Goal: Task Accomplishment & Management: Use online tool/utility

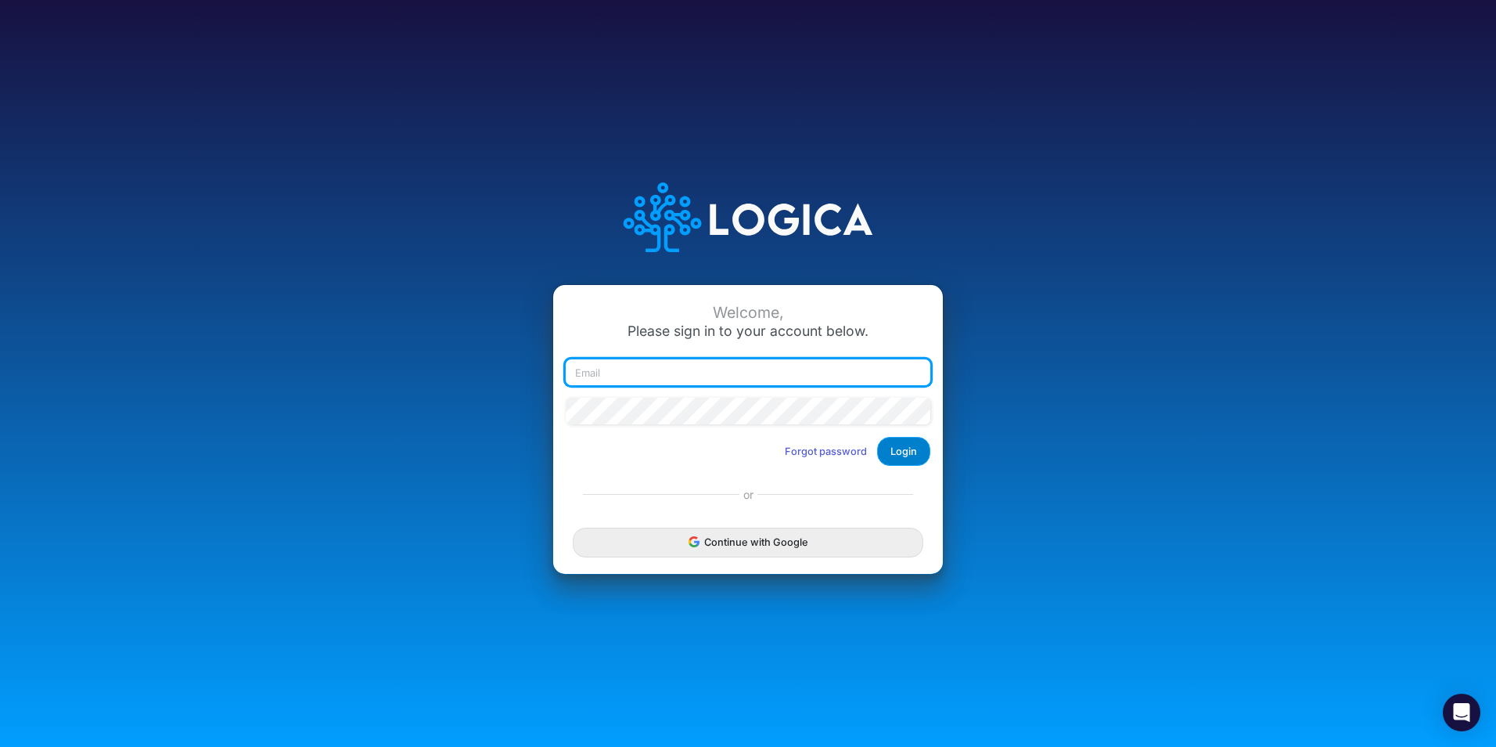
type input "caroline.juliano@heritage-communities.com"
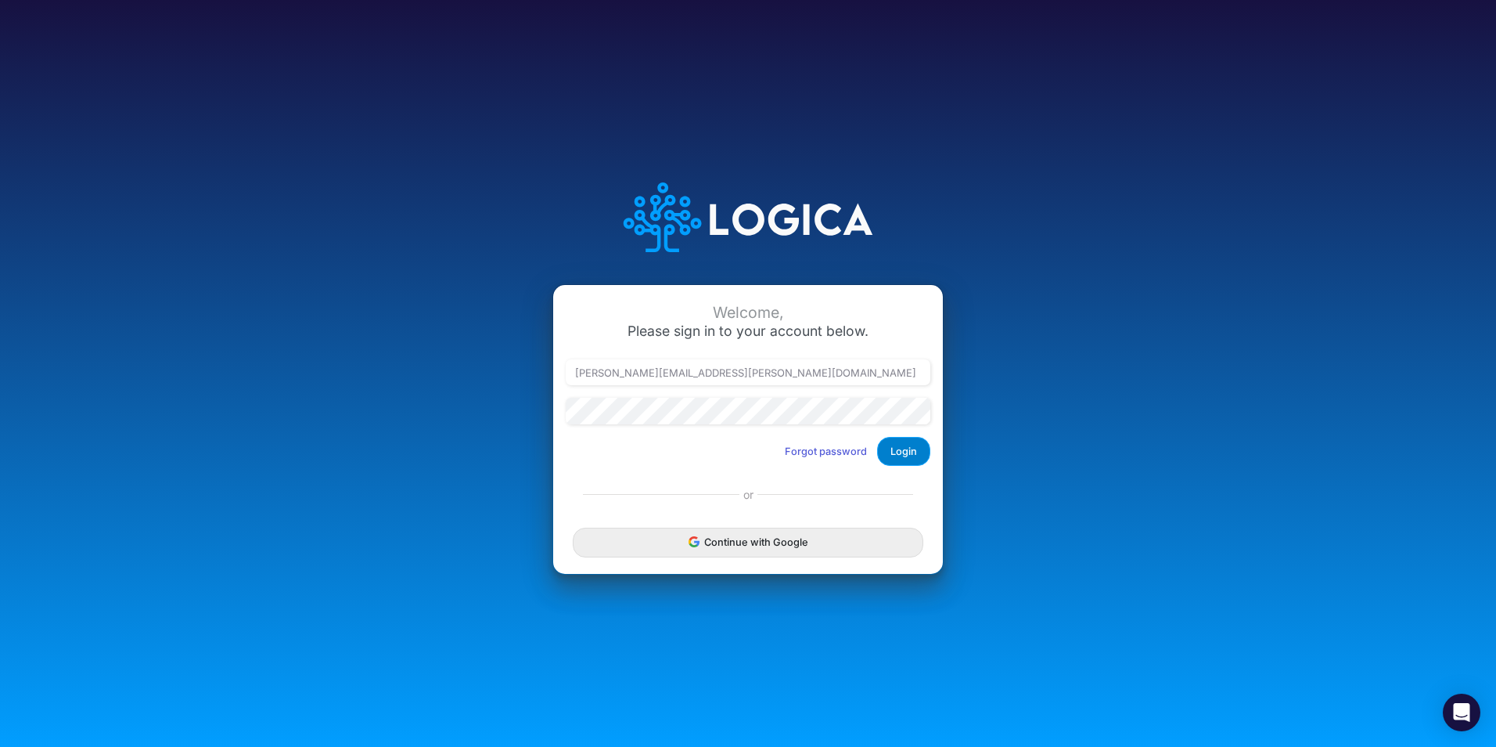
click at [904, 453] on button "Login" at bounding box center [903, 451] width 53 height 29
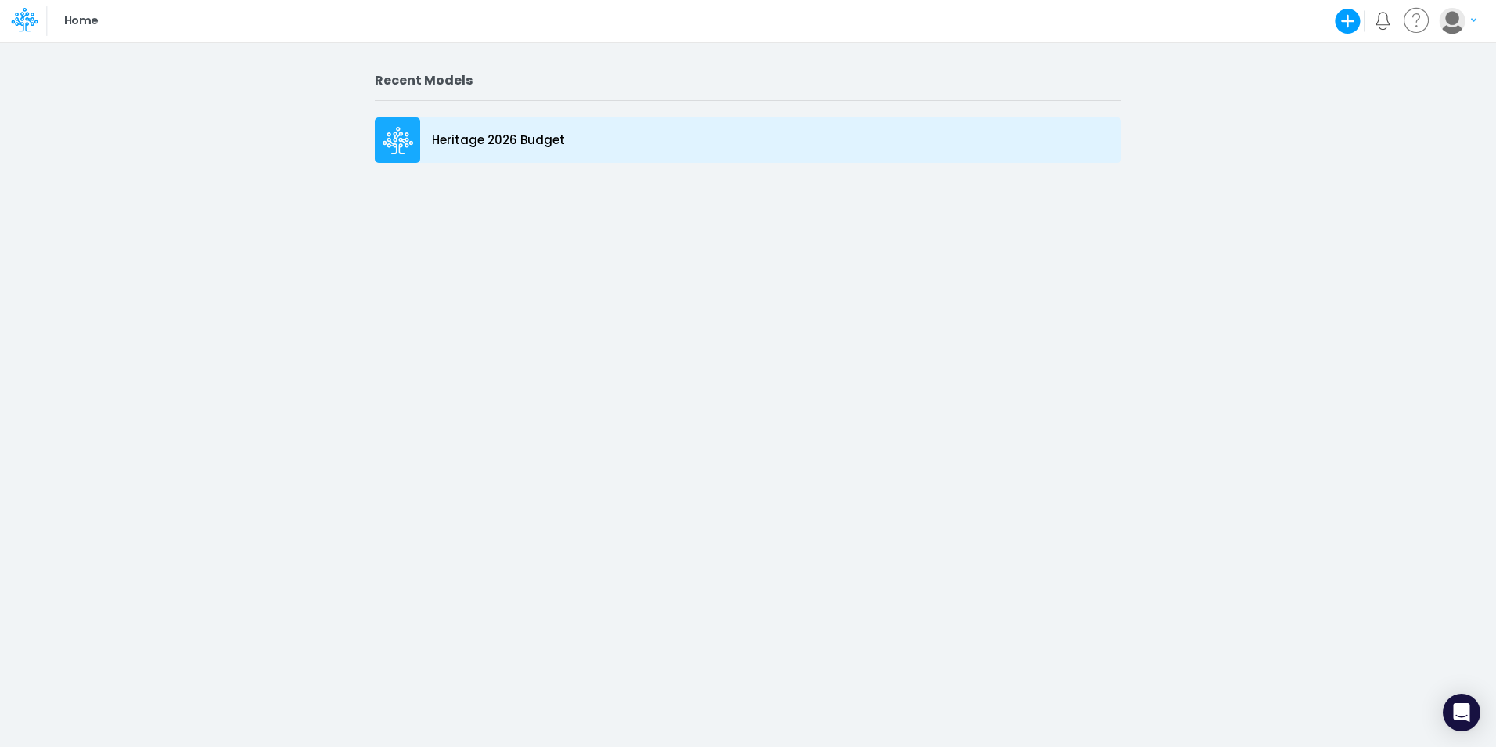
click at [516, 139] on p "Heritage 2026 Budget" at bounding box center [498, 140] width 133 height 18
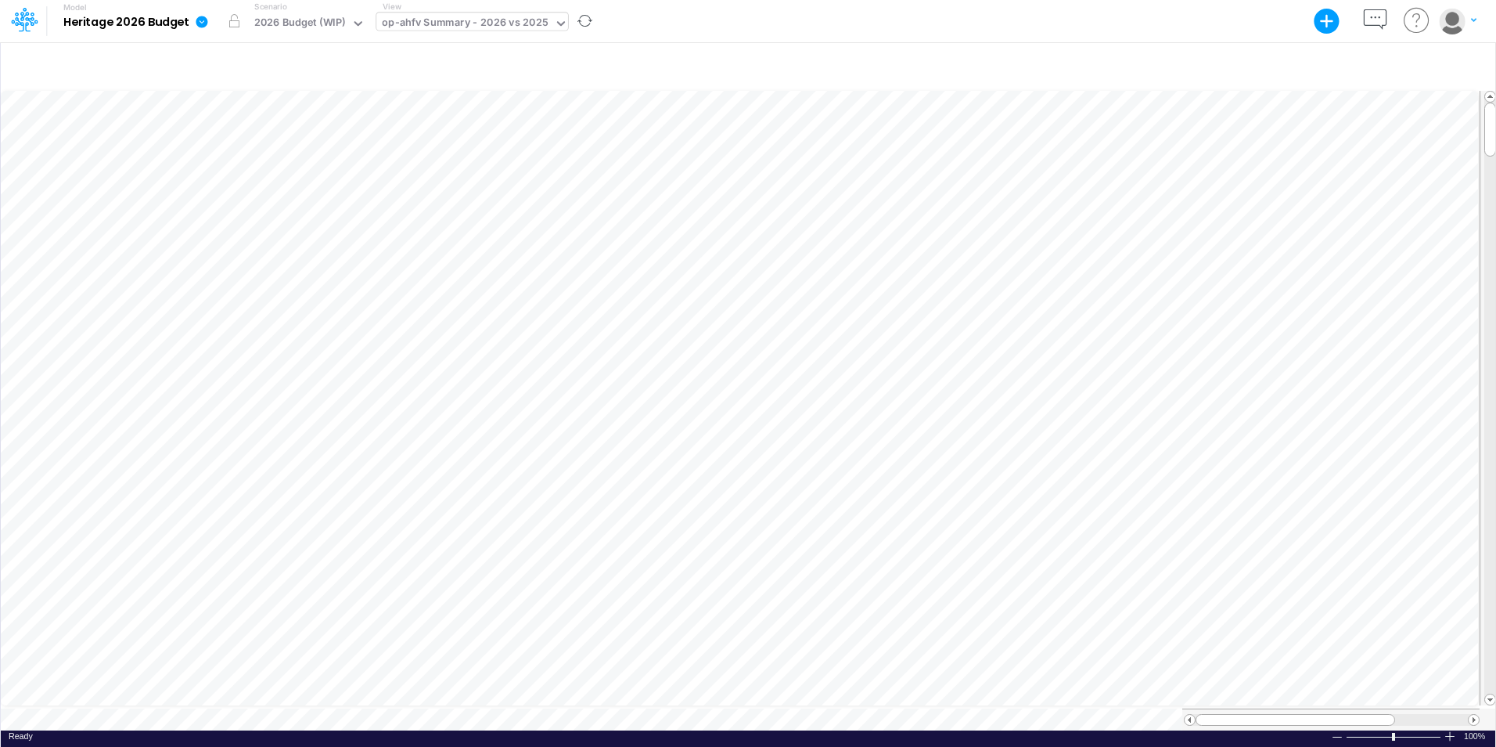
click at [554, 21] on icon at bounding box center [561, 23] width 14 height 14
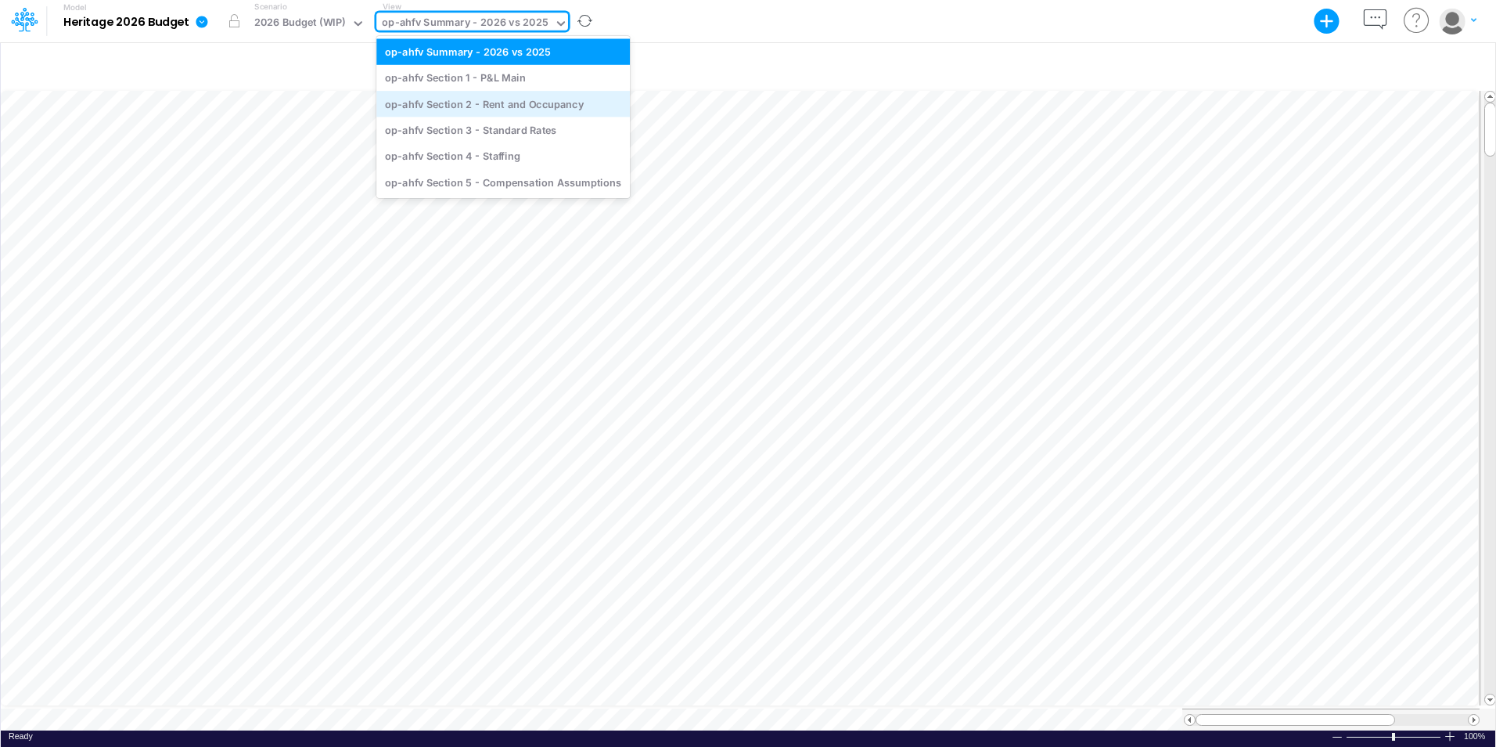
click at [488, 106] on div "op-ahfv Section 2 - Rent and Occupancy" at bounding box center [503, 104] width 254 height 26
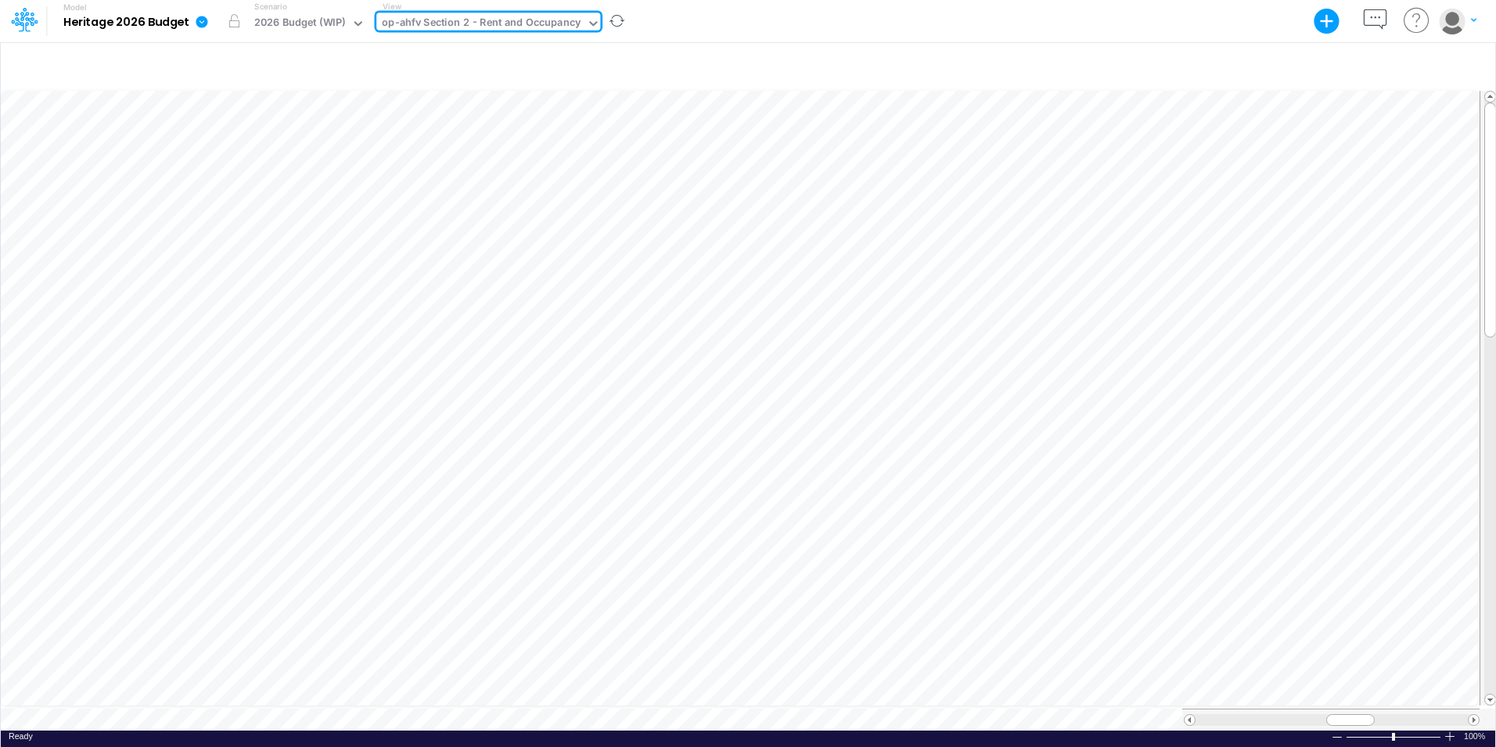
click at [581, 27] on div "op-ahfv Section 2 - Rent and Occupancy" at bounding box center [481, 24] width 210 height 23
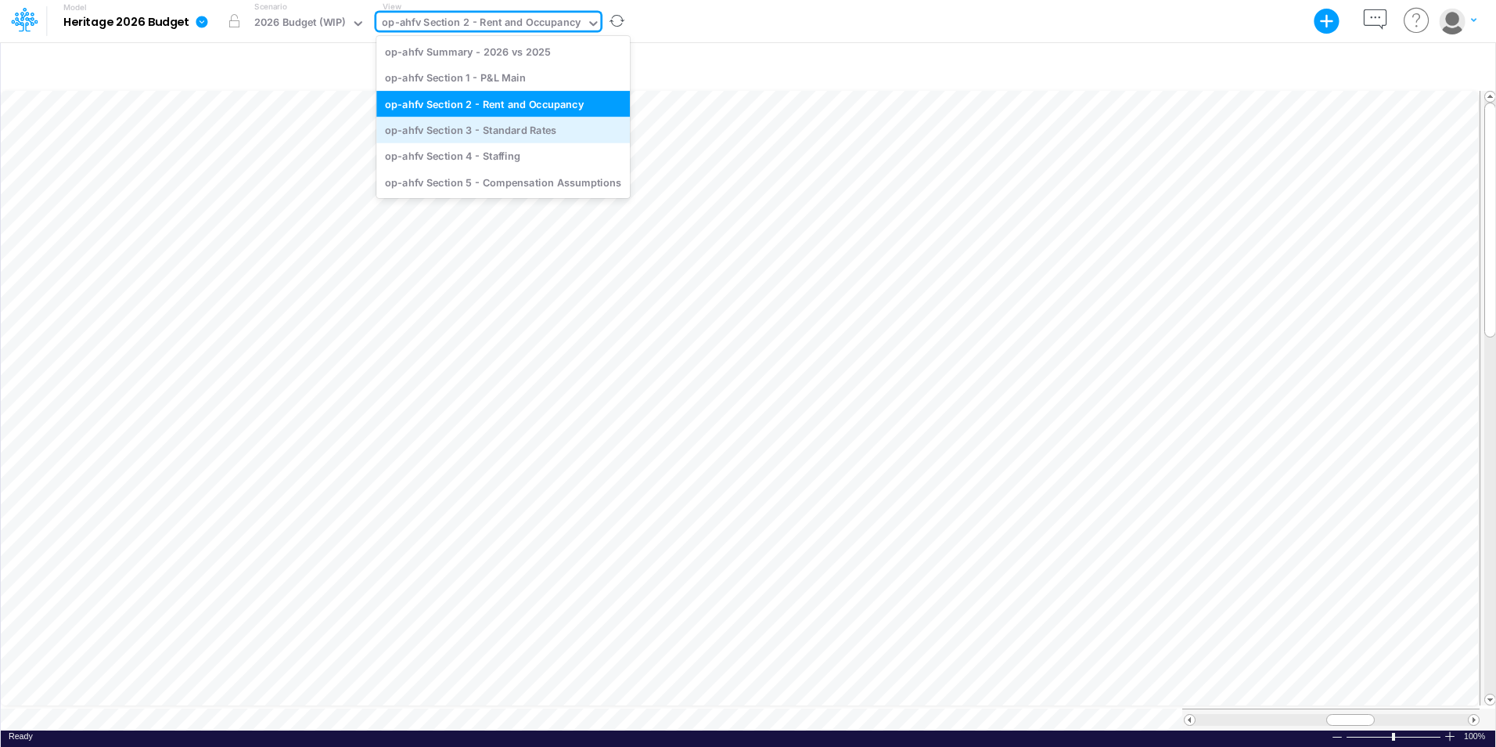
click at [484, 134] on div "op-ahfv Section 3 - Standard Rates" at bounding box center [503, 130] width 254 height 26
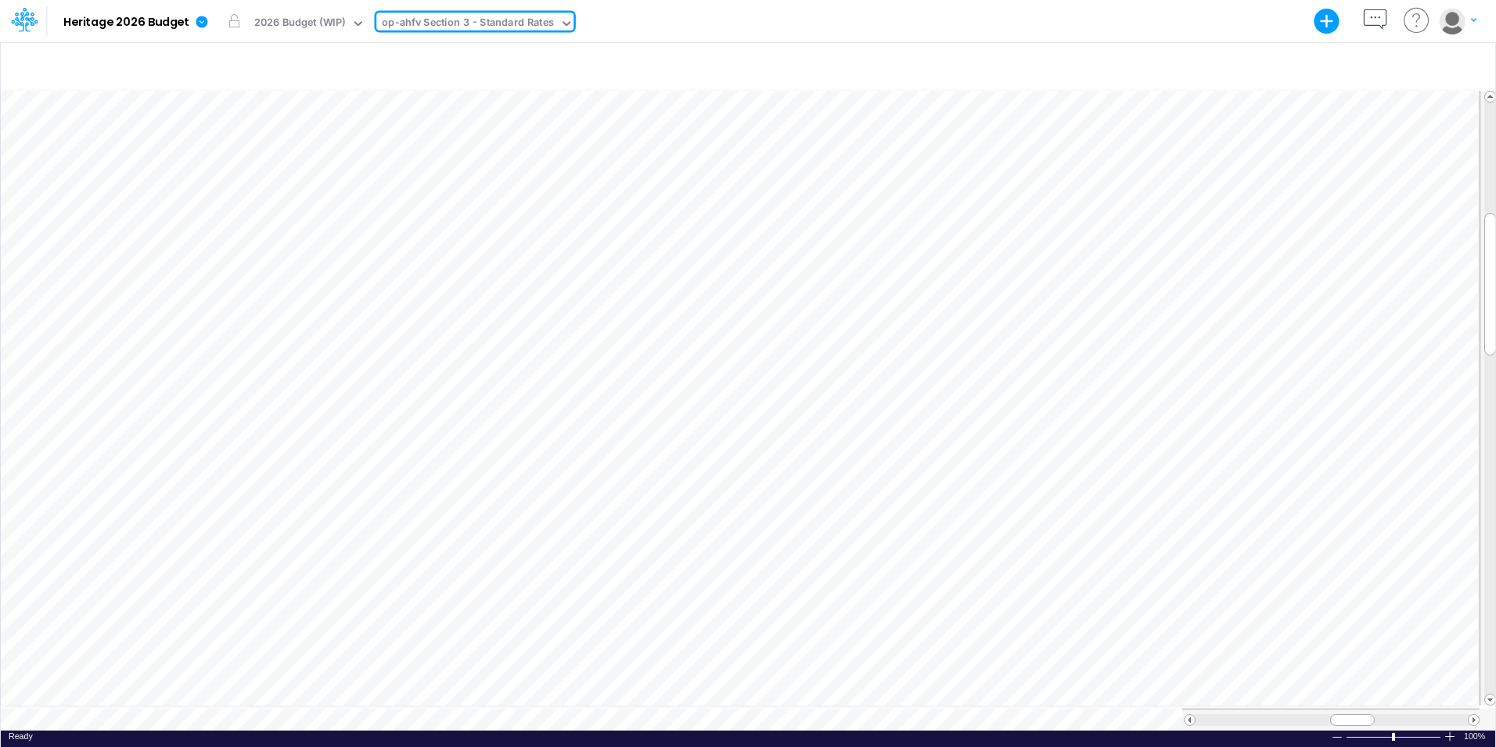
click at [557, 17] on input "text" at bounding box center [558, 23] width 2 height 15
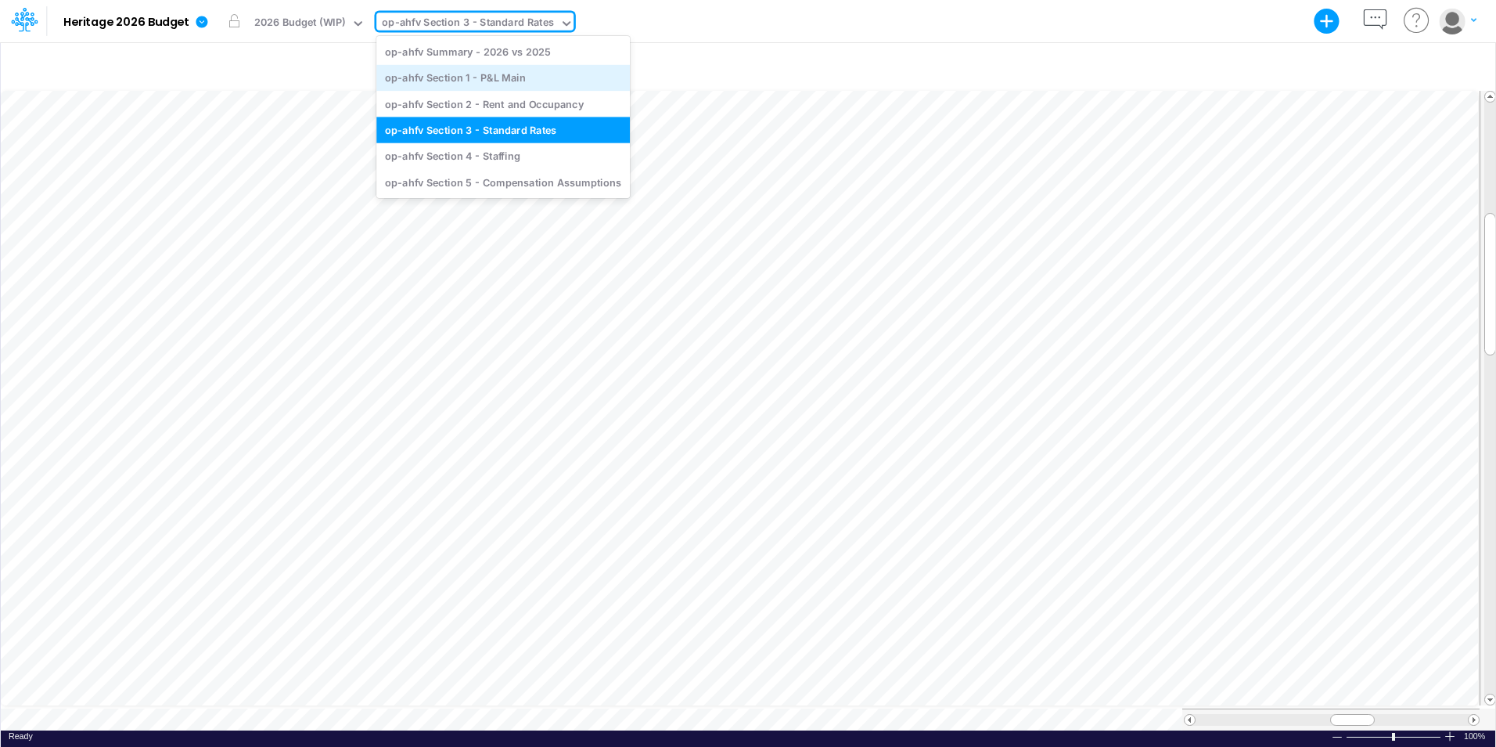
click at [542, 76] on div "op-ahfv Section 1 - P&L Main" at bounding box center [503, 78] width 254 height 26
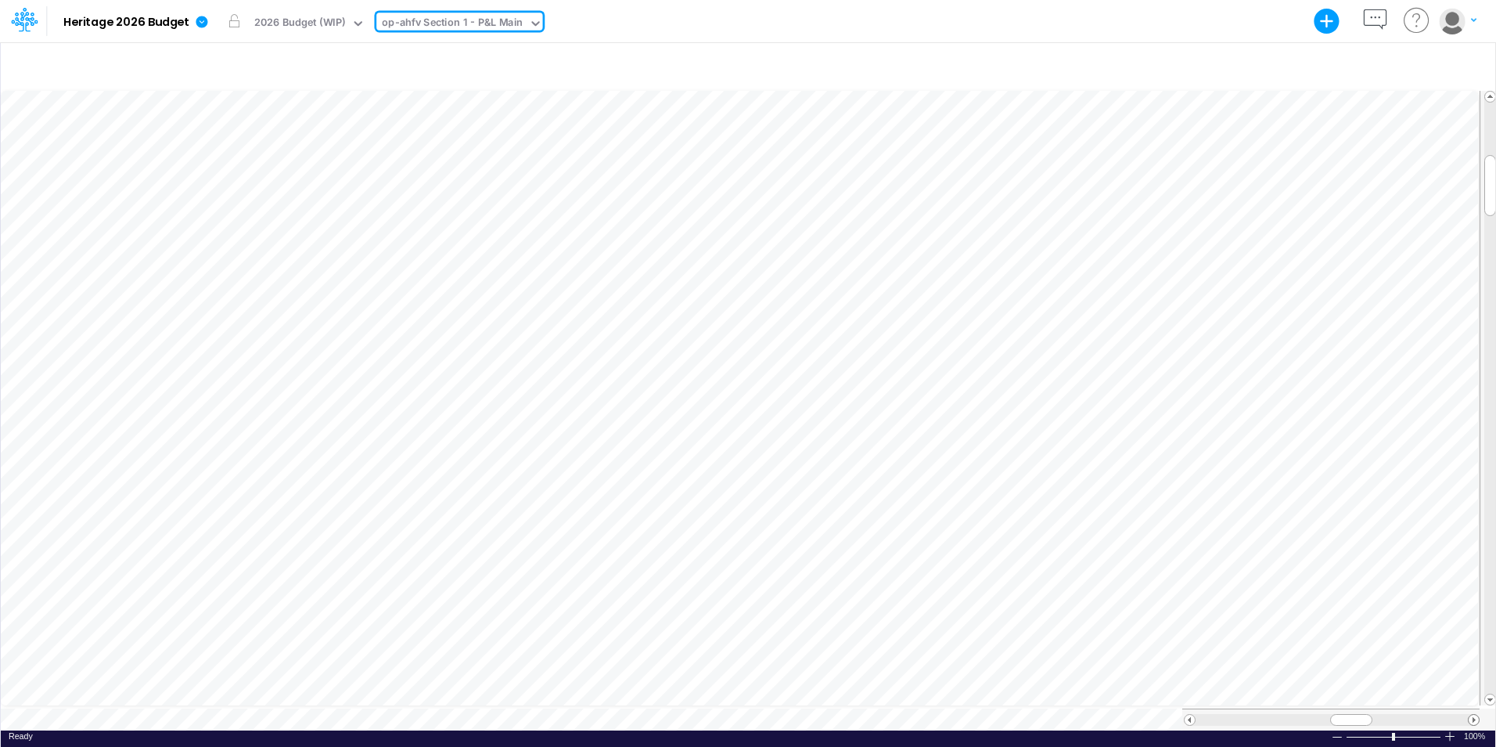
click at [1474, 715] on span at bounding box center [1474, 720] width 10 height 10
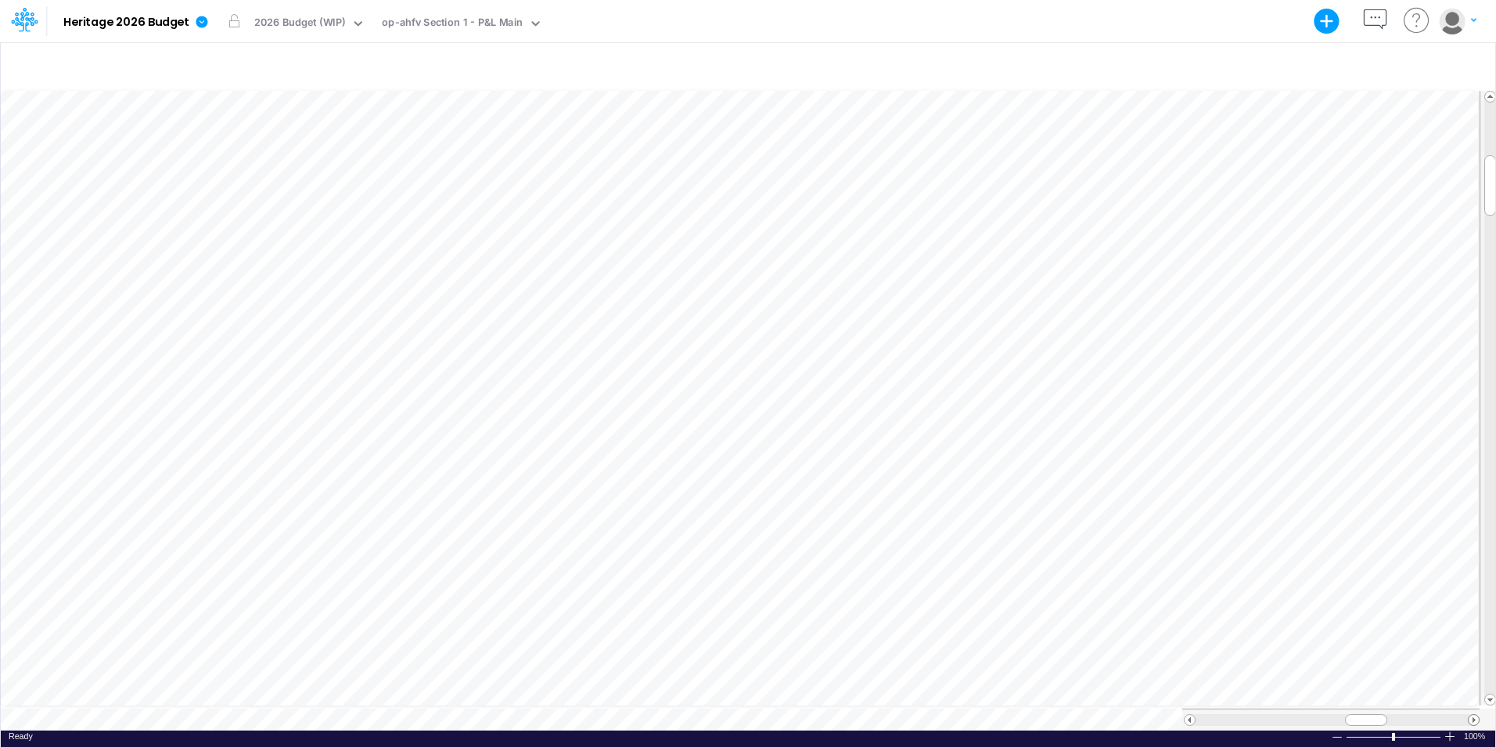
click at [1474, 715] on span at bounding box center [1474, 720] width 10 height 10
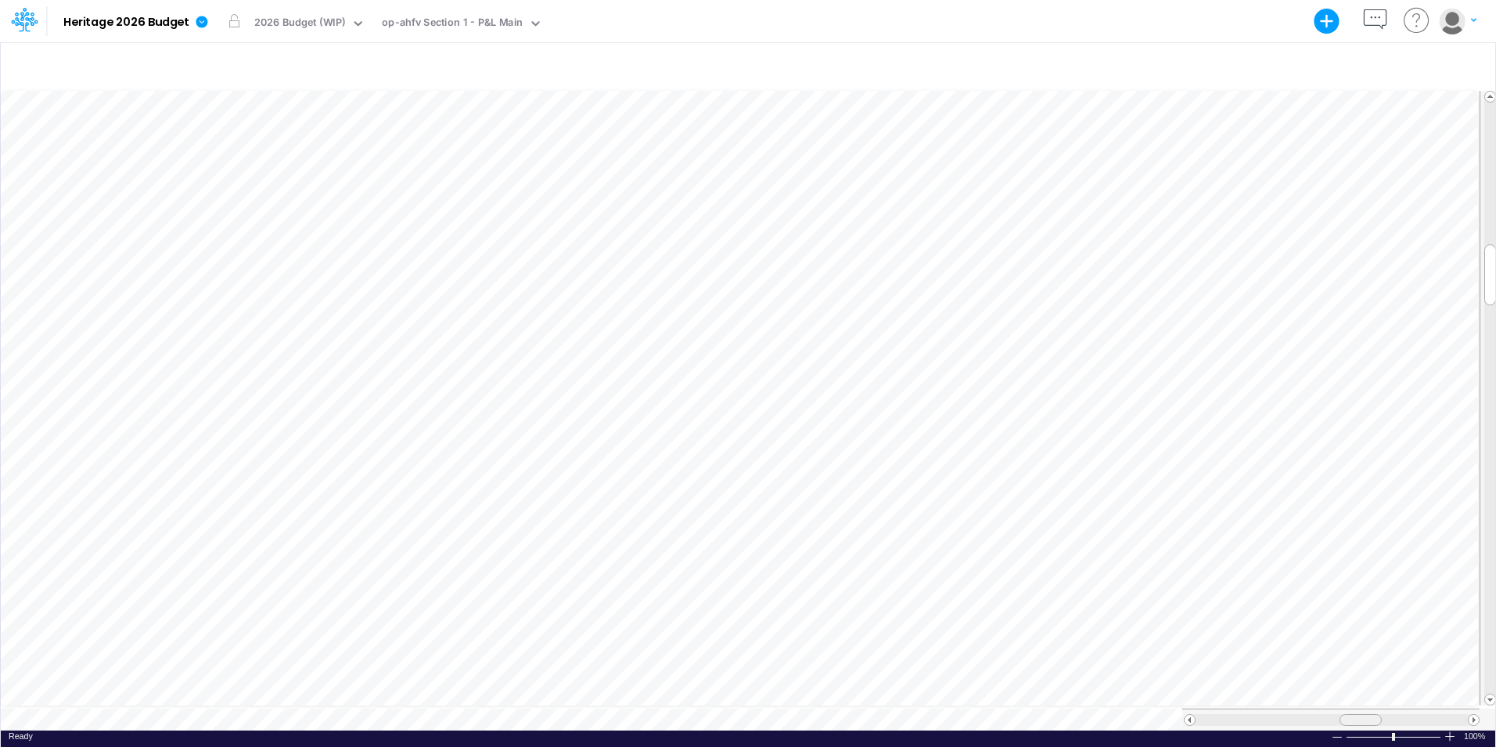
drag, startPoint x: 1383, startPoint y: 712, endPoint x: 1366, endPoint y: 711, distance: 17.2
click at [1366, 714] on div at bounding box center [1361, 720] width 42 height 12
drag, startPoint x: 1365, startPoint y: 710, endPoint x: 1315, endPoint y: 712, distance: 50.1
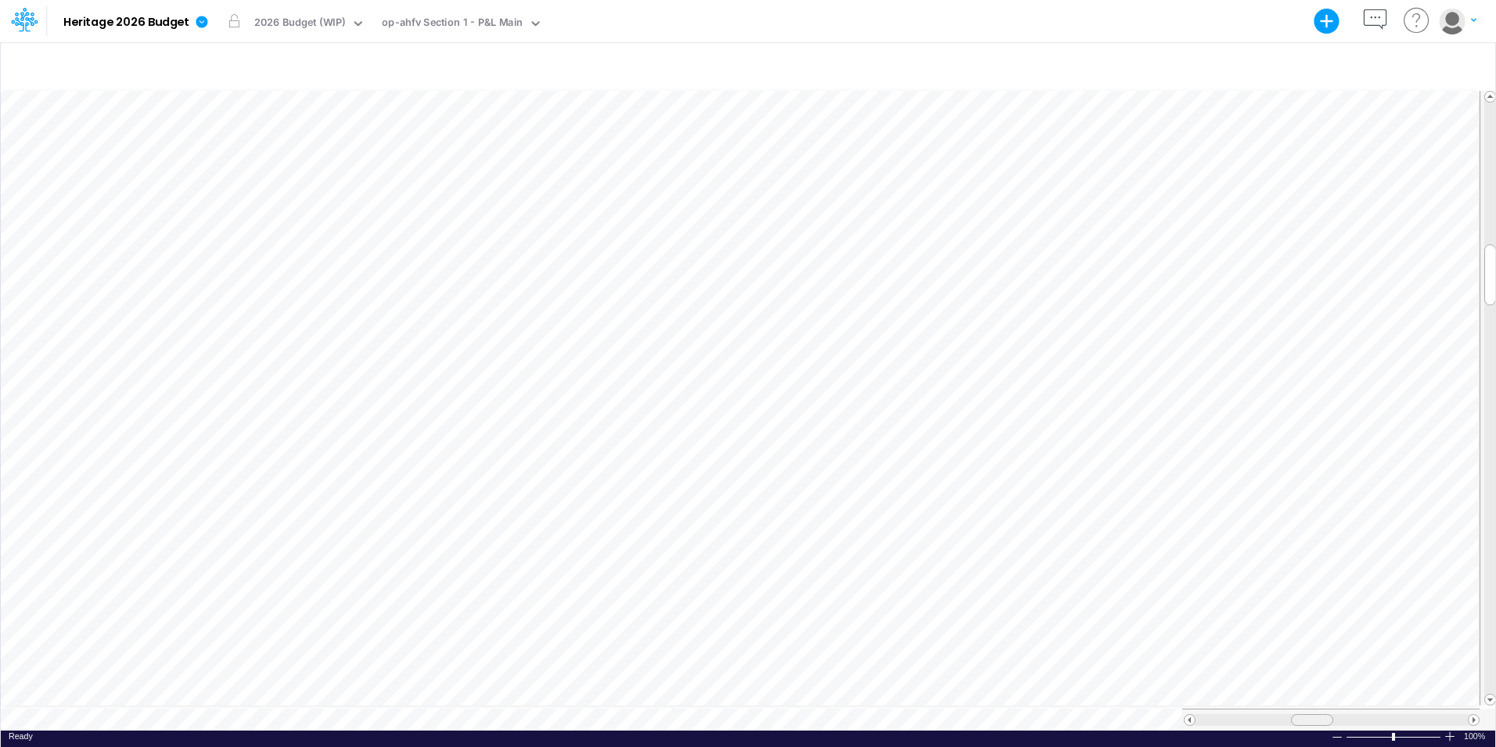
click at [1315, 715] on span at bounding box center [1312, 720] width 10 height 10
click at [1474, 715] on span at bounding box center [1474, 720] width 10 height 10
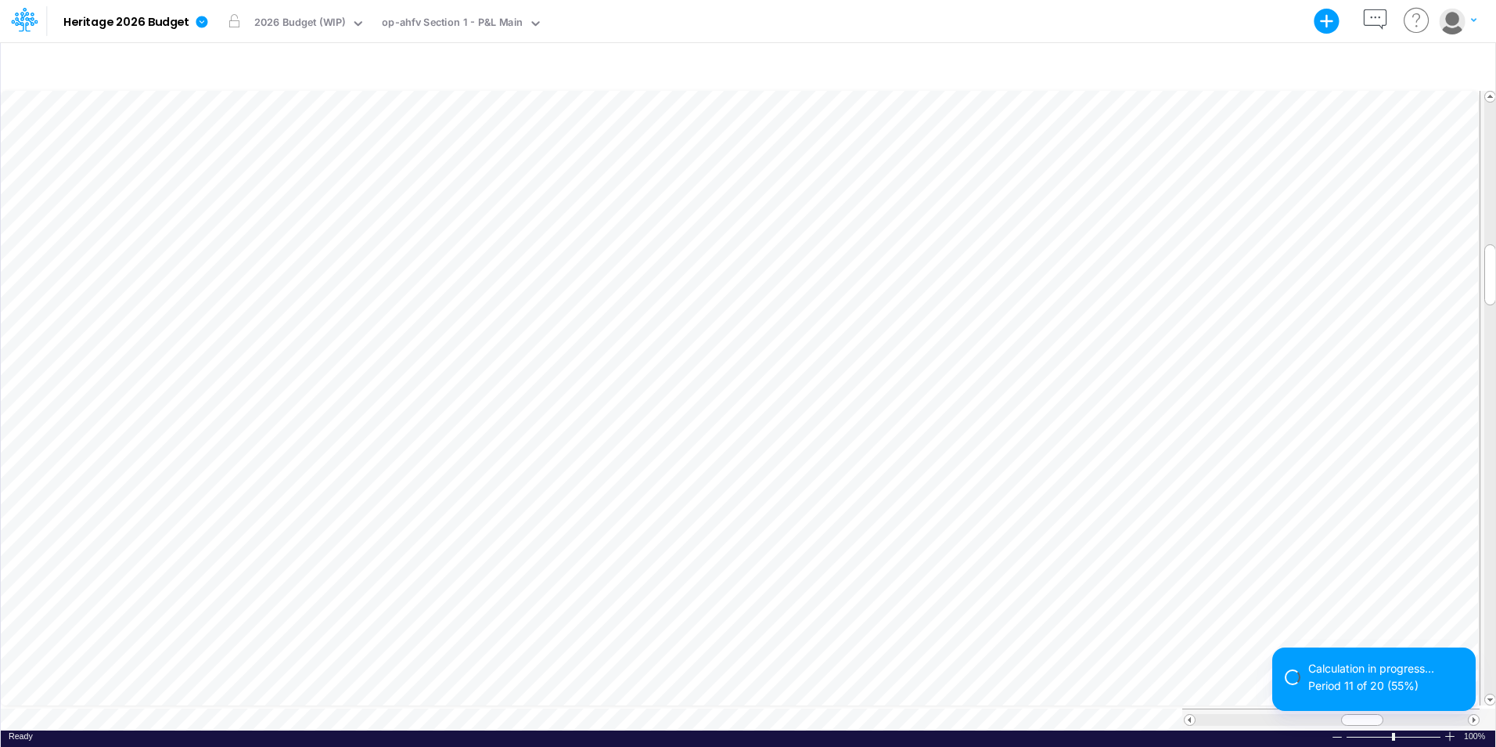
scroll to position [8, 1]
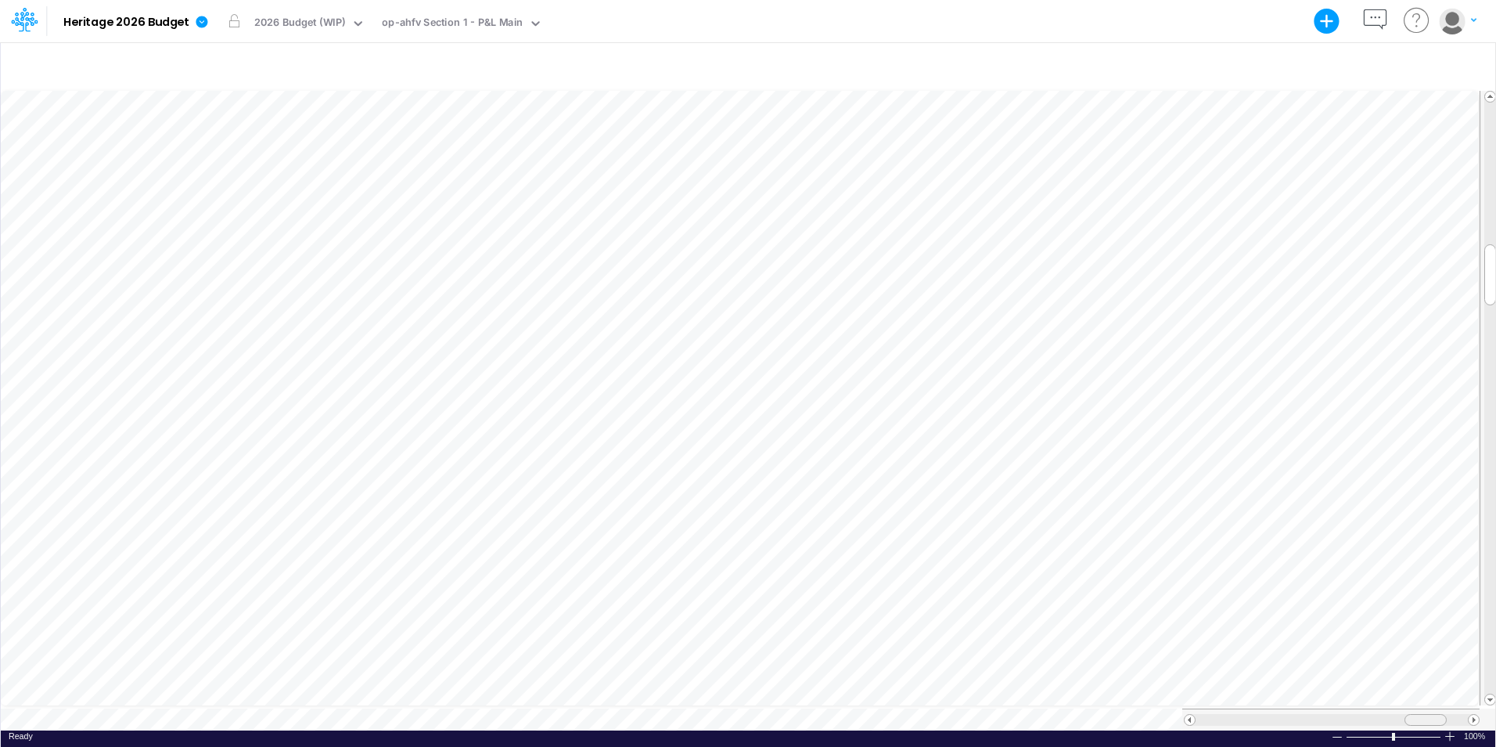
drag, startPoint x: 1372, startPoint y: 712, endPoint x: 1435, endPoint y: 701, distance: 64.3
click at [1435, 708] on div at bounding box center [1330, 719] width 297 height 22
drag, startPoint x: 1432, startPoint y: 711, endPoint x: 1206, endPoint y: 715, distance: 226.2
click at [1206, 715] on div at bounding box center [1217, 720] width 42 height 12
drag, startPoint x: 1350, startPoint y: 712, endPoint x: 1388, endPoint y: 712, distance: 37.6
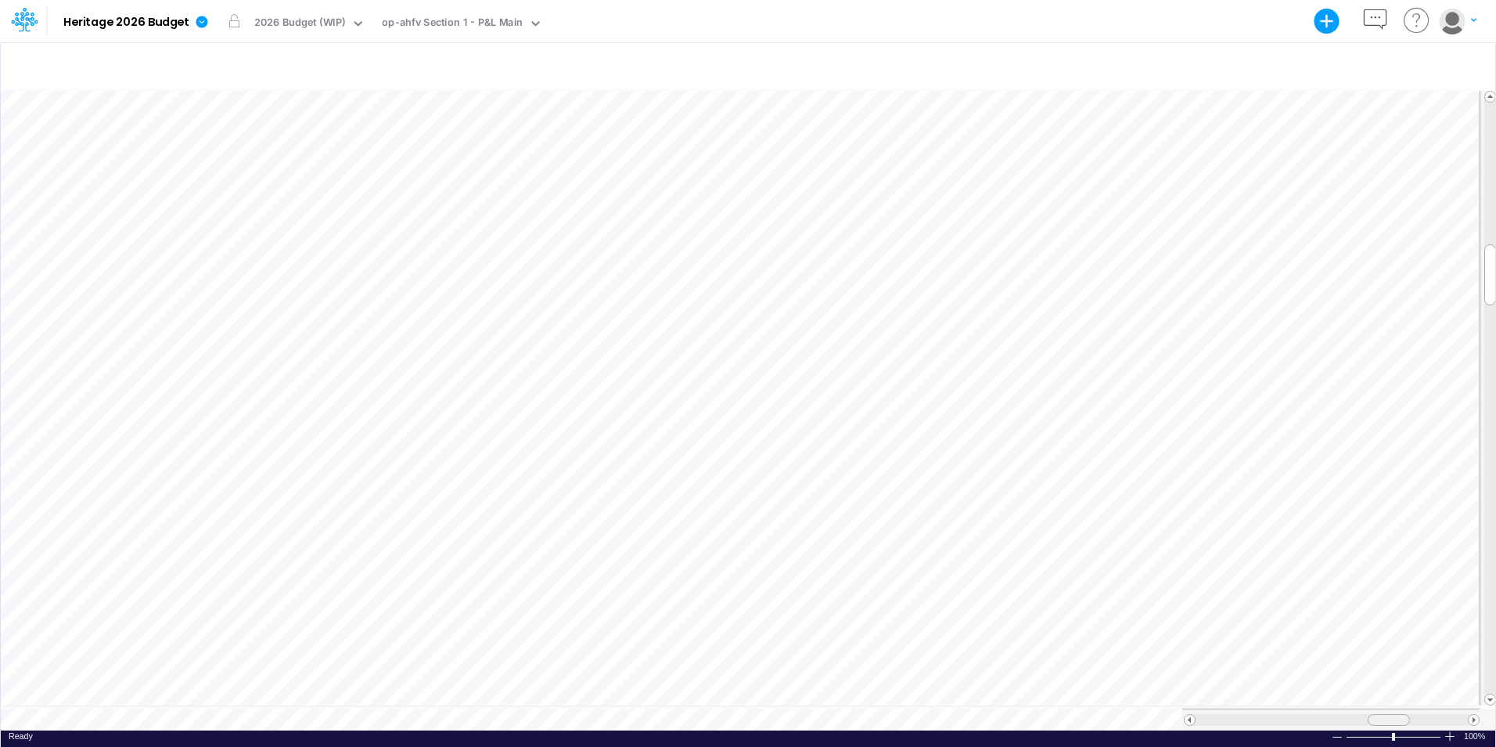
click at [1388, 715] on span at bounding box center [1389, 720] width 10 height 10
drag, startPoint x: 1393, startPoint y: 710, endPoint x: 1418, endPoint y: 705, distance: 25.5
click at [1418, 708] on div at bounding box center [1330, 719] width 297 height 22
click at [535, 24] on icon at bounding box center [536, 23] width 14 height 14
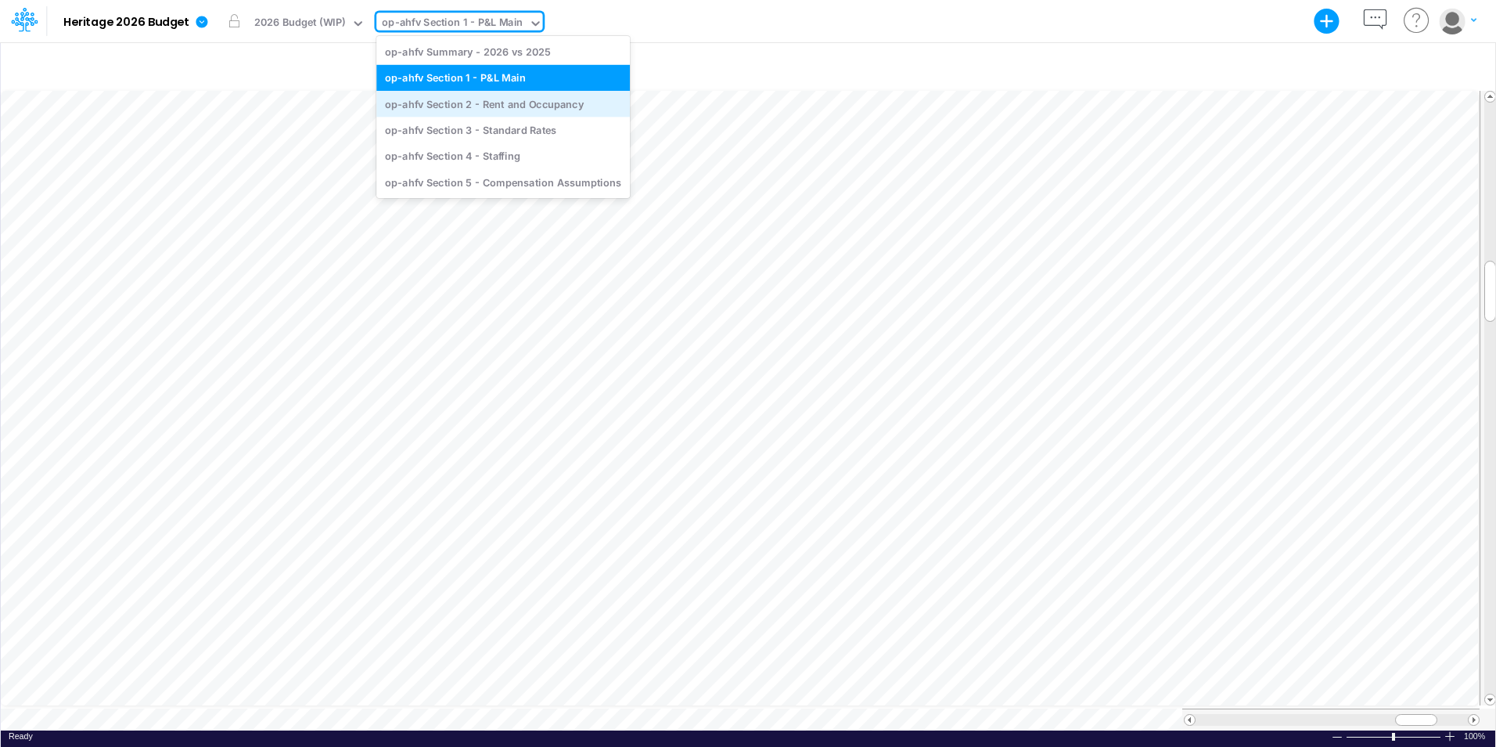
click at [517, 110] on div "op-ahfv Section 2 - Rent and Occupancy" at bounding box center [503, 104] width 254 height 26
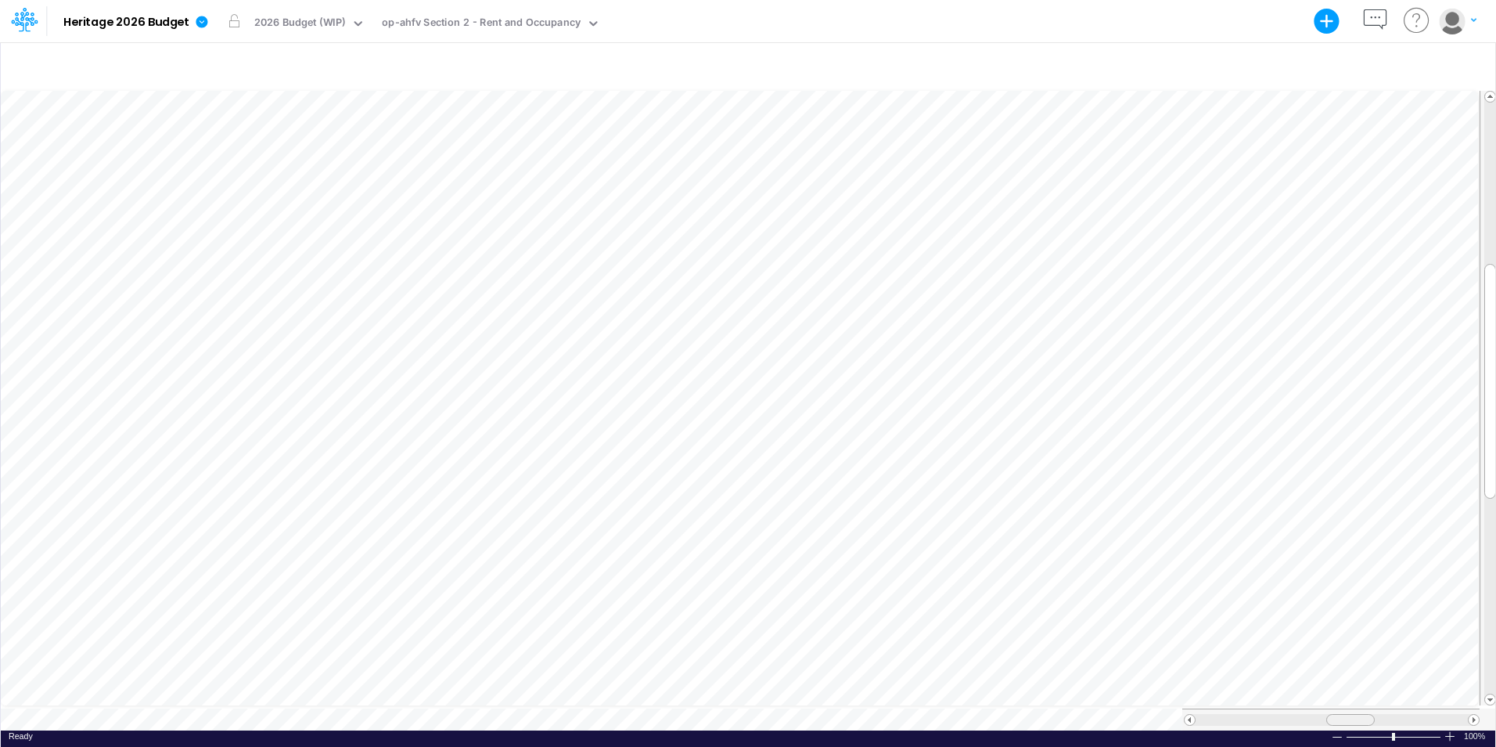
scroll to position [8, 0]
drag, startPoint x: 1347, startPoint y: 708, endPoint x: 1379, endPoint y: 706, distance: 32.2
click at [1379, 714] on div at bounding box center [1383, 720] width 49 height 12
drag, startPoint x: 1395, startPoint y: 713, endPoint x: 1286, endPoint y: 709, distance: 109.6
click at [1286, 714] on div at bounding box center [1278, 720] width 49 height 12
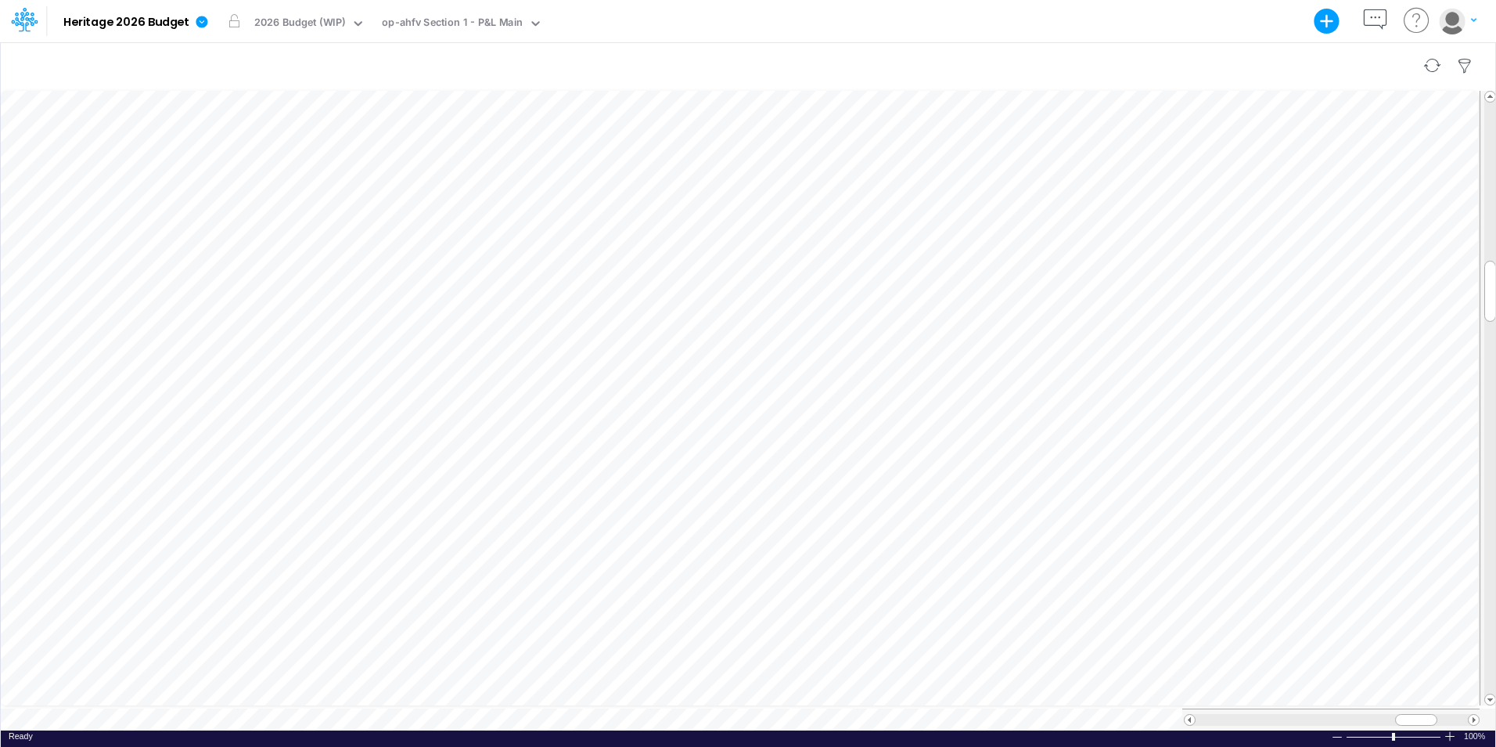
scroll to position [8, 1]
click at [1189, 715] on span at bounding box center [1190, 720] width 10 height 10
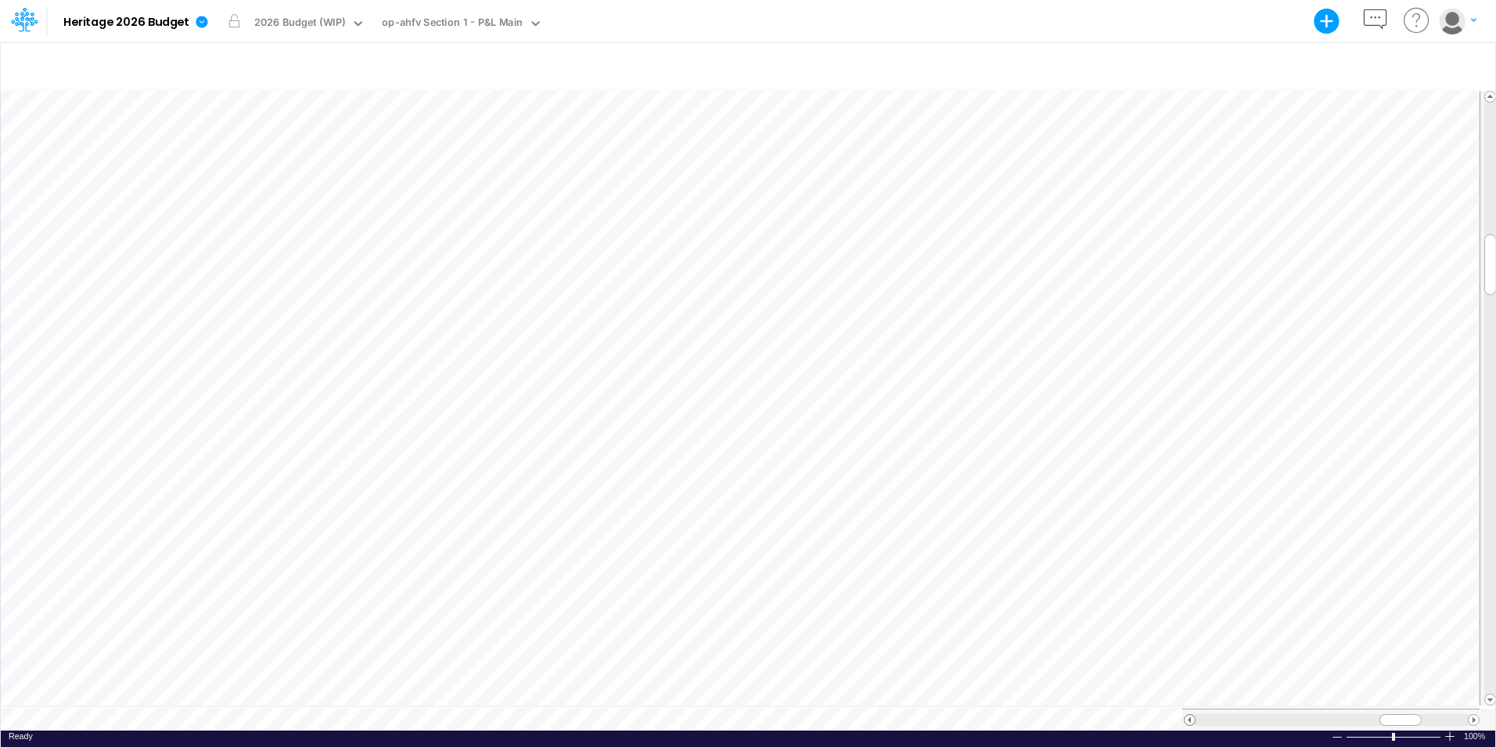
click at [1189, 715] on span at bounding box center [1190, 720] width 10 height 10
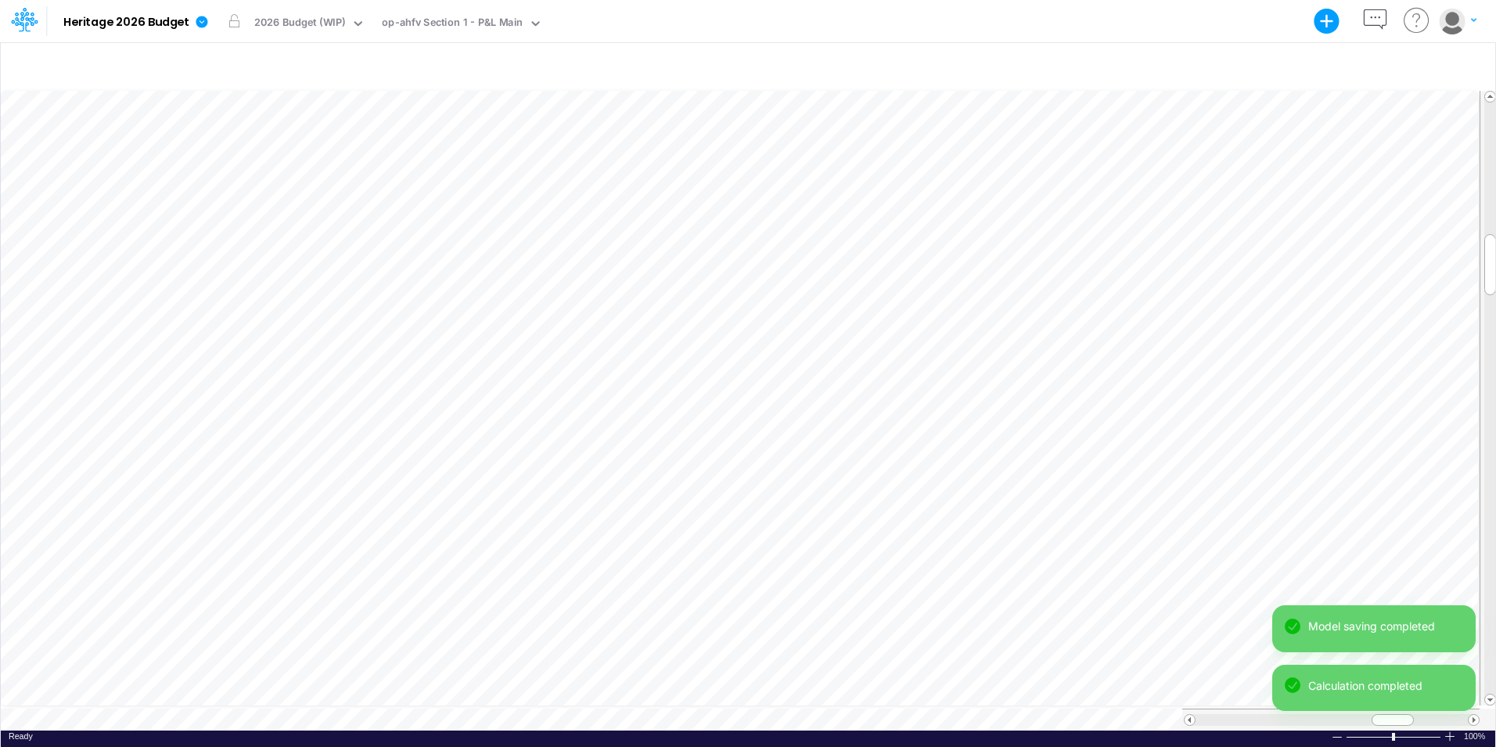
scroll to position [8, 1]
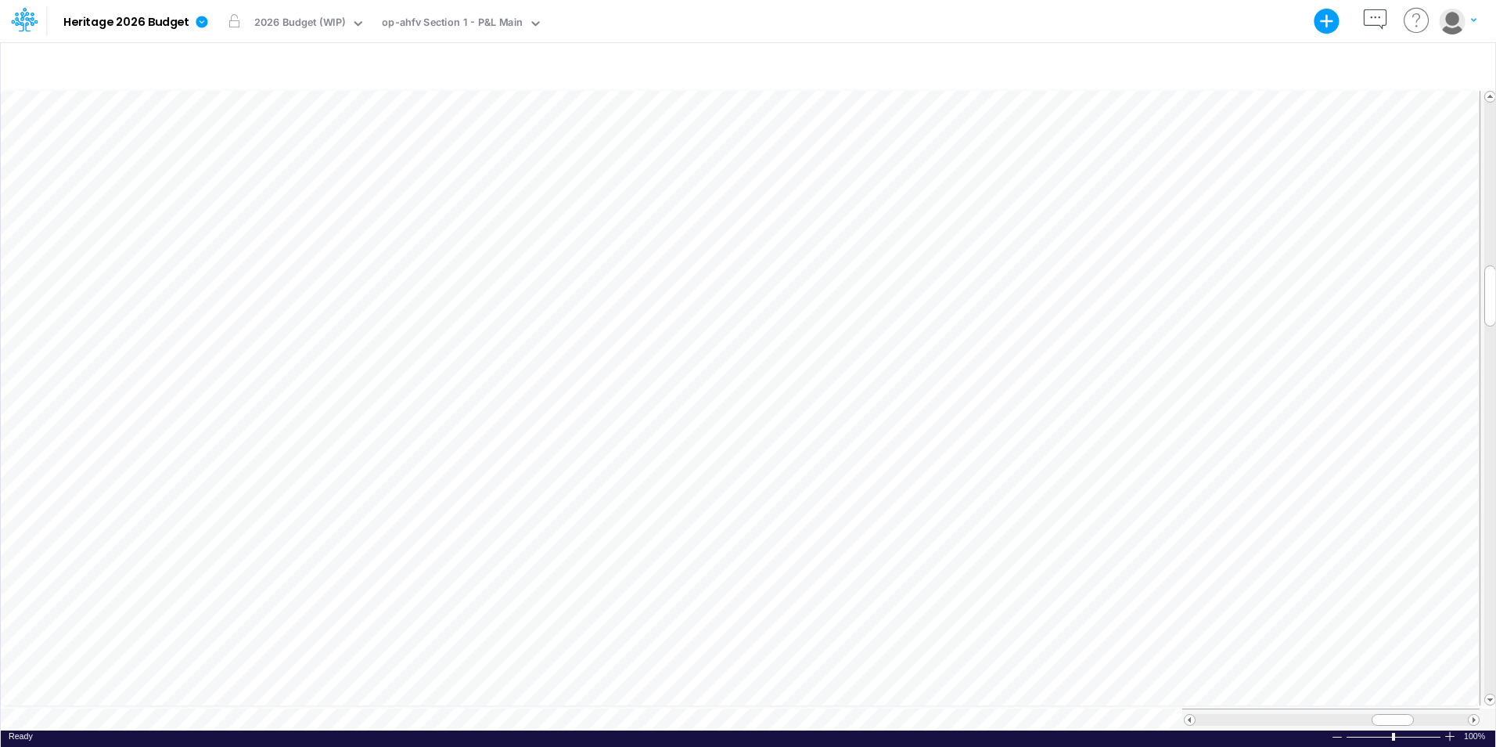
scroll to position [8, 1]
drag, startPoint x: 1390, startPoint y: 713, endPoint x: 1354, endPoint y: 713, distance: 36.0
click at [1354, 715] on span at bounding box center [1357, 720] width 10 height 10
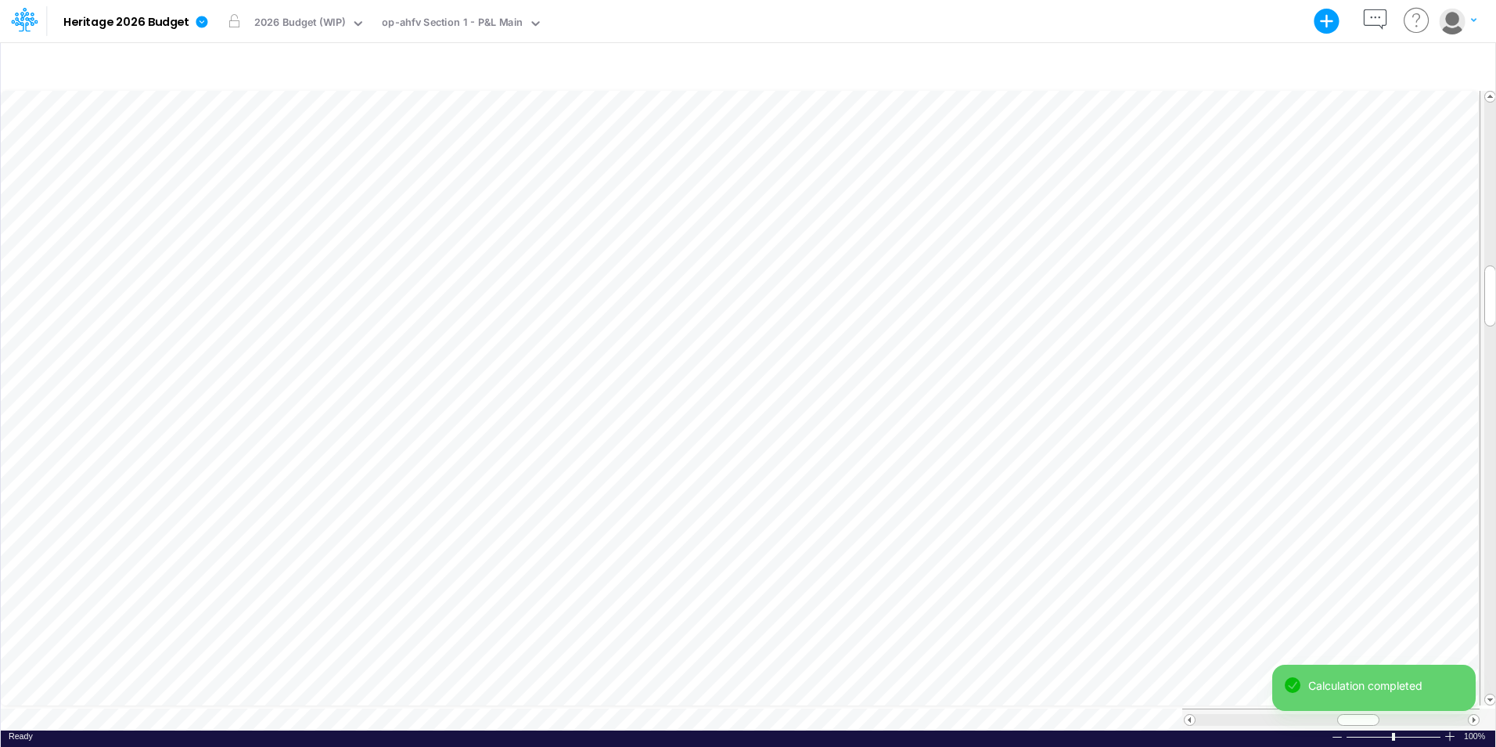
scroll to position [8, 1]
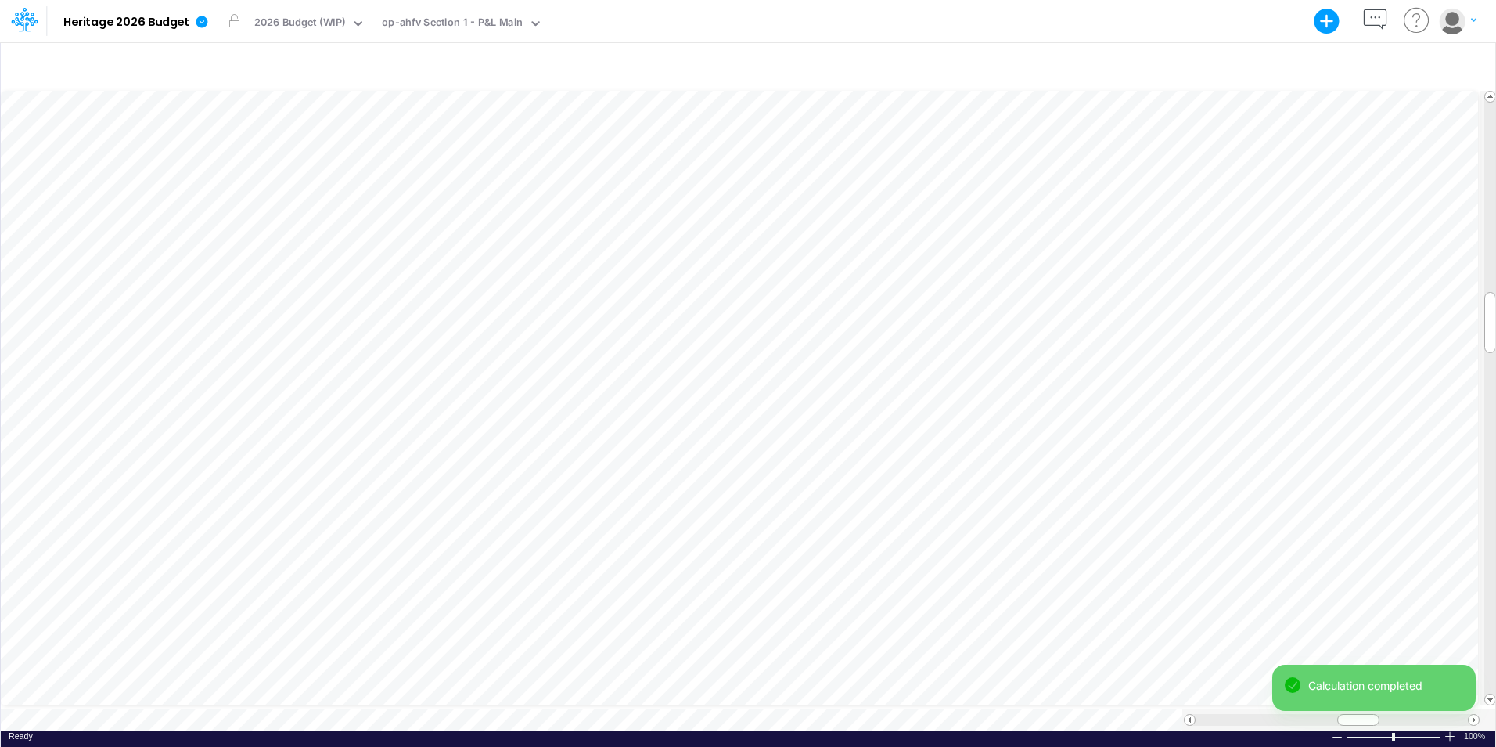
scroll to position [8, 1]
click at [1474, 715] on span at bounding box center [1474, 720] width 10 height 10
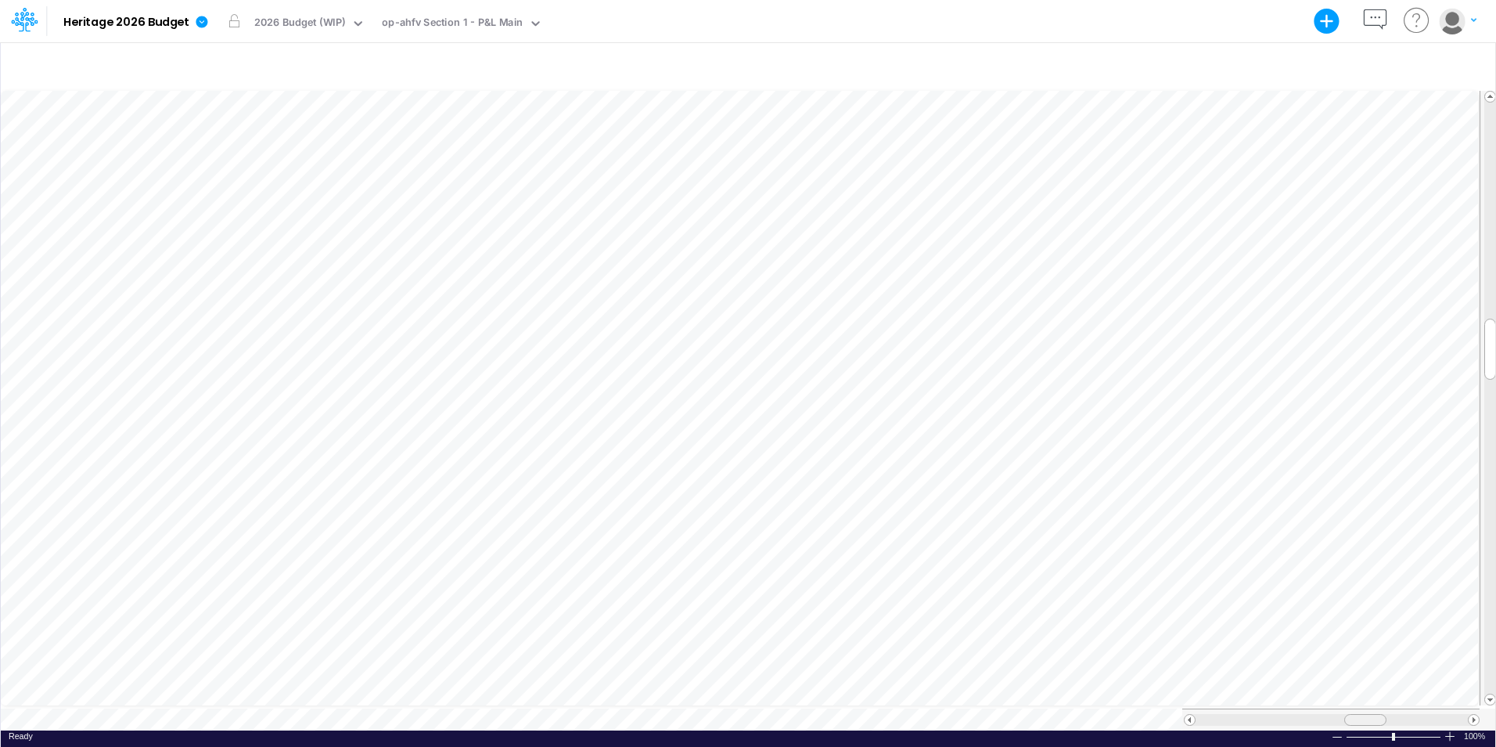
click at [1348, 708] on div at bounding box center [1330, 719] width 297 height 22
click at [1374, 715] on span at bounding box center [1373, 720] width 10 height 10
click at [1473, 715] on span at bounding box center [1474, 720] width 10 height 10
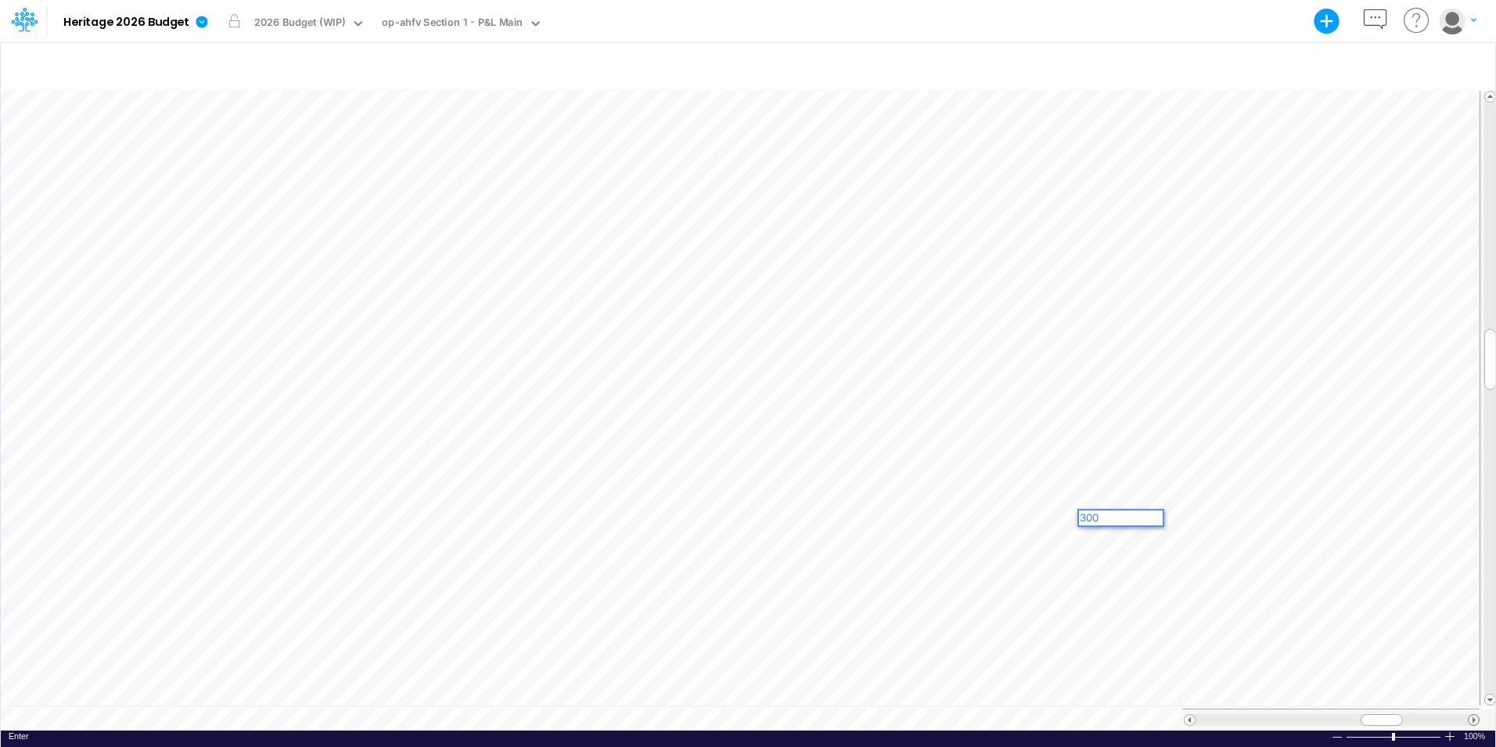
click at [1473, 715] on span at bounding box center [1474, 720] width 10 height 10
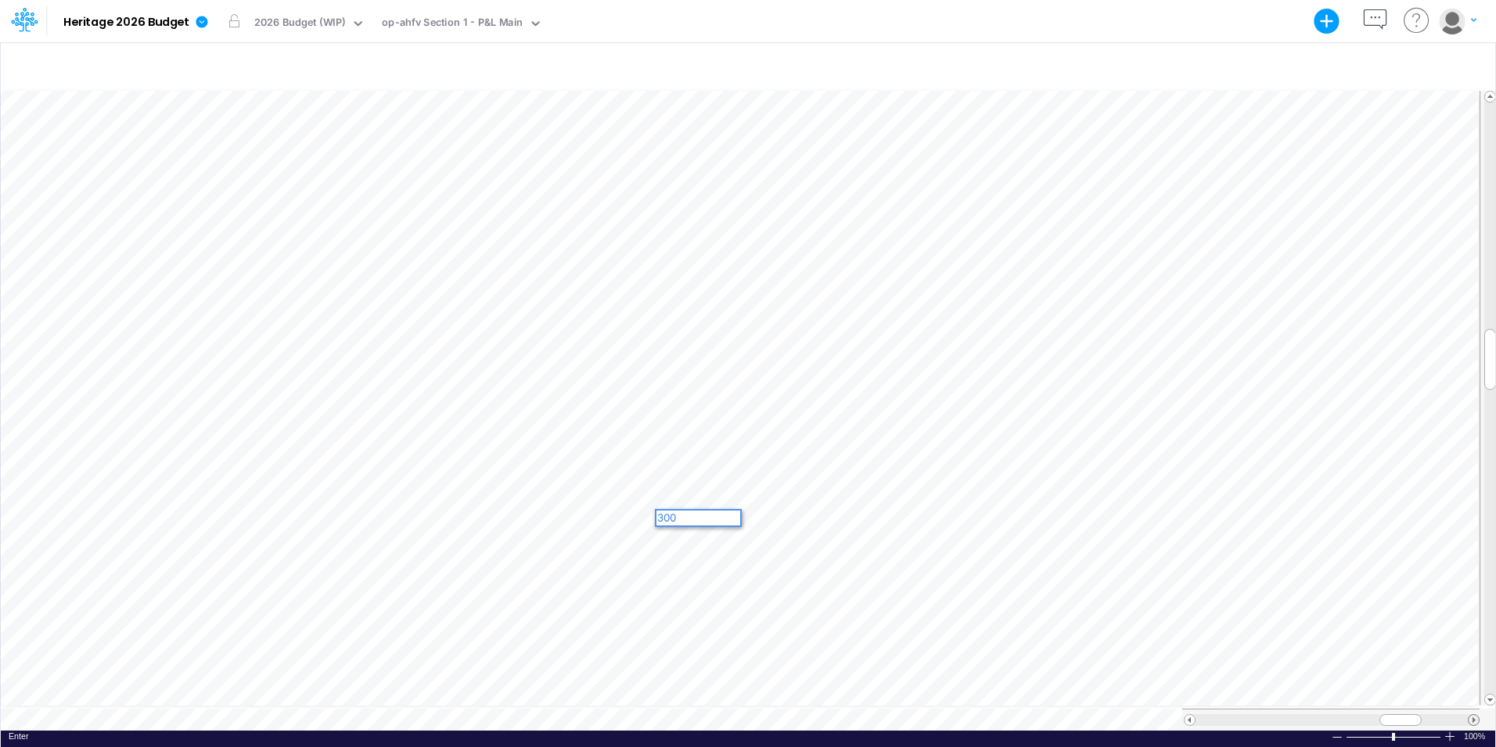
click at [1473, 715] on span at bounding box center [1474, 720] width 10 height 10
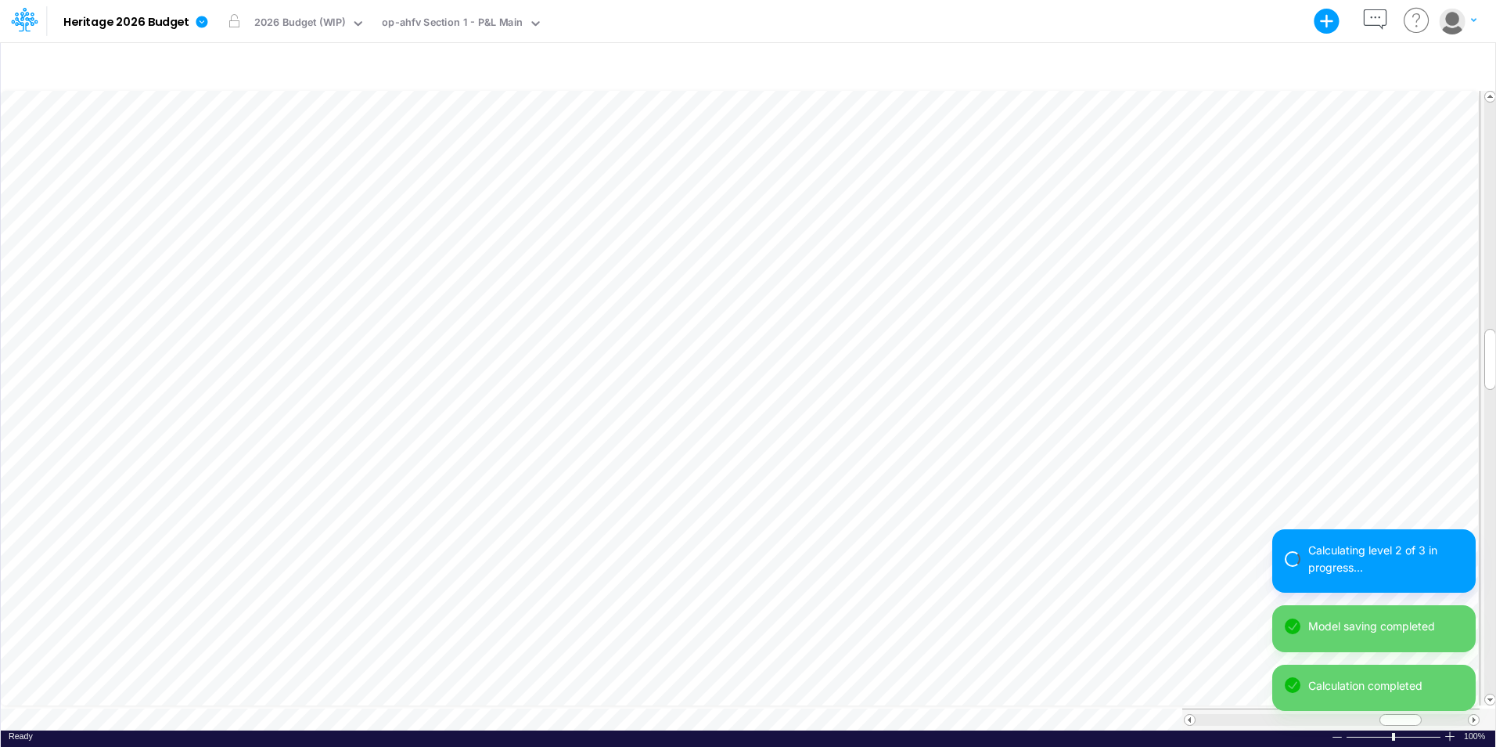
scroll to position [8, 1]
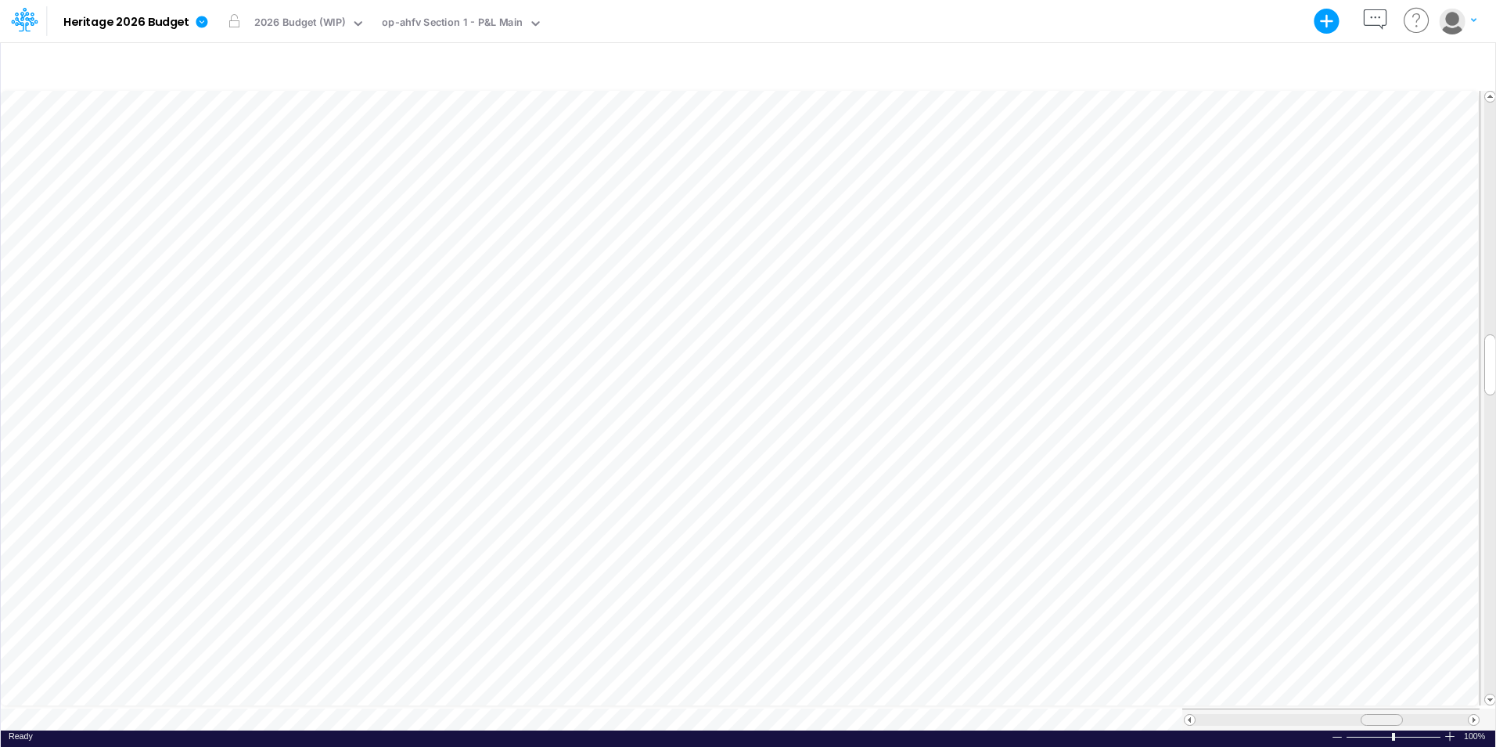
drag, startPoint x: 1394, startPoint y: 711, endPoint x: 1375, endPoint y: 707, distance: 19.0
click at [1375, 714] on div at bounding box center [1382, 720] width 42 height 12
drag, startPoint x: 1374, startPoint y: 711, endPoint x: 1377, endPoint y: 704, distance: 8.2
click at [1377, 708] on div at bounding box center [1330, 719] width 297 height 22
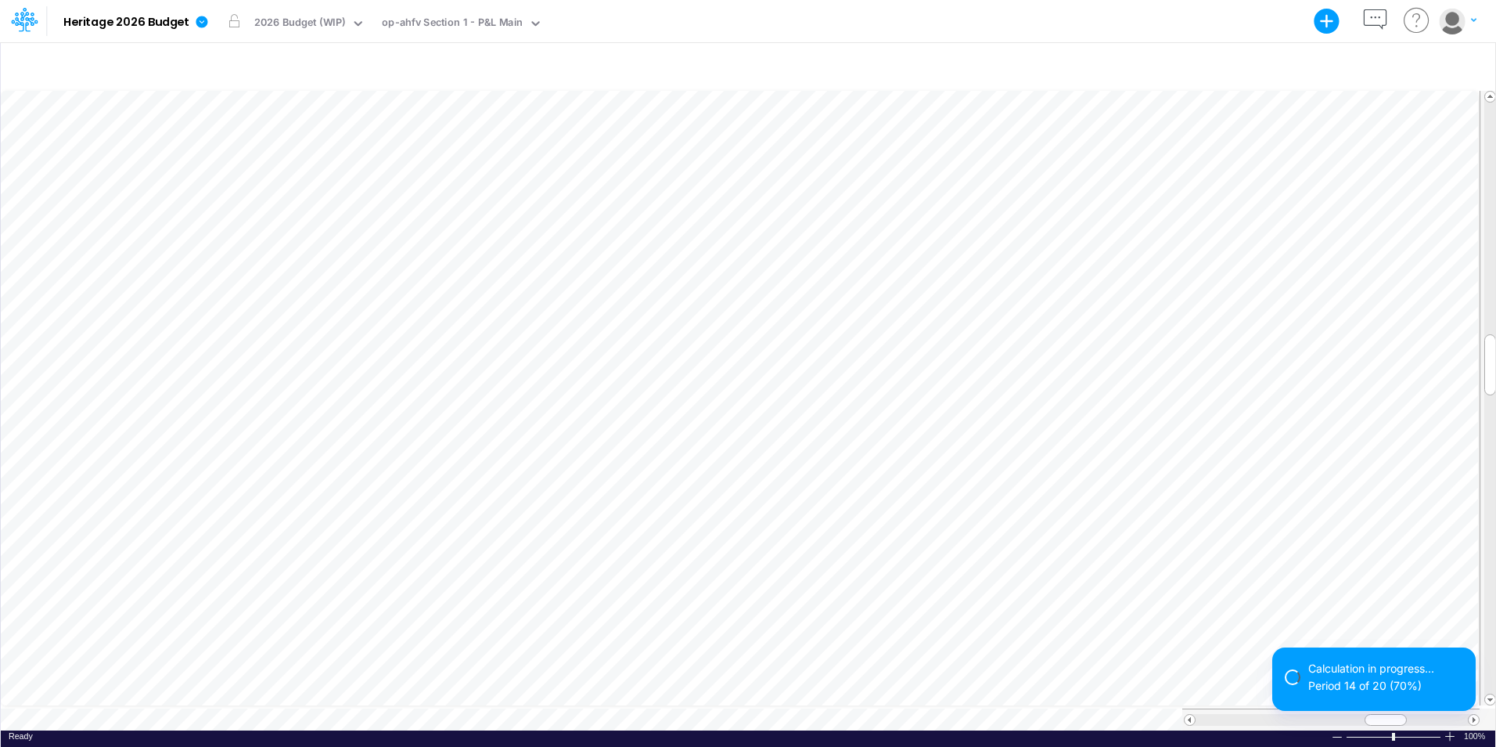
scroll to position [8, 1]
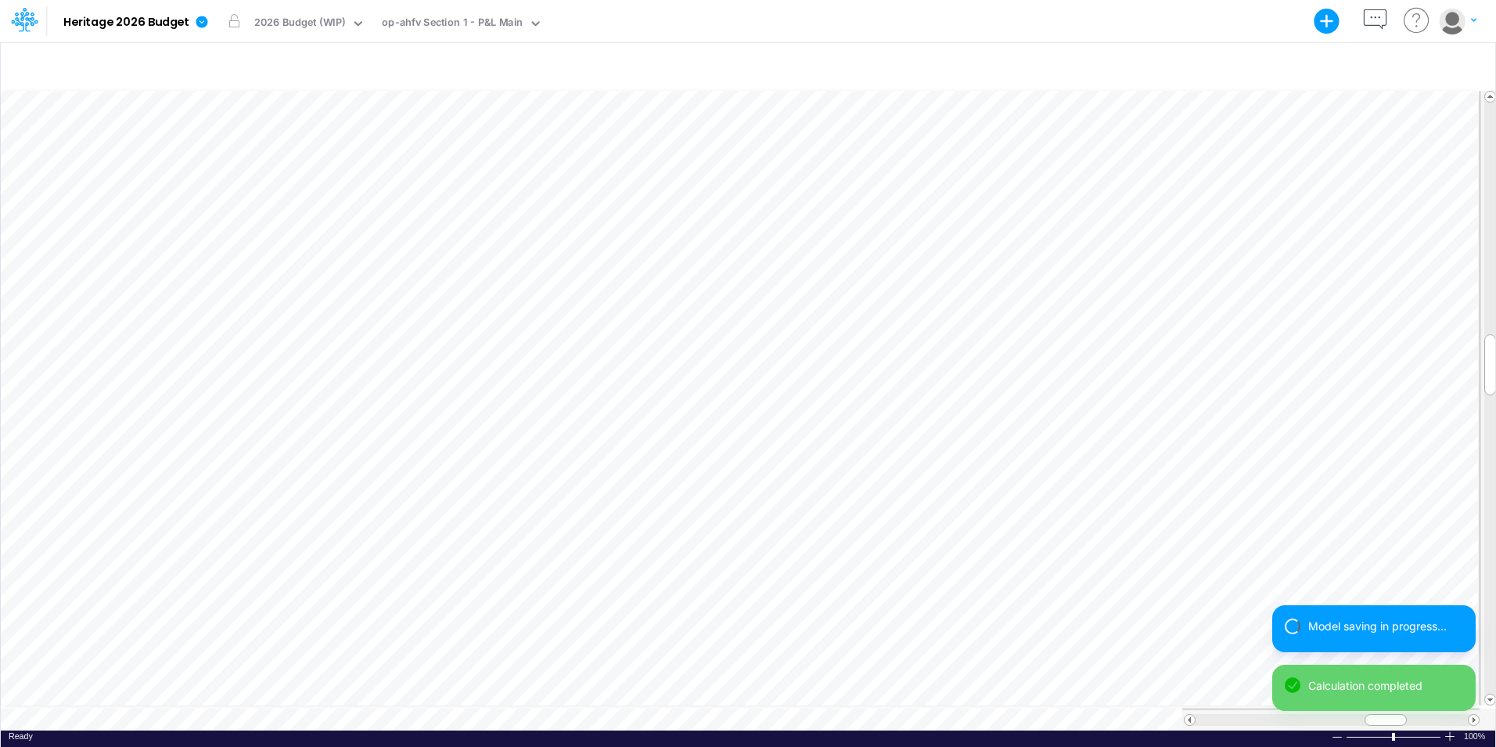
scroll to position [8, 1]
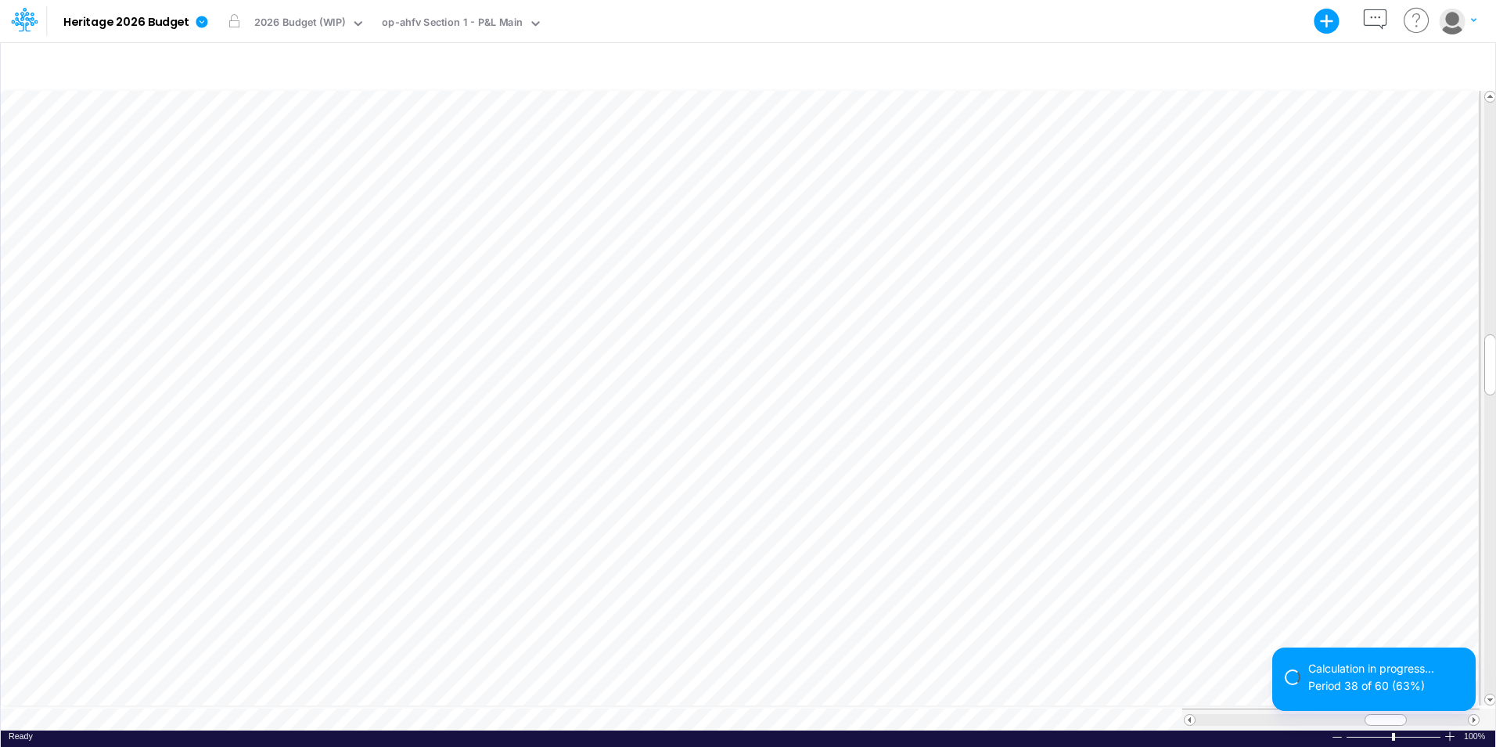
scroll to position [8, 1]
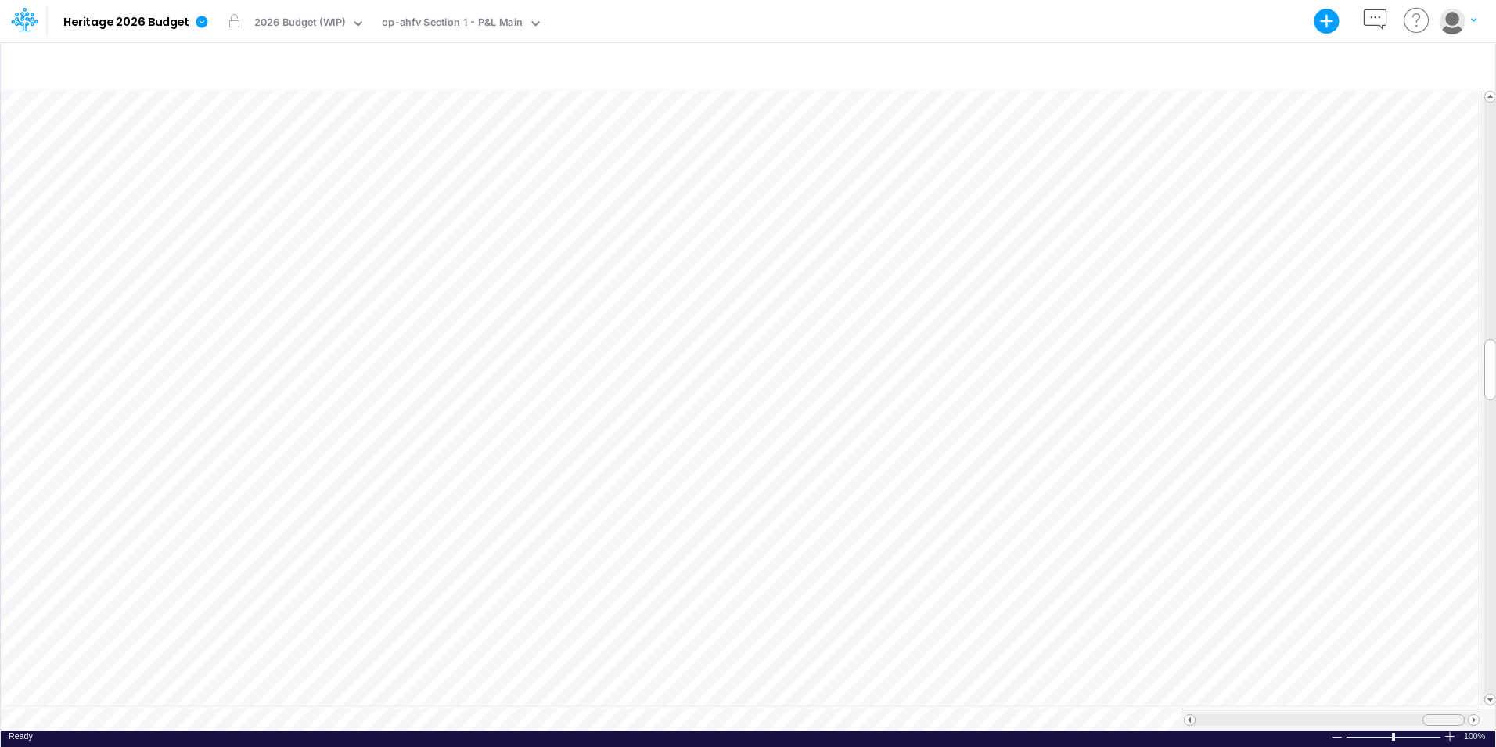
drag, startPoint x: 1398, startPoint y: 713, endPoint x: 1456, endPoint y: 711, distance: 57.9
click at [1456, 714] on div at bounding box center [1444, 720] width 42 height 12
click at [1190, 715] on span at bounding box center [1190, 720] width 10 height 10
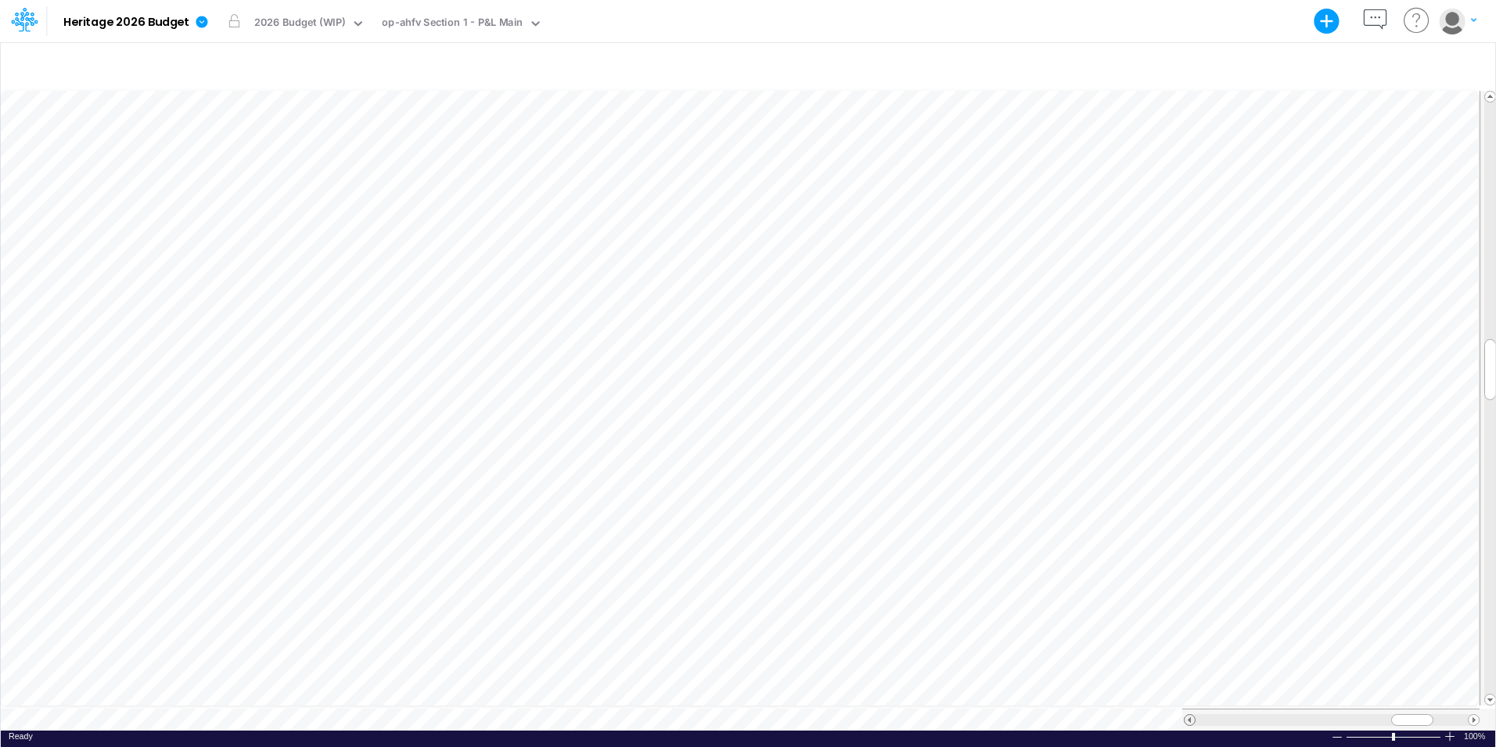
click at [1190, 715] on span at bounding box center [1190, 720] width 10 height 10
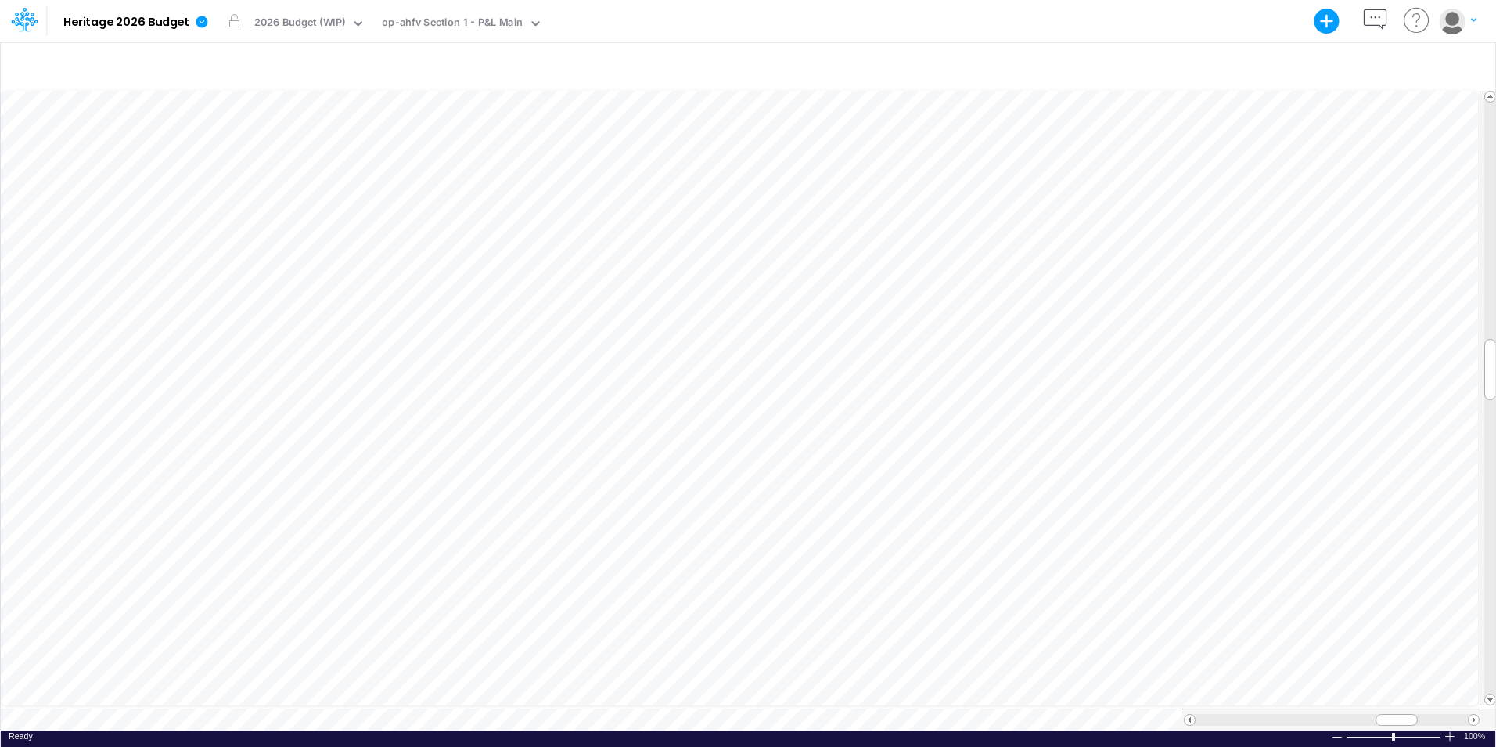
scroll to position [8, 1]
click at [1378, 714] on div at bounding box center [1391, 720] width 42 height 12
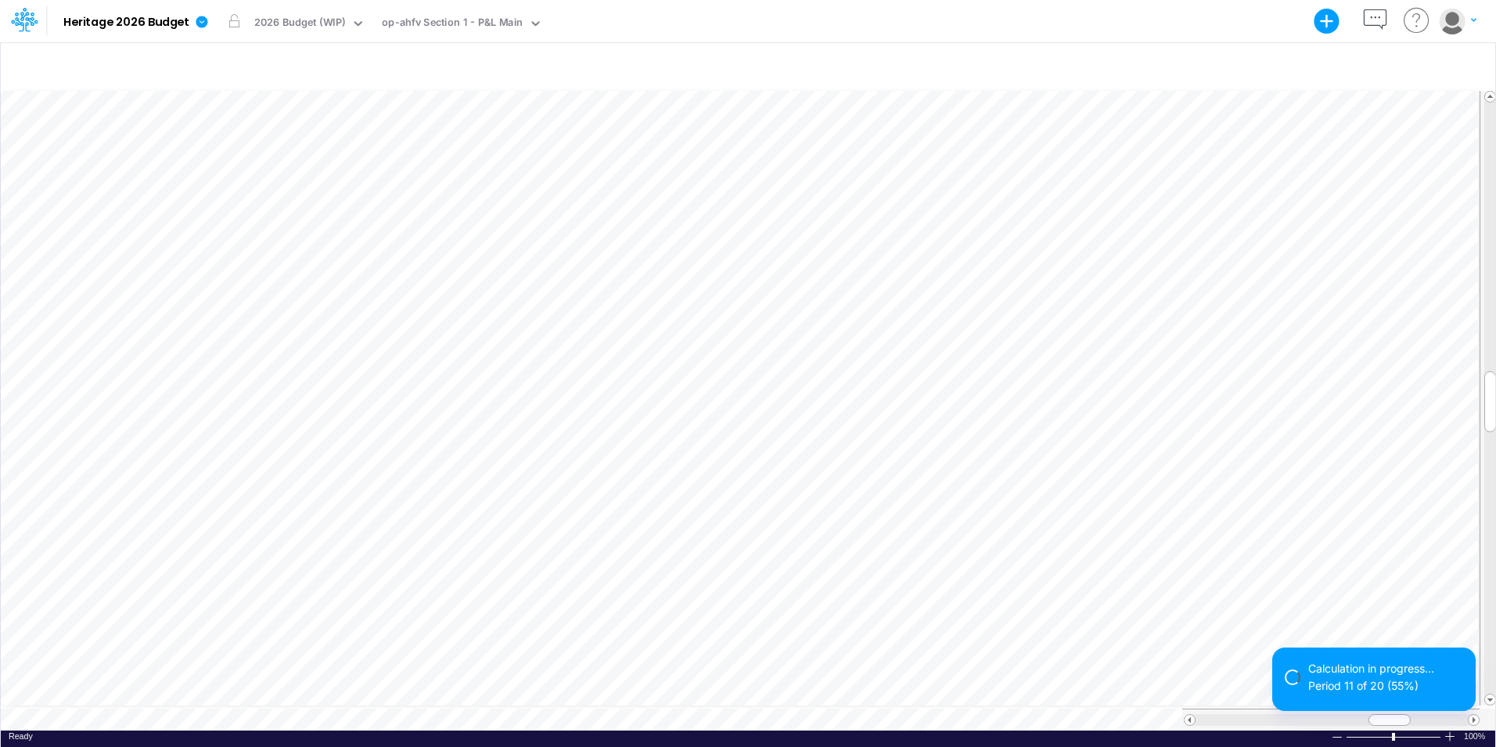
scroll to position [8, 1]
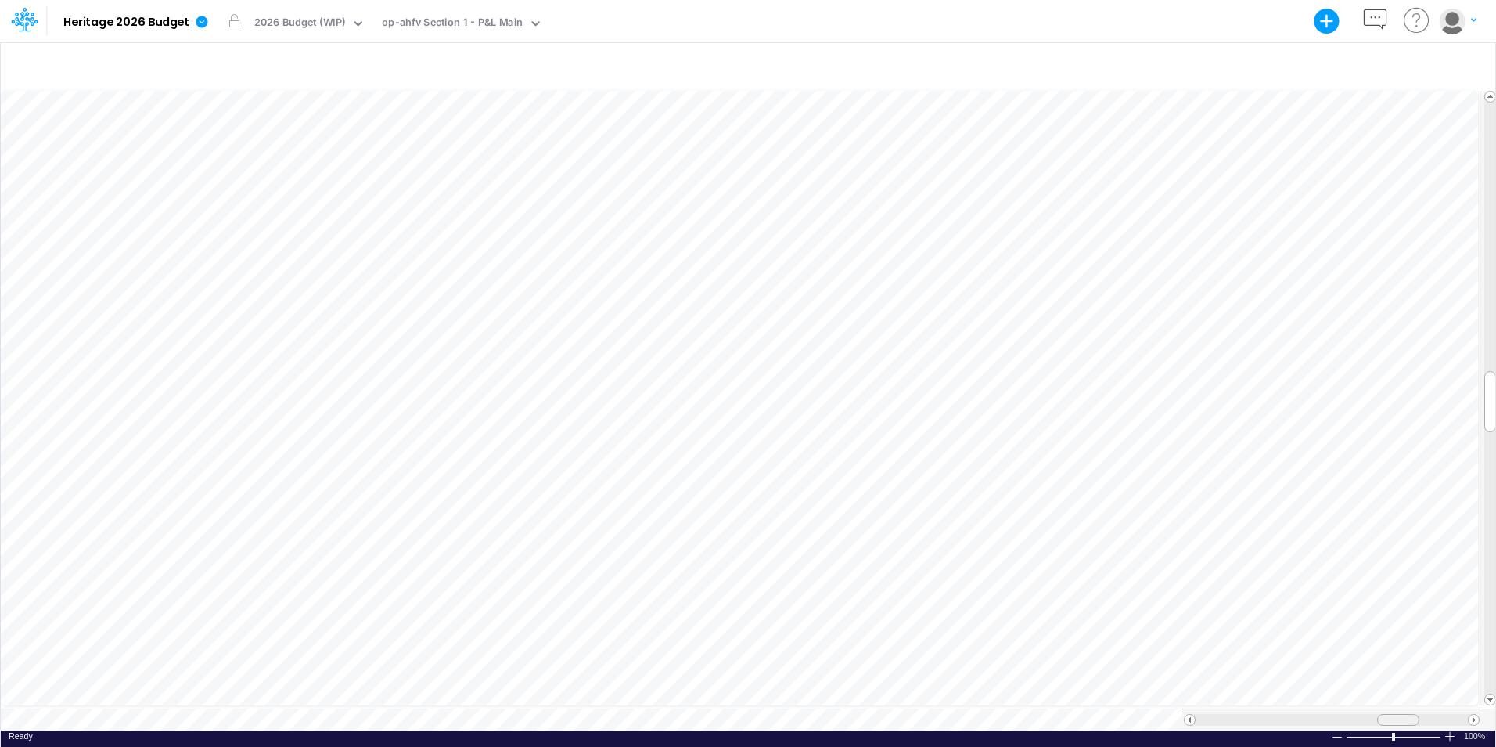
drag, startPoint x: 1377, startPoint y: 715, endPoint x: 1384, endPoint y: 717, distance: 8.0
click at [1384, 717] on div at bounding box center [1398, 720] width 42 height 12
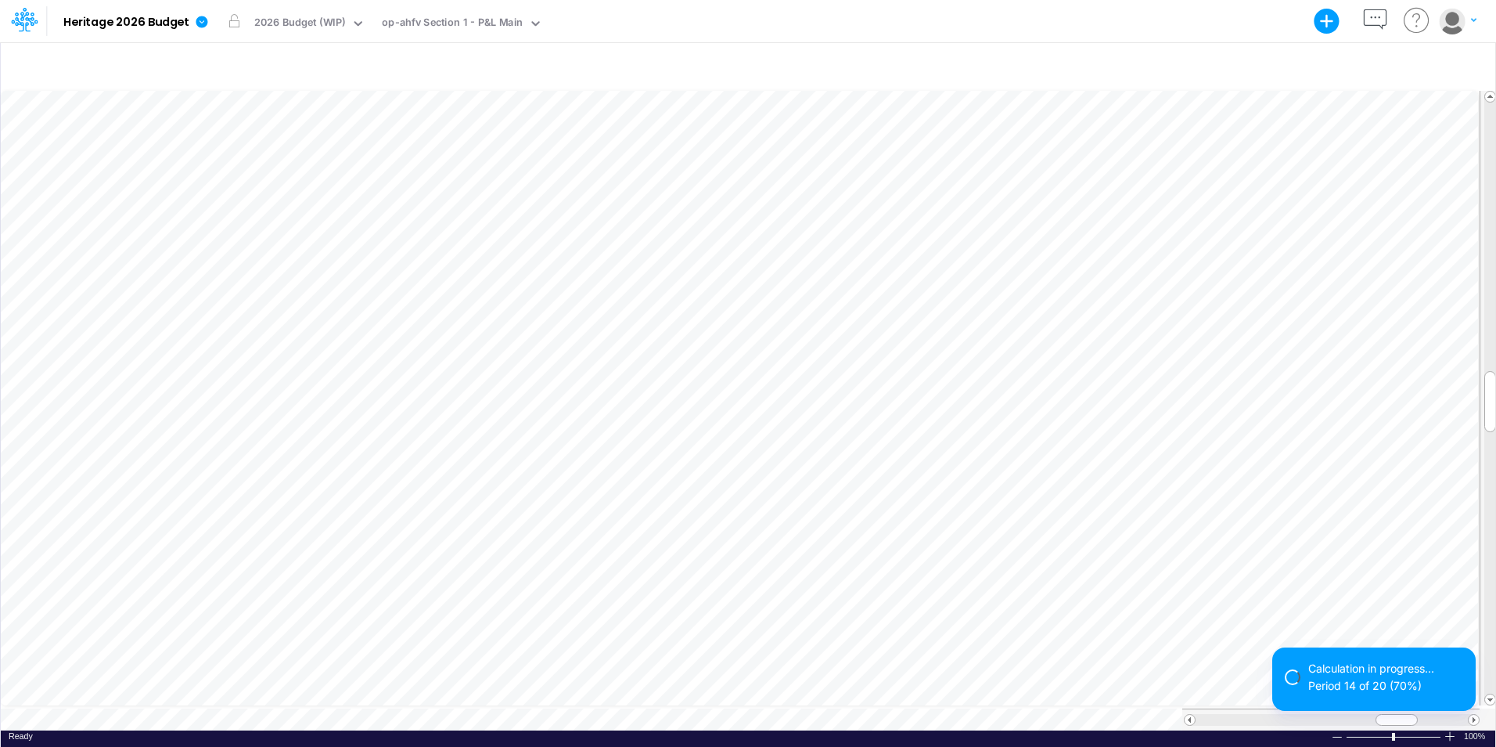
scroll to position [8, 1]
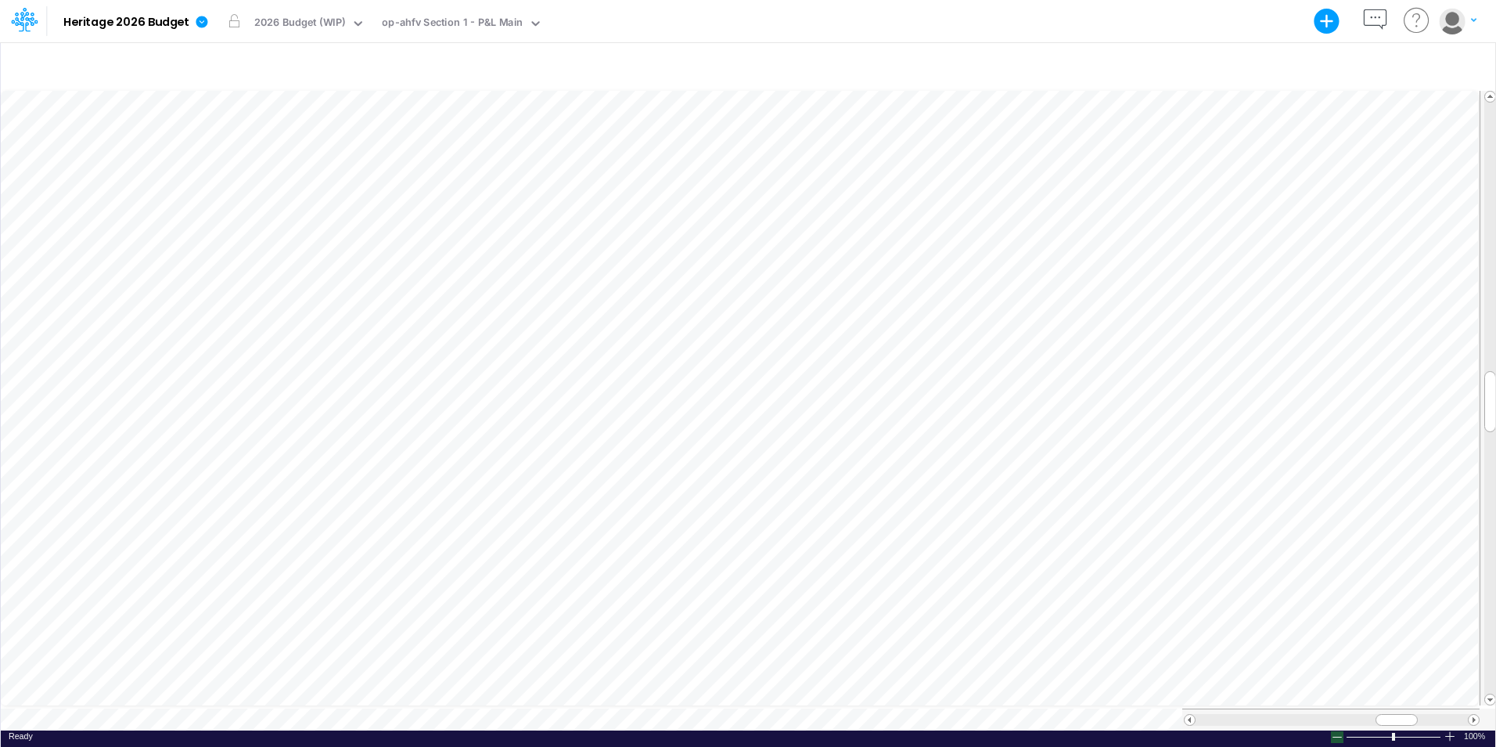
click at [1336, 731] on div at bounding box center [1337, 737] width 13 height 12
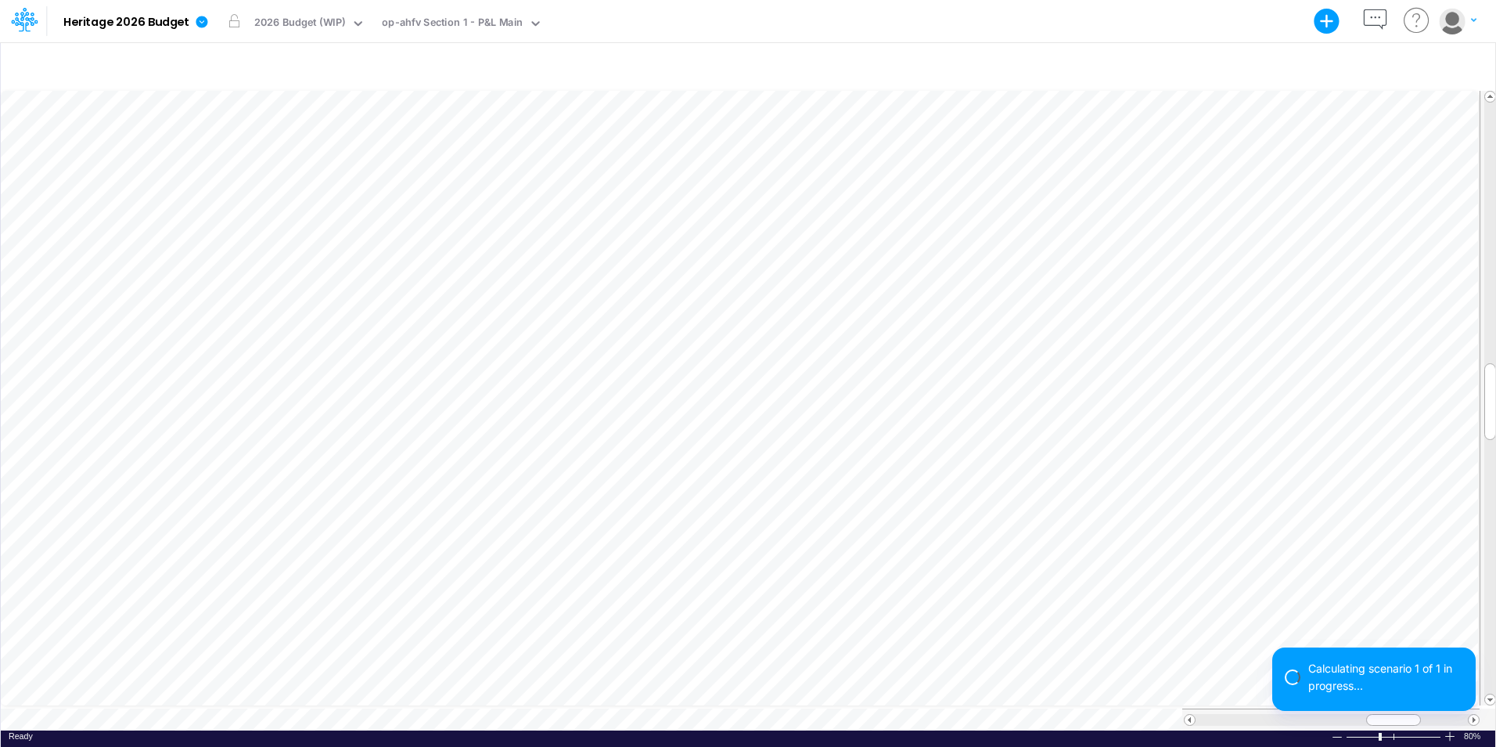
scroll to position [8, 1]
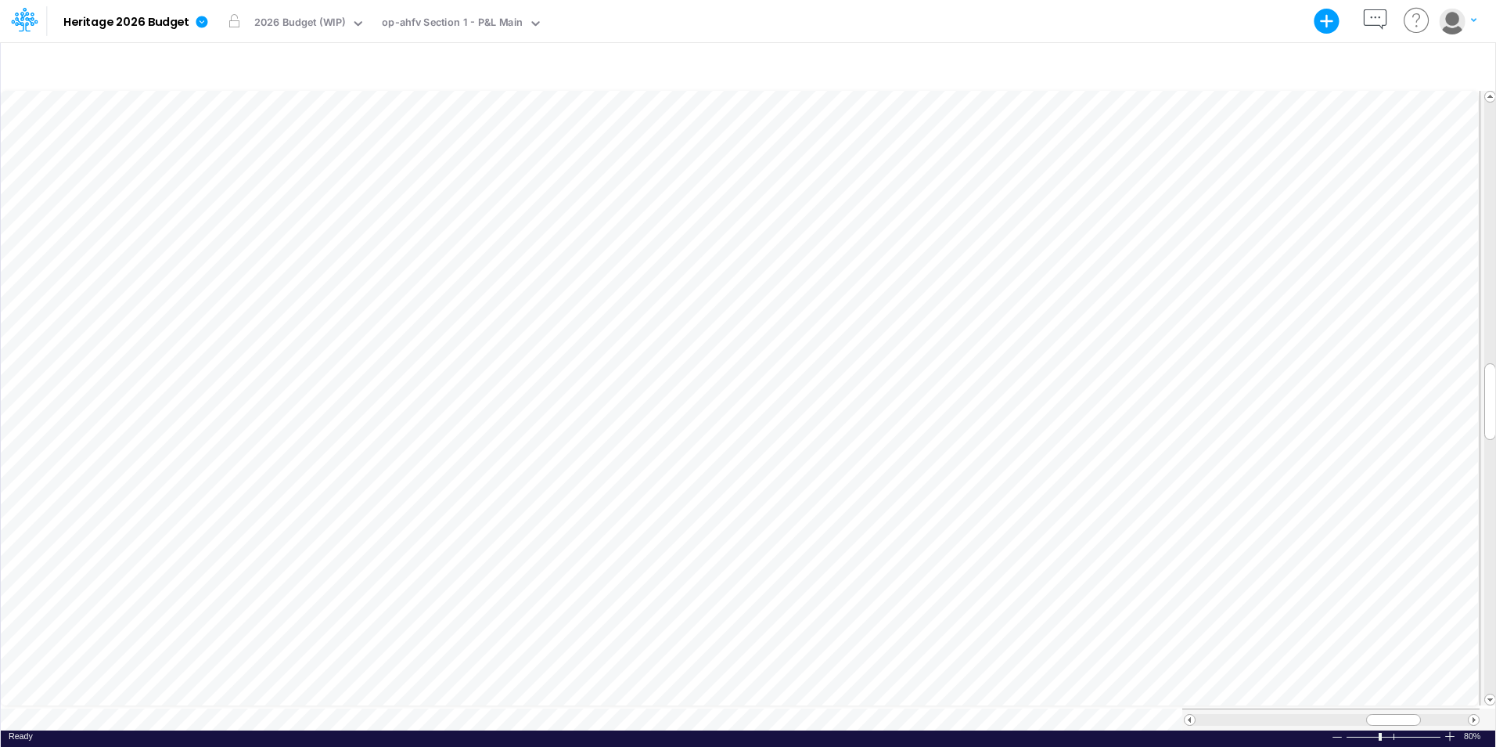
scroll to position [8, 1]
click at [1383, 17] on icon "button" at bounding box center [1375, 19] width 29 height 29
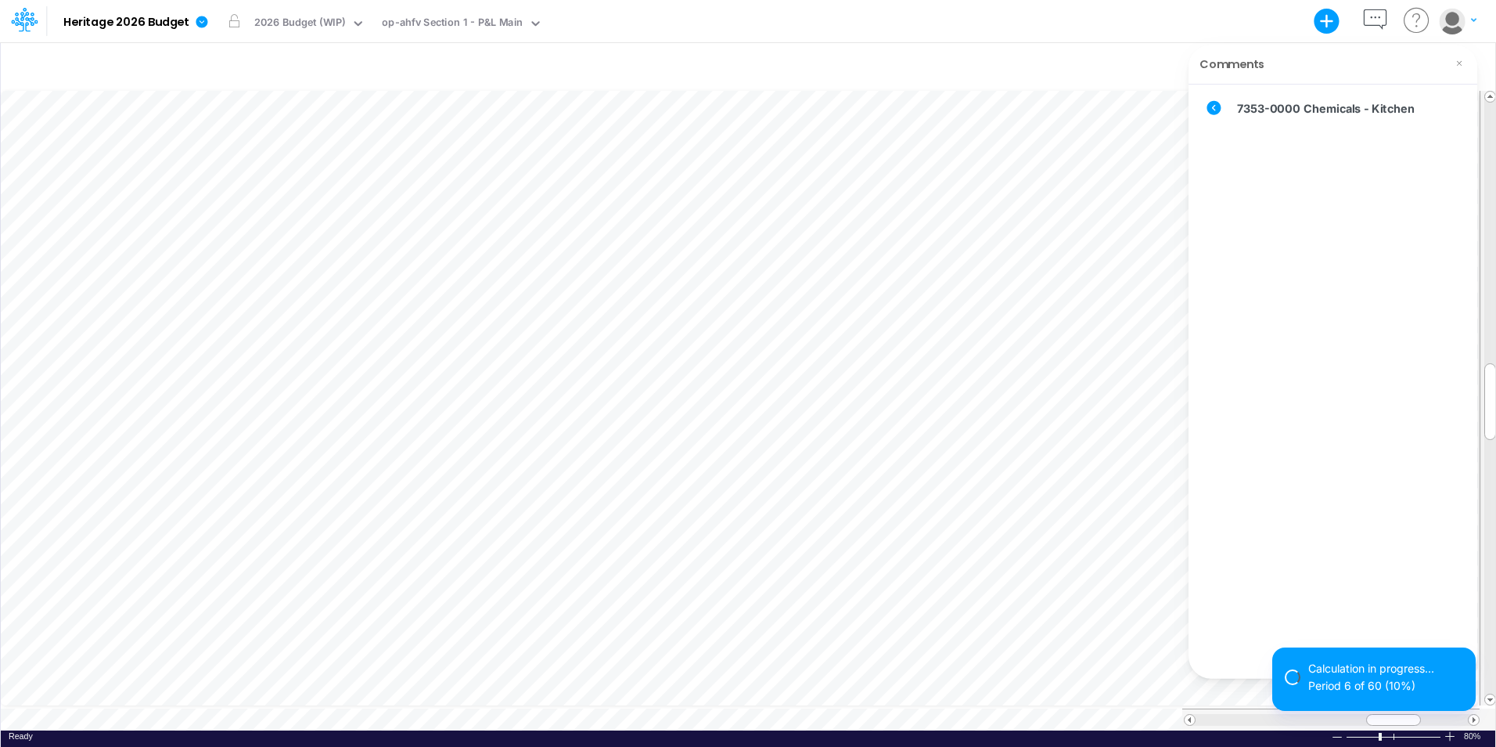
scroll to position [8, 1]
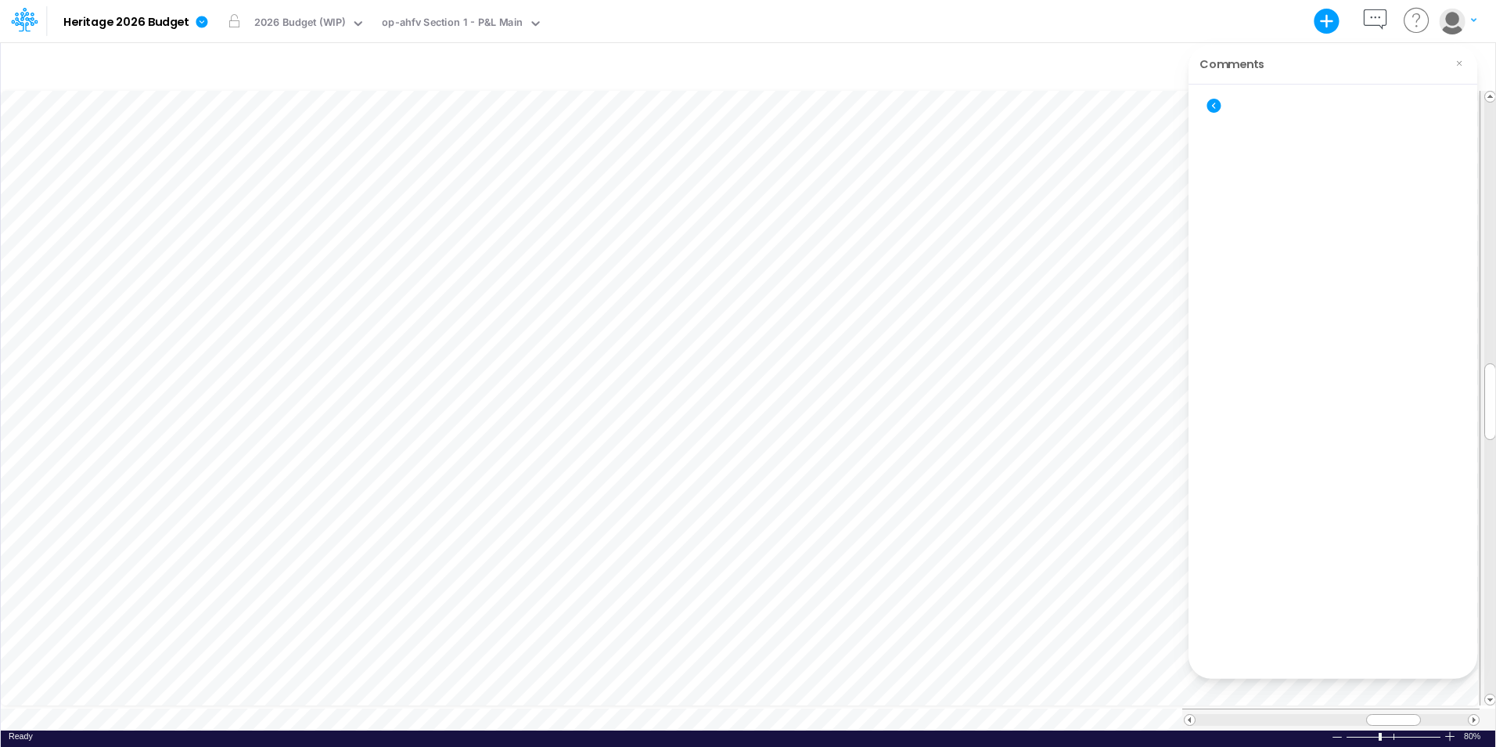
scroll to position [8, 1]
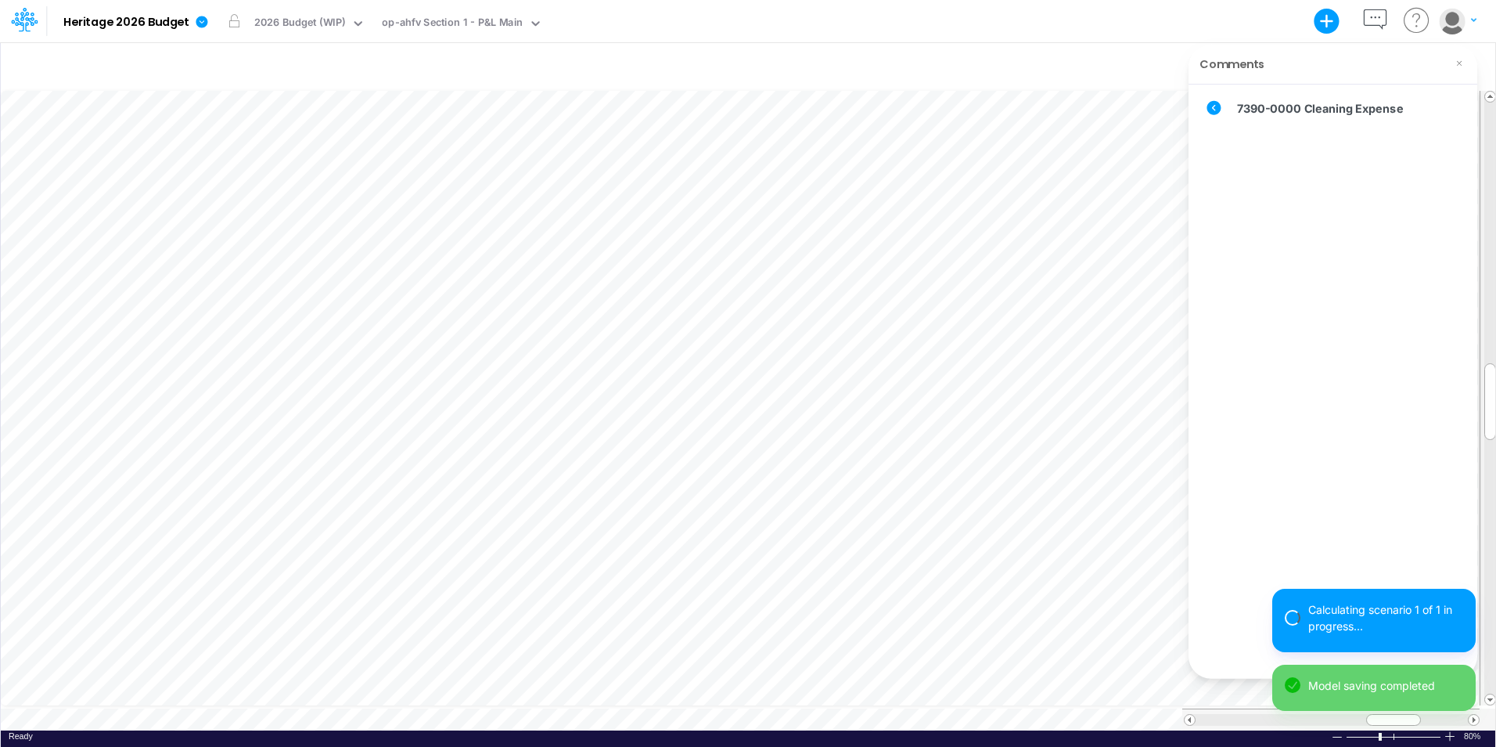
scroll to position [8, 1]
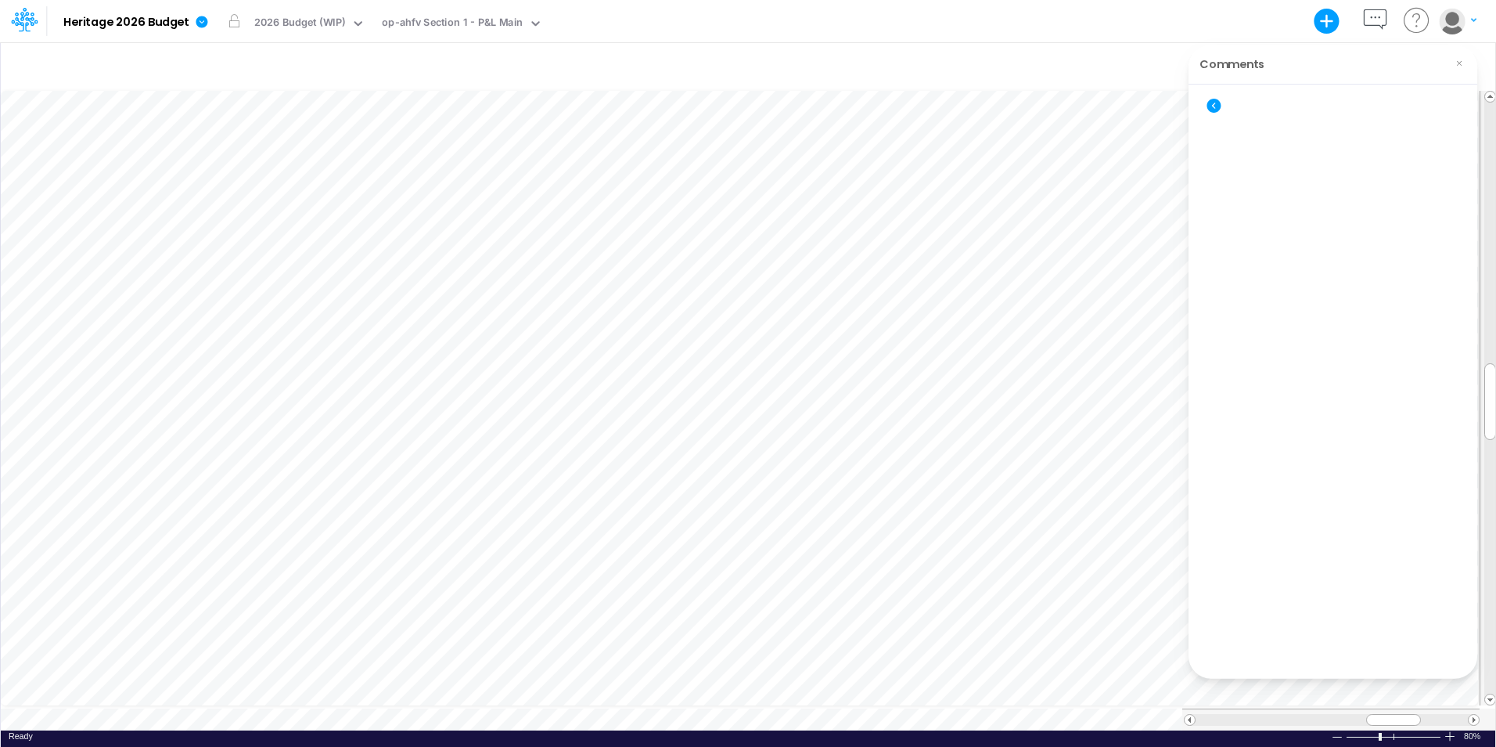
scroll to position [8, 1]
click at [1465, 67] on icon at bounding box center [1459, 63] width 13 height 13
click at [1470, 715] on span at bounding box center [1474, 720] width 10 height 10
click at [1189, 715] on span at bounding box center [1190, 720] width 10 height 10
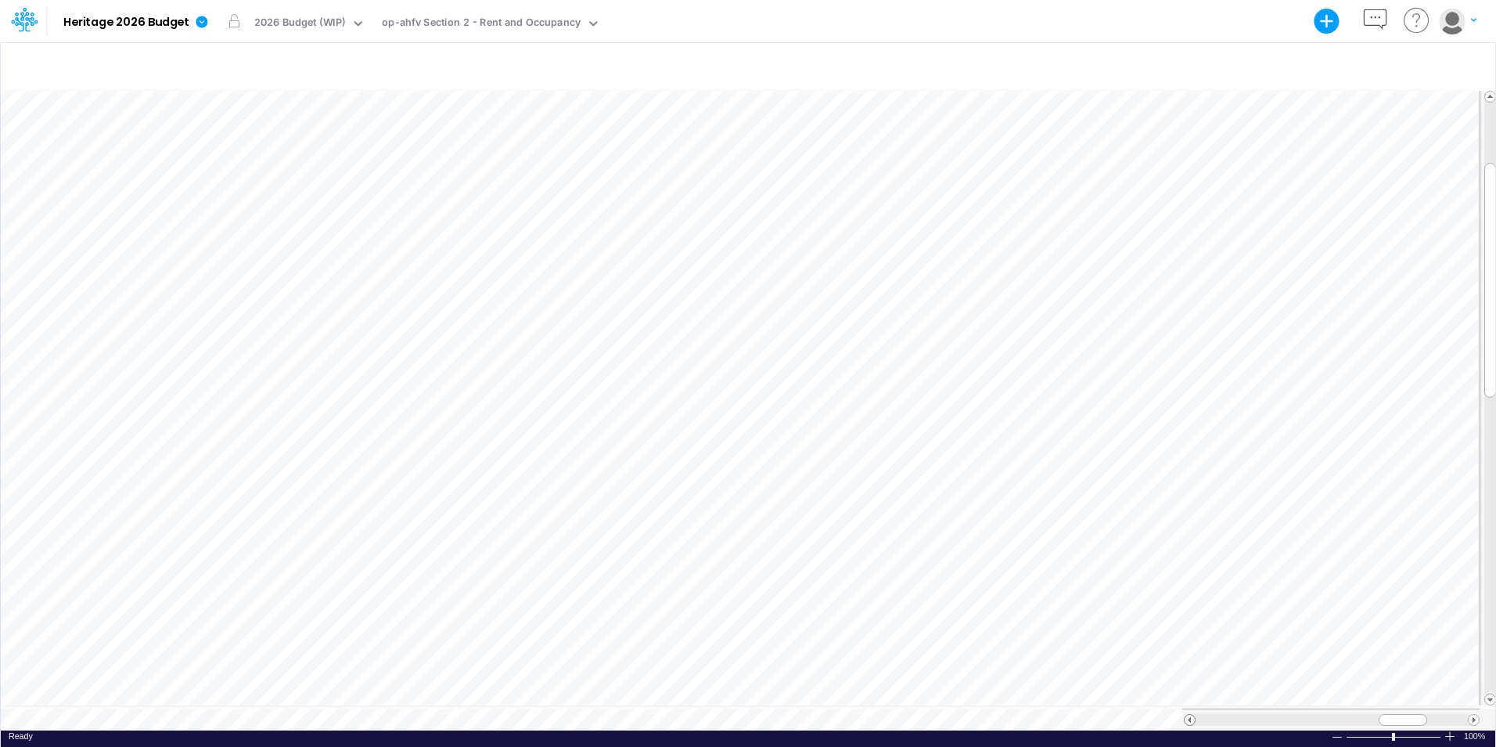
click at [1189, 715] on span at bounding box center [1190, 720] width 10 height 10
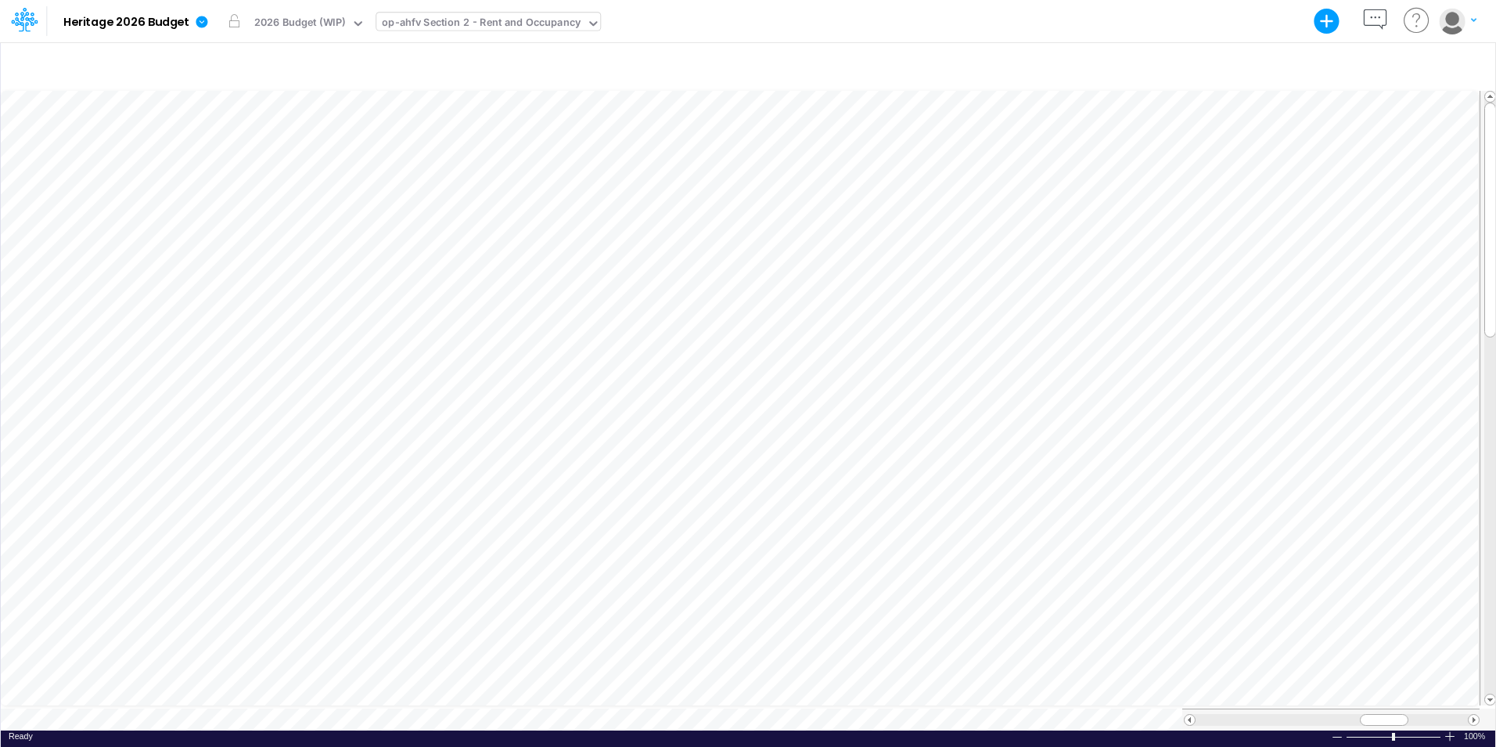
click at [591, 21] on icon at bounding box center [593, 23] width 14 height 14
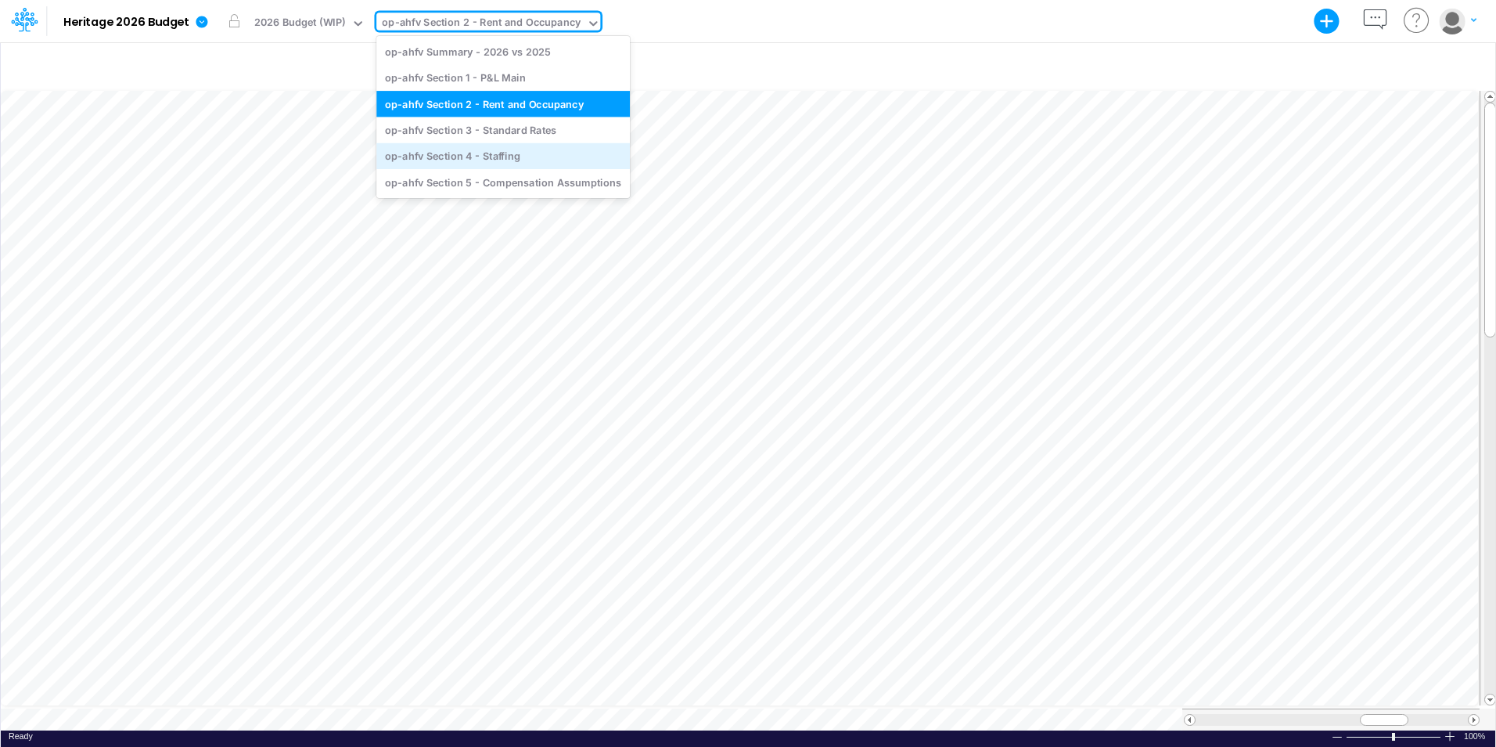
click at [474, 154] on div "op-ahfv Section 4 - Staffing" at bounding box center [503, 156] width 254 height 26
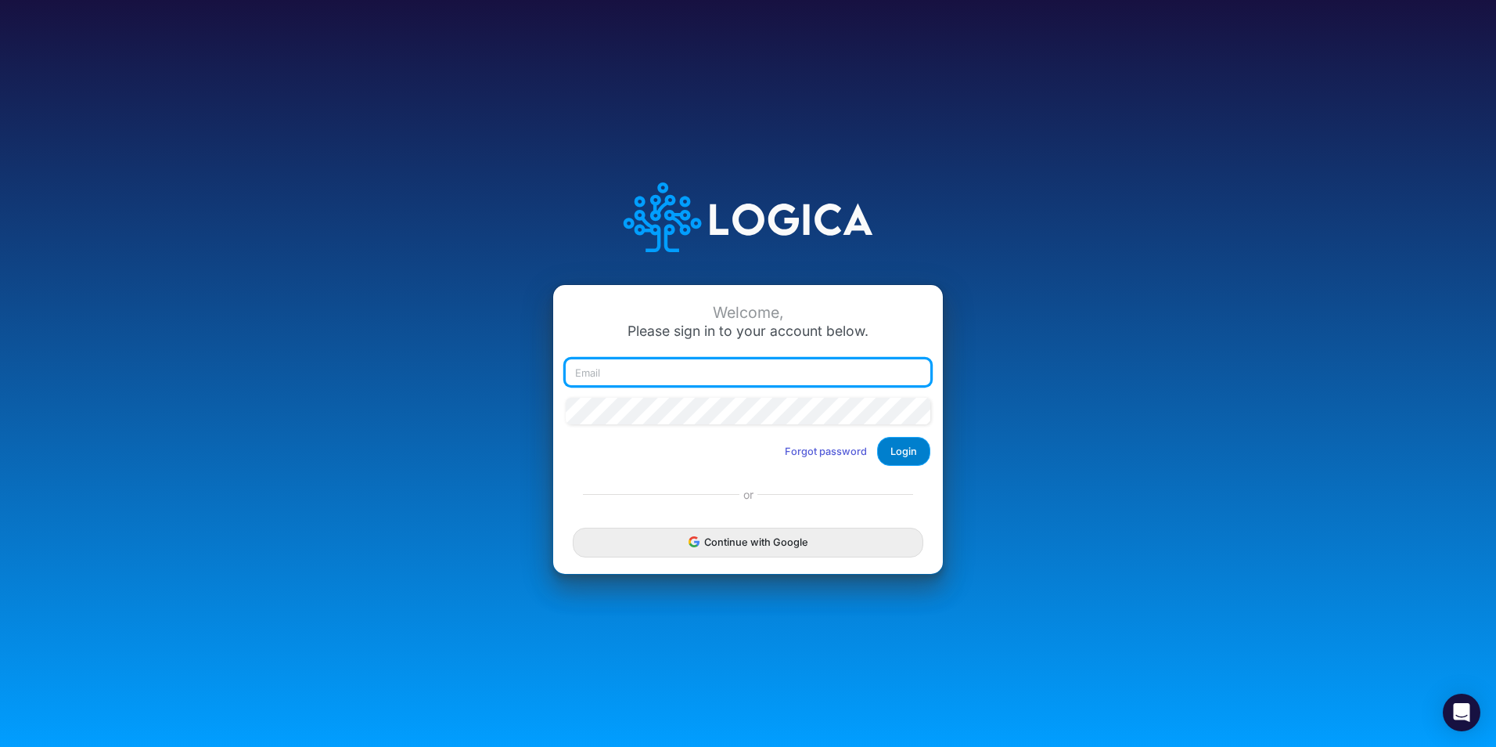
type input "caroline.juliano@heritage-communities.com"
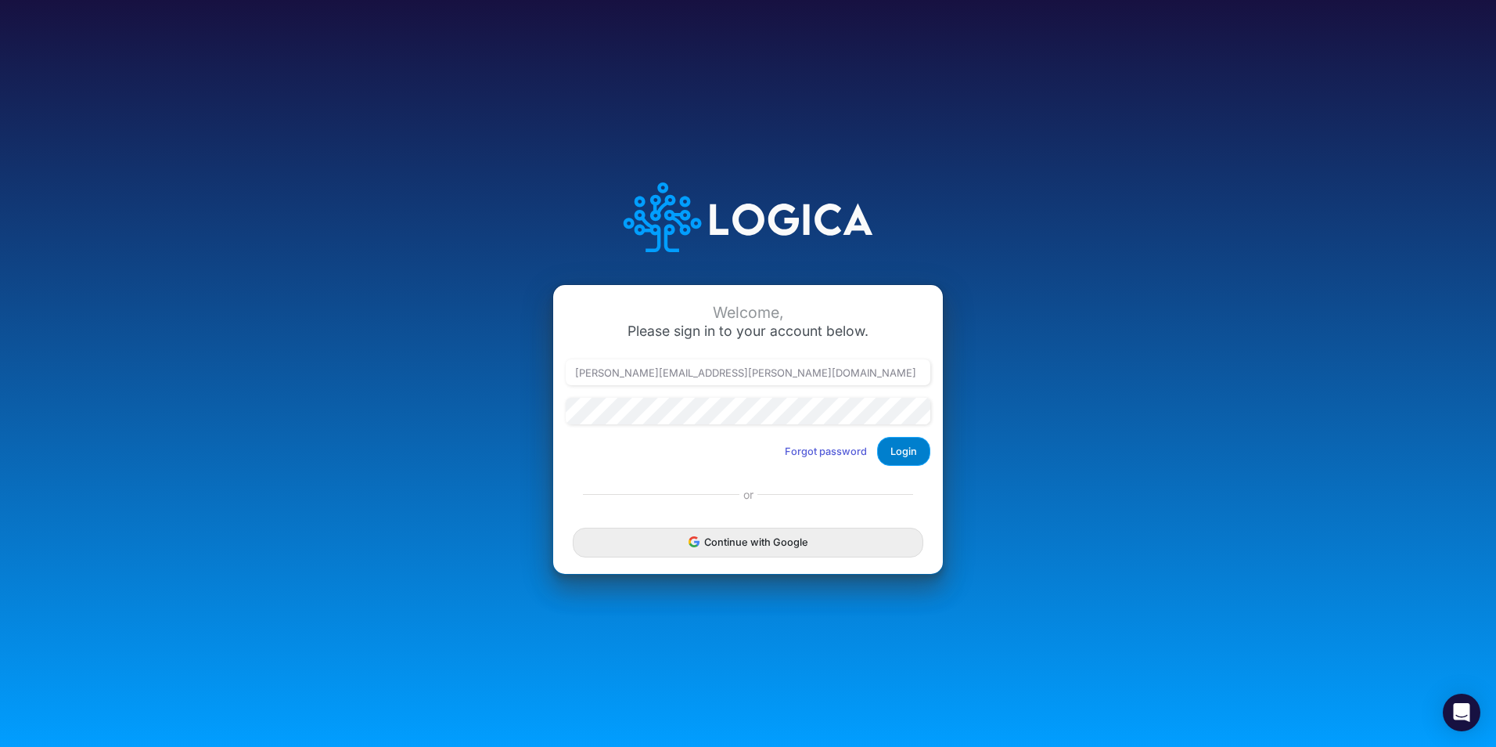
click at [910, 454] on button "Login" at bounding box center [903, 451] width 53 height 29
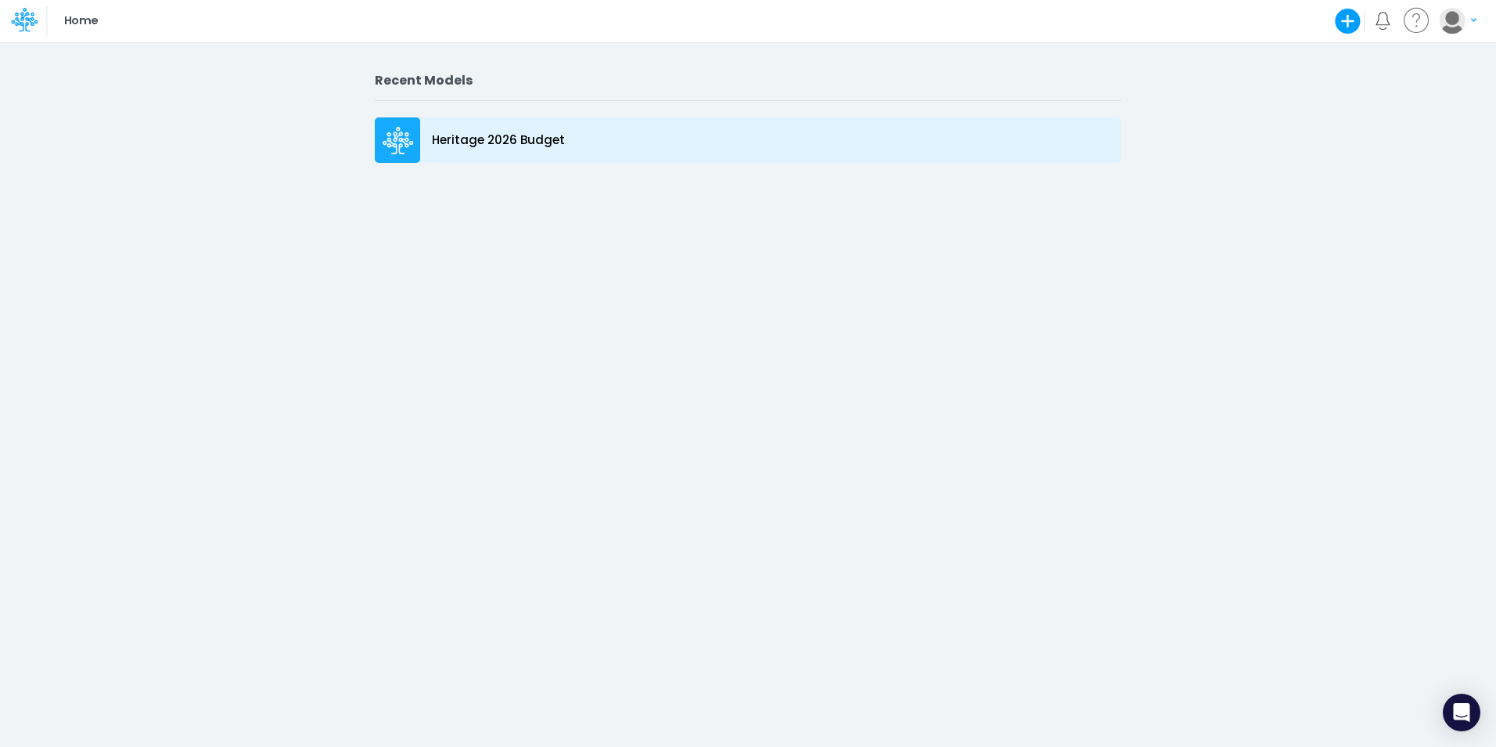
click at [412, 141] on icon at bounding box center [411, 143] width 5 height 5
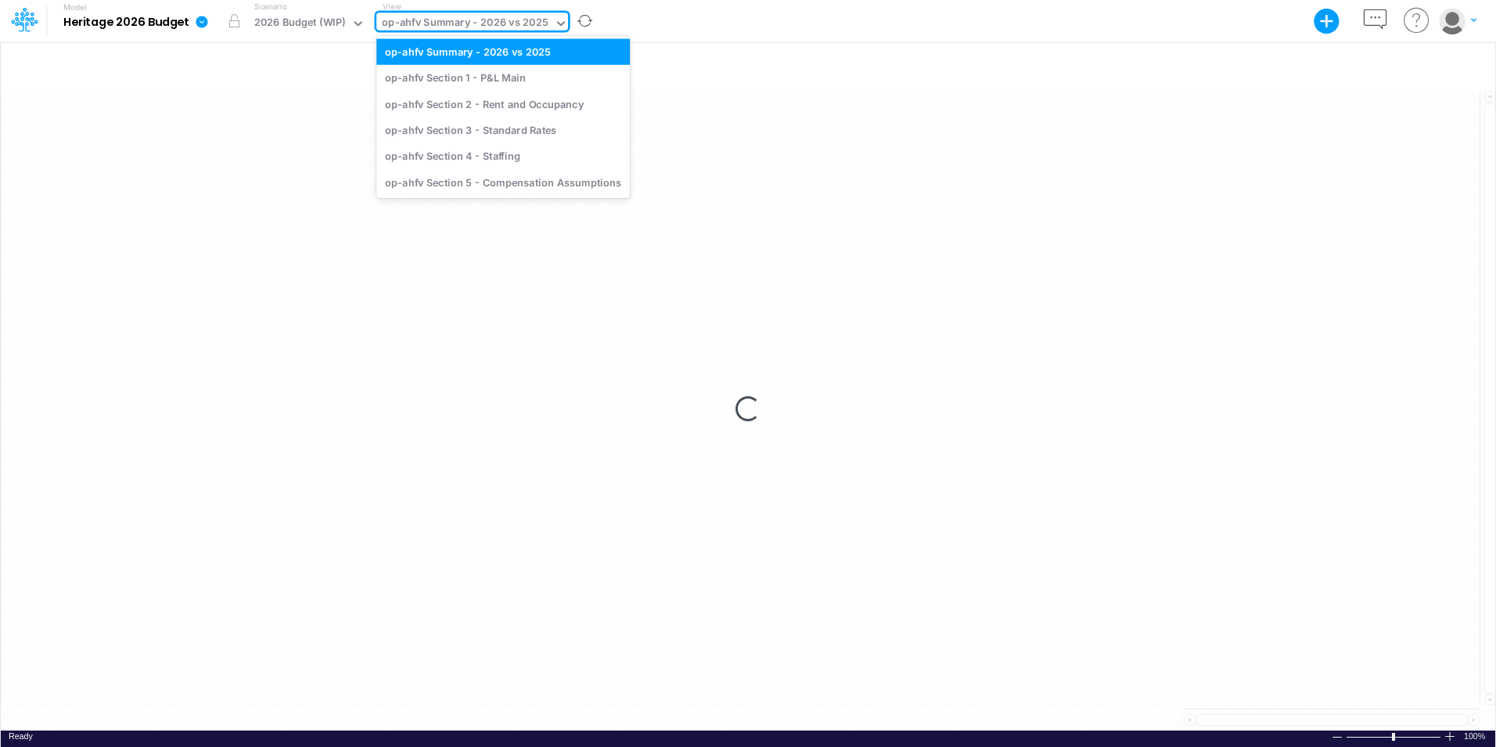
click at [556, 21] on icon at bounding box center [561, 23] width 14 height 14
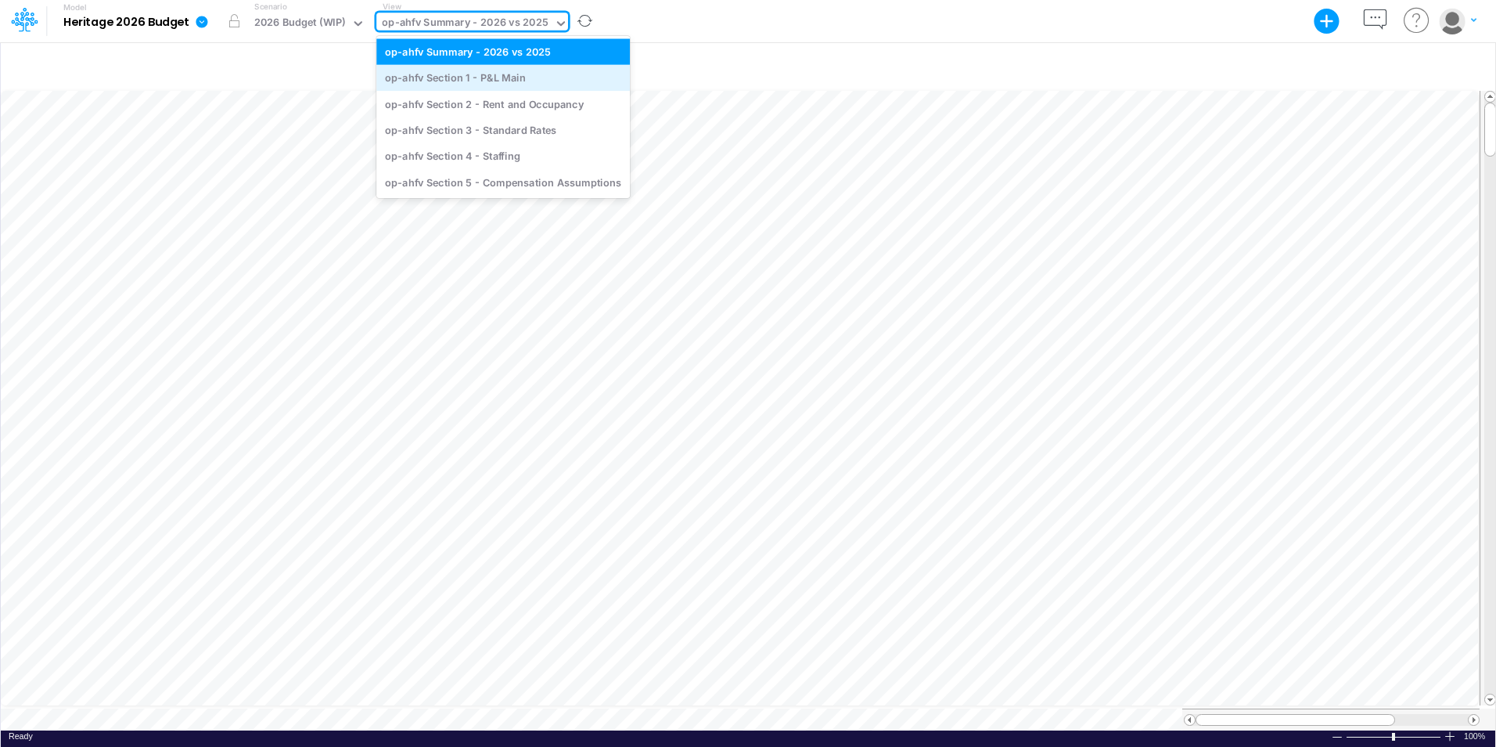
click at [527, 77] on div "op-ahfv Section 1 - P&L Main" at bounding box center [503, 78] width 254 height 26
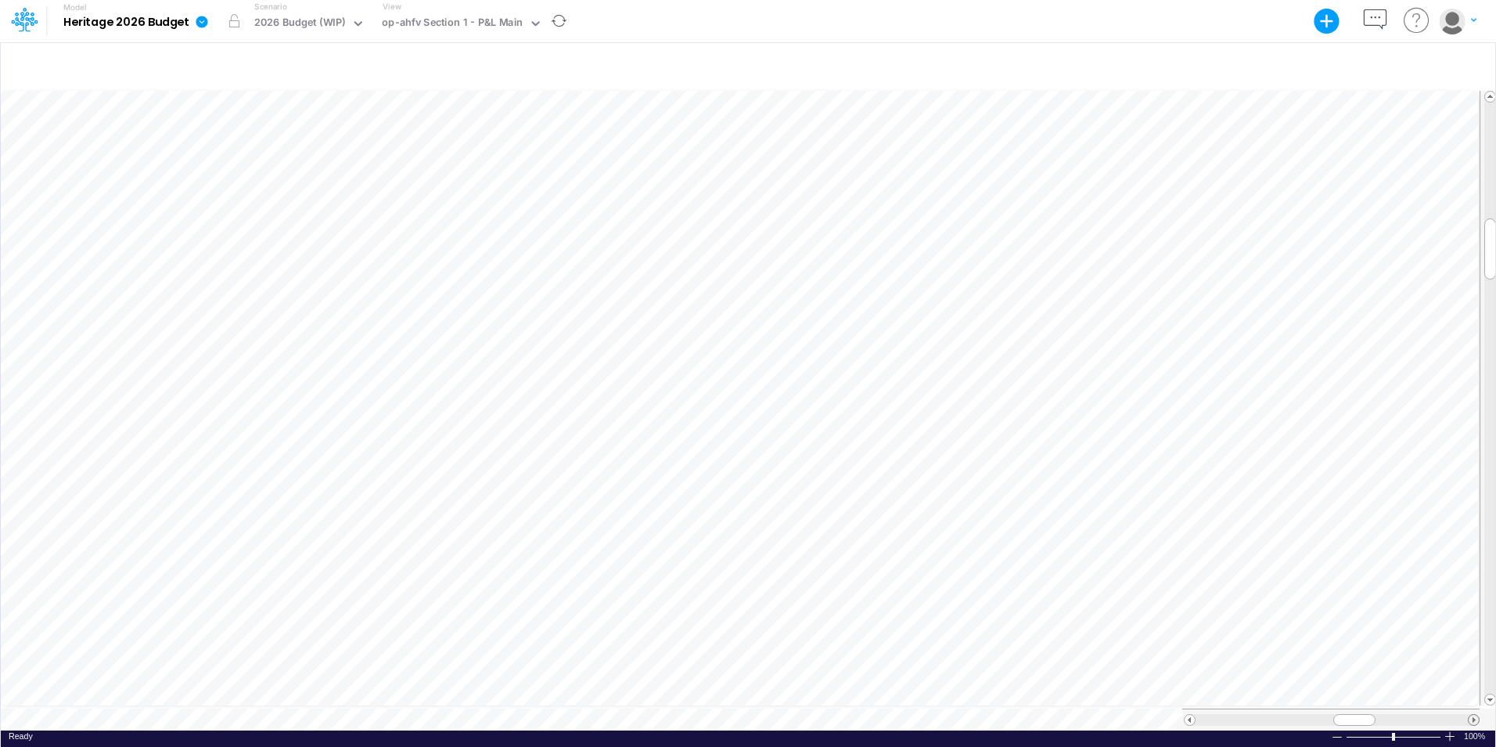
click at [1470, 715] on span at bounding box center [1474, 720] width 10 height 10
click at [1469, 715] on span at bounding box center [1474, 720] width 10 height 10
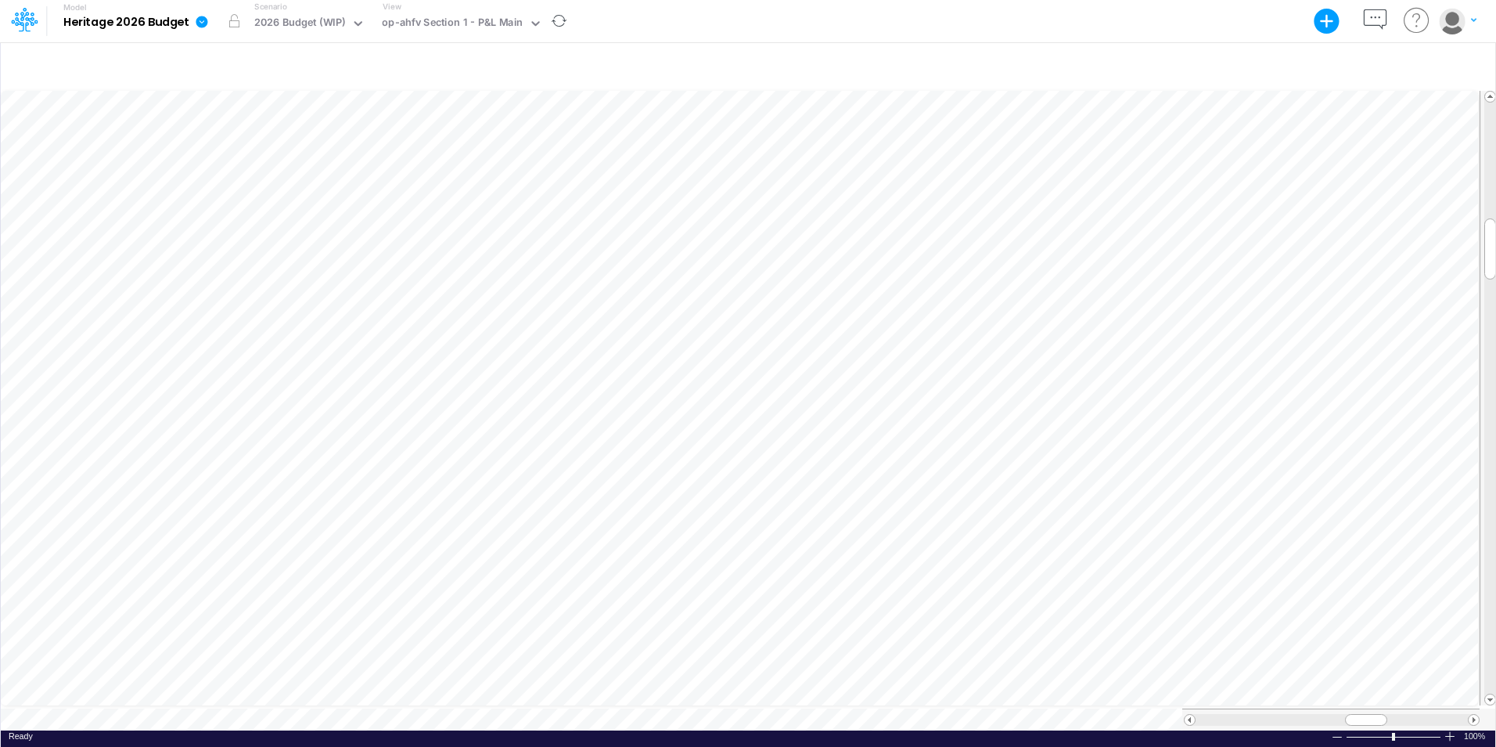
click at [1467, 714] on div at bounding box center [1332, 720] width 272 height 12
click at [1335, 731] on div at bounding box center [1337, 737] width 13 height 12
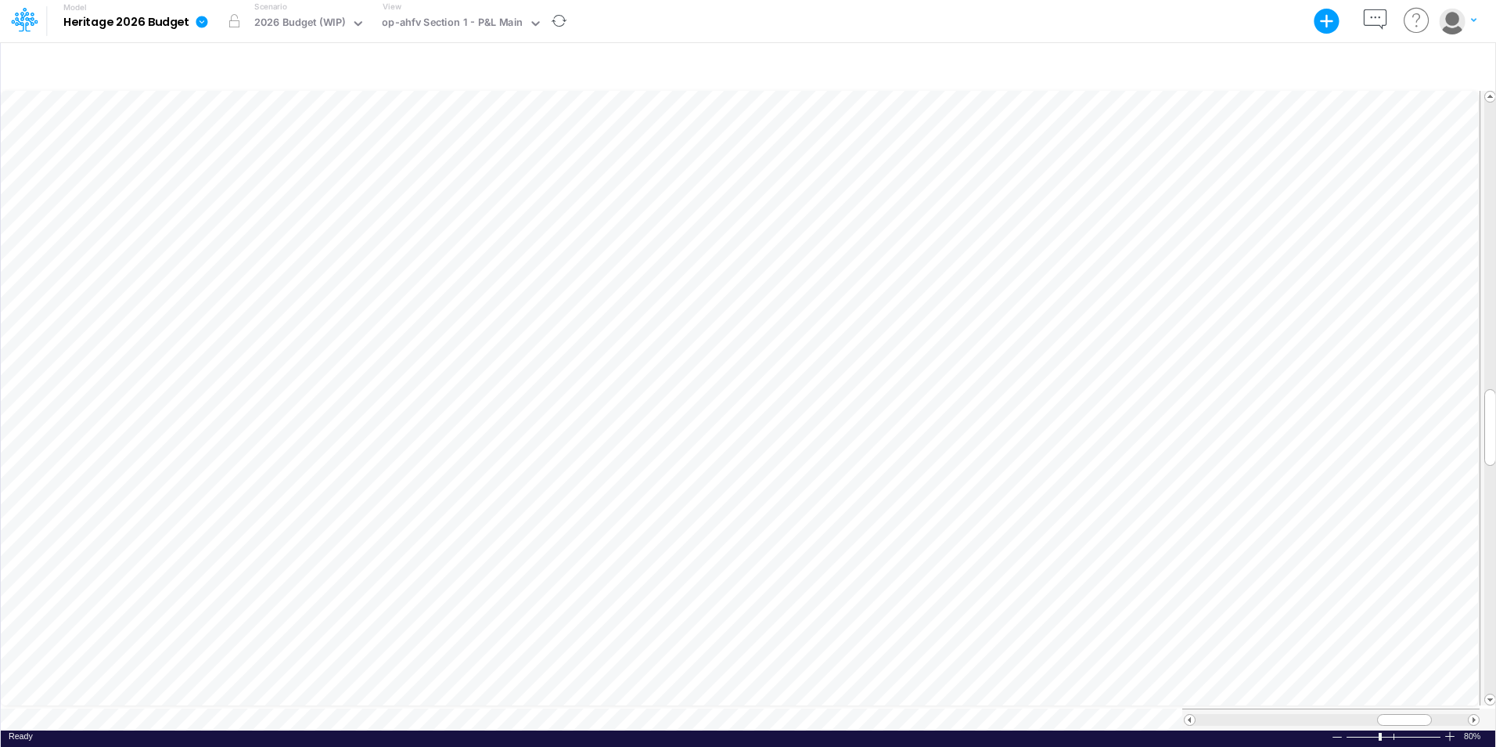
scroll to position [8, 1]
drag, startPoint x: 1391, startPoint y: 715, endPoint x: 1375, endPoint y: 712, distance: 15.8
click at [1375, 714] on div at bounding box center [1389, 720] width 55 height 12
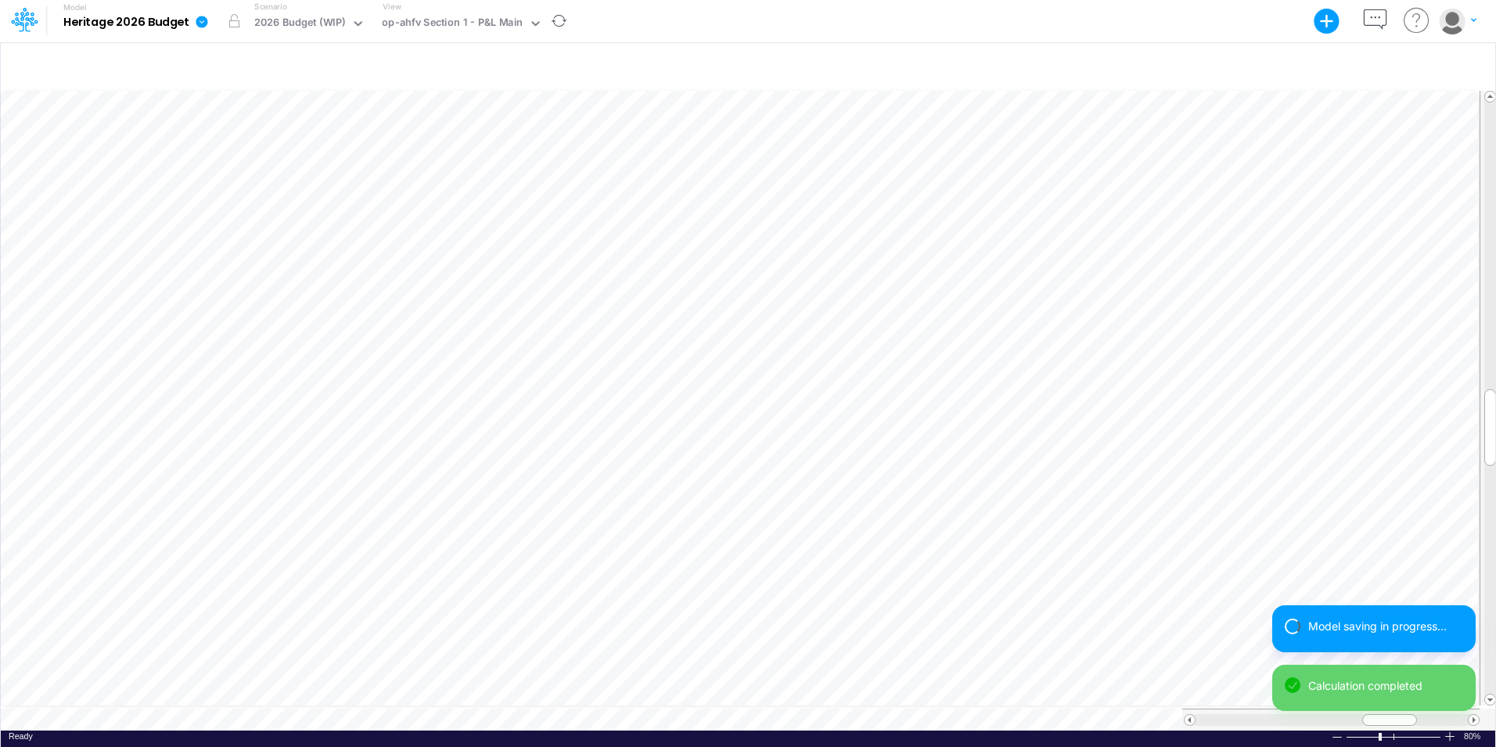
scroll to position [8, 1]
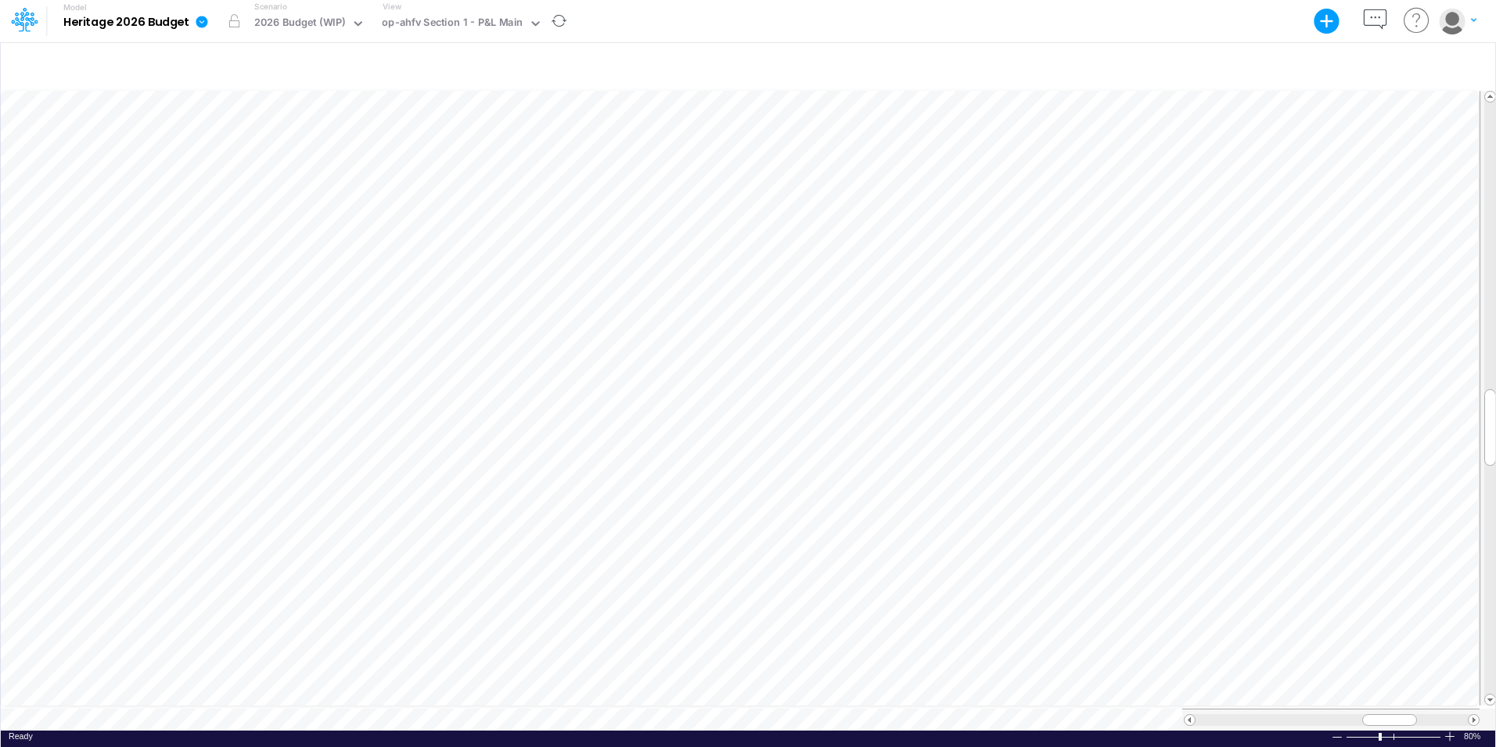
scroll to position [8, 1]
click at [521, 517] on div "20" at bounding box center [492, 520] width 67 height 14
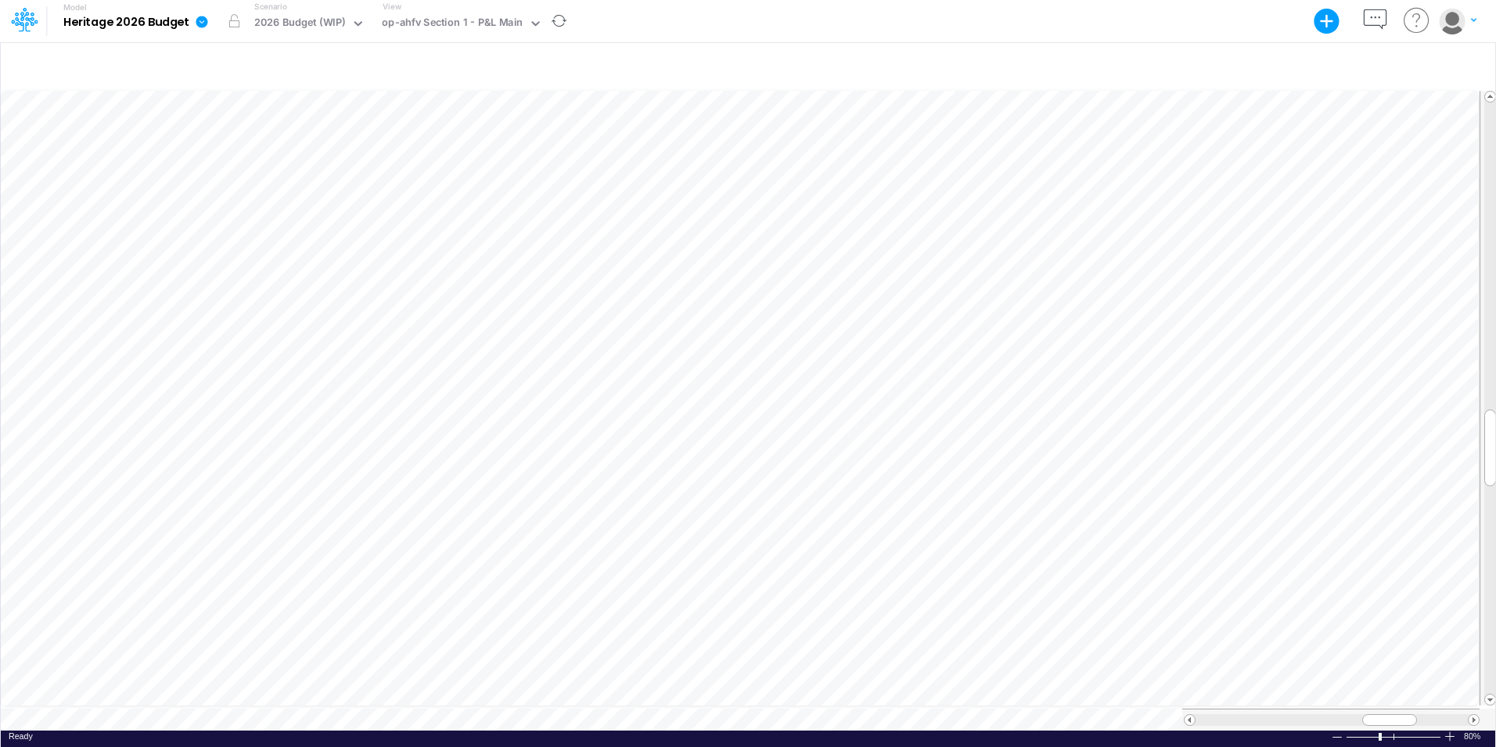
scroll to position [8, 1]
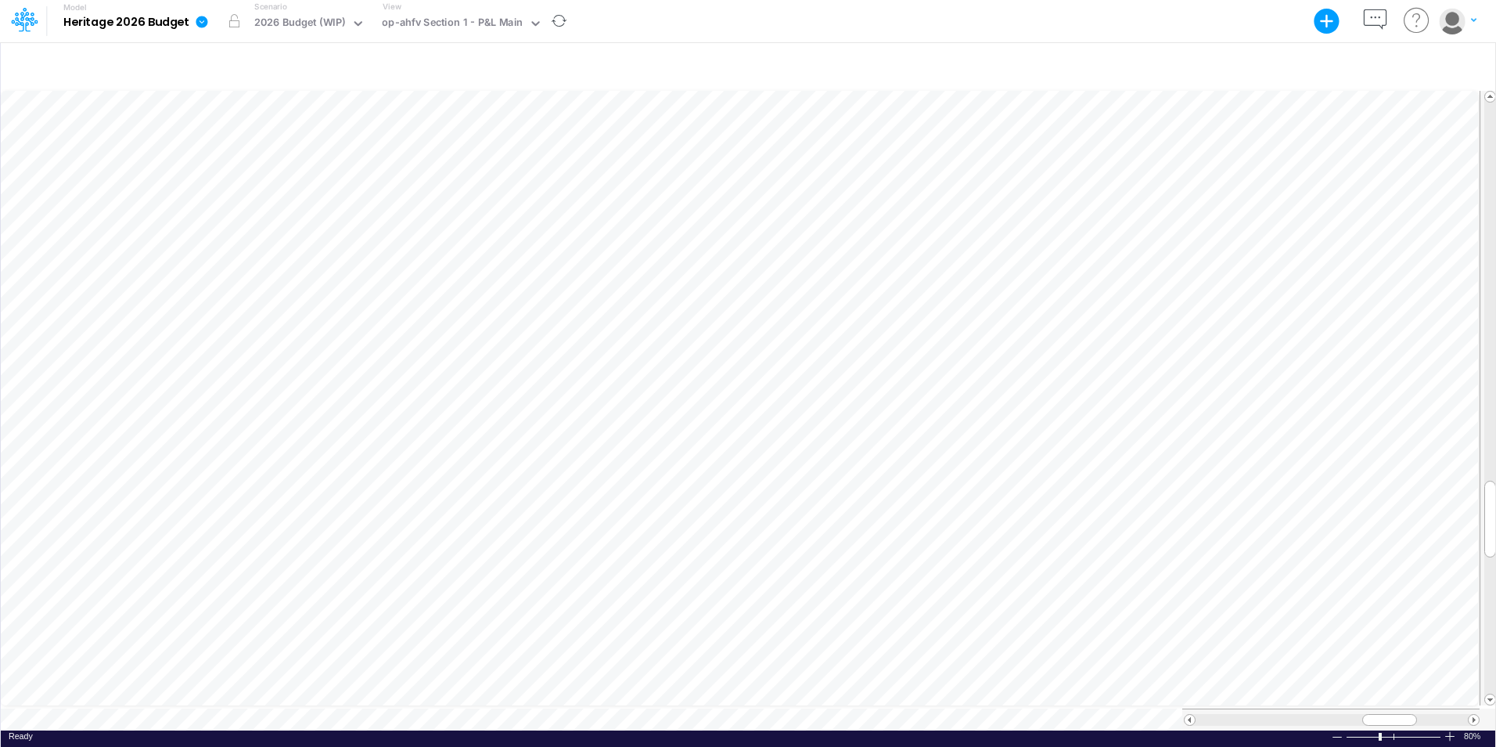
scroll to position [8, 1]
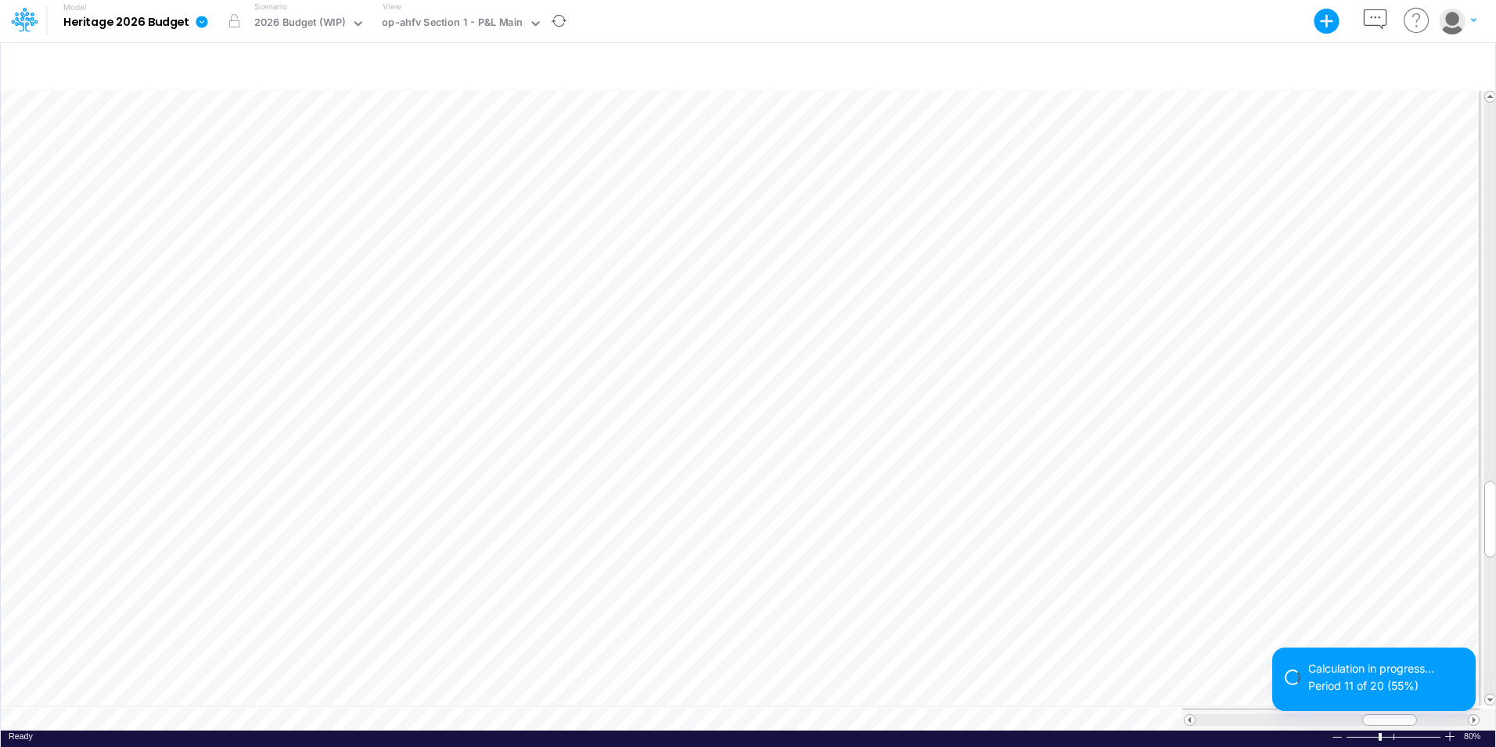
scroll to position [8, 1]
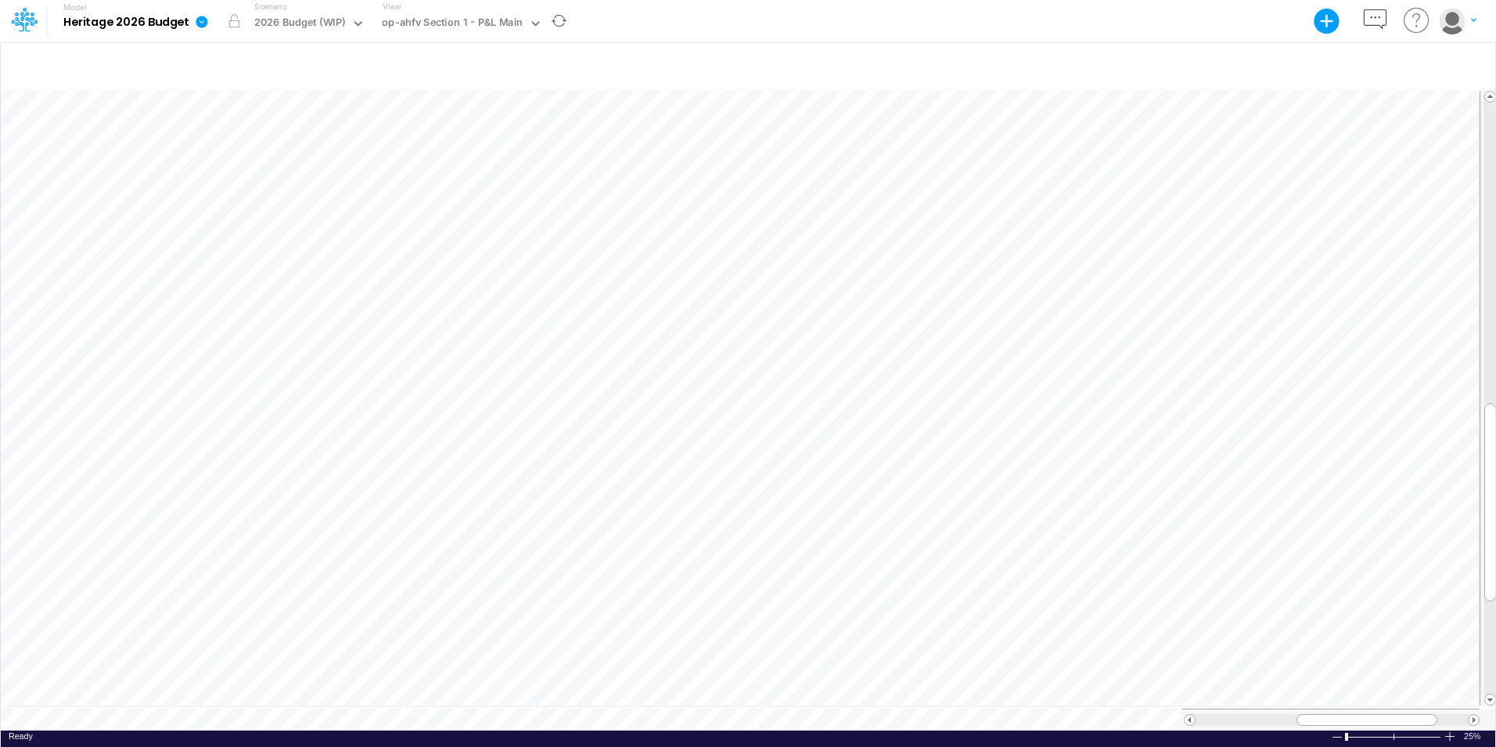
scroll to position [8, 1]
drag, startPoint x: 1373, startPoint y: 715, endPoint x: 1351, endPoint y: 715, distance: 21.9
click at [1351, 715] on div at bounding box center [1364, 720] width 68 height 12
click at [331, 34] on div "2026 Budget (WIP)" at bounding box center [299, 24] width 103 height 23
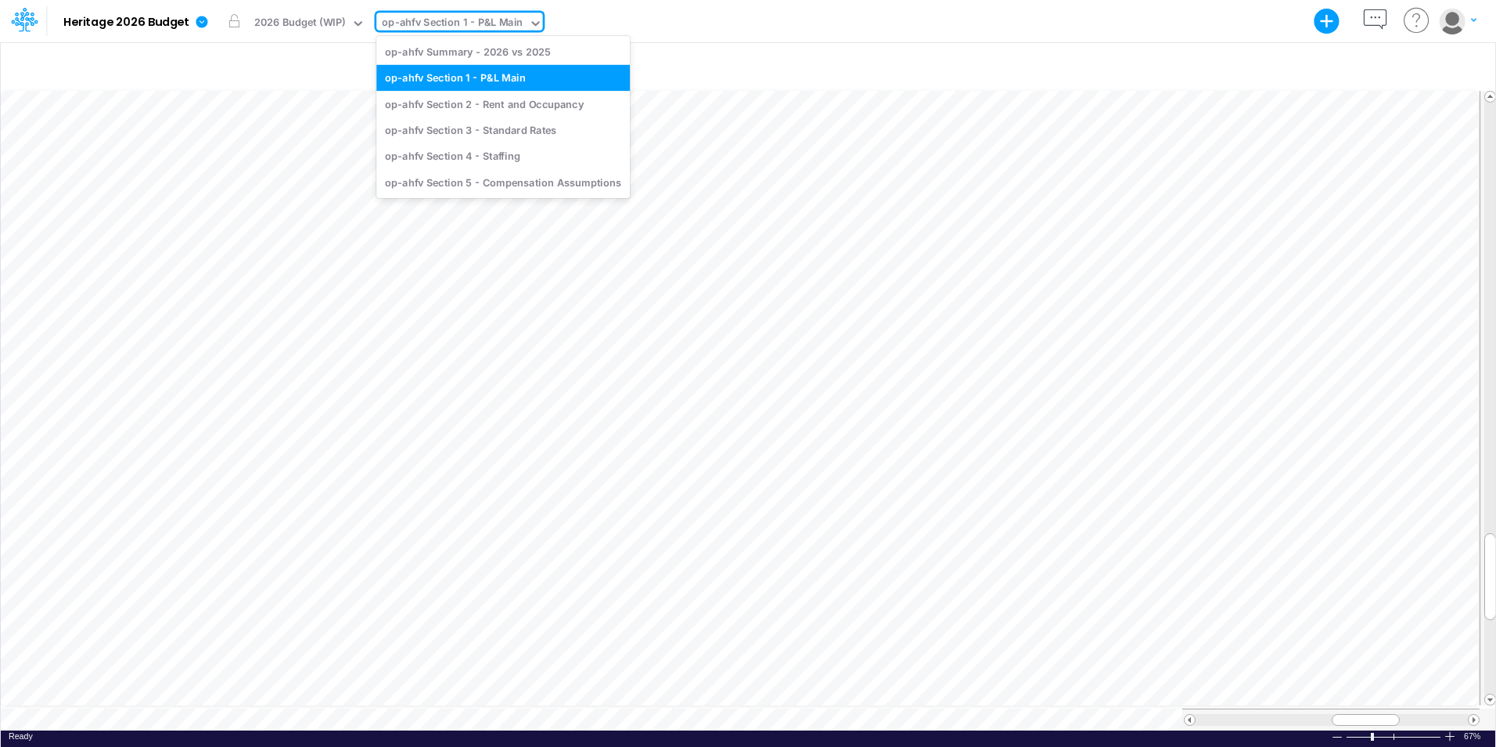
click at [429, 27] on div "op-ahfv Section 1 - P&L Main" at bounding box center [452, 24] width 141 height 18
click at [429, 50] on div "op-ahfv Summary - 2026 vs 2025" at bounding box center [503, 51] width 254 height 26
